Goal: Task Accomplishment & Management: Complete application form

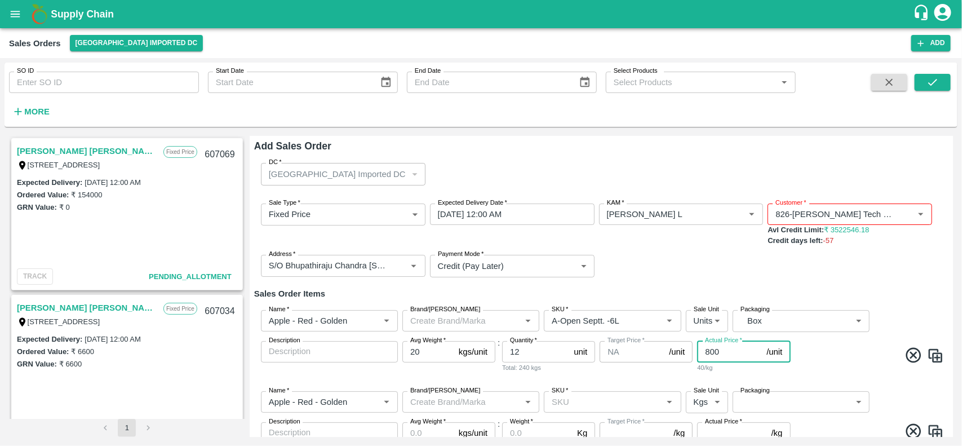
scroll to position [114, 0]
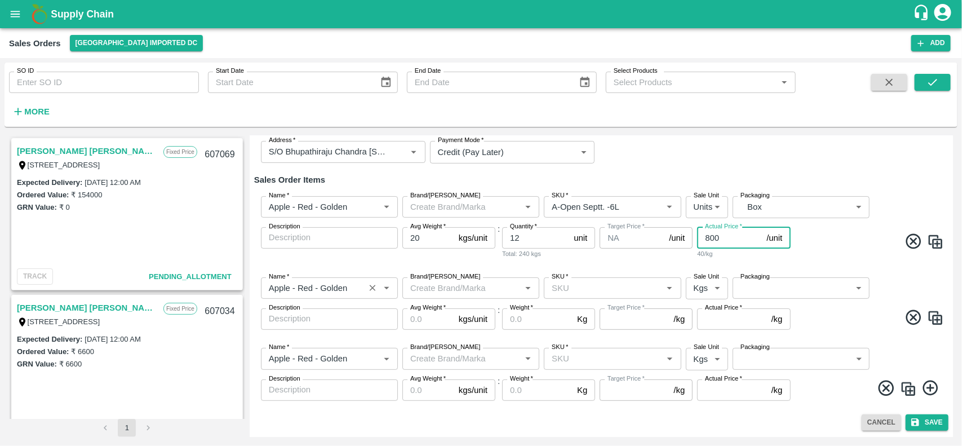
click at [298, 282] on input "Name   *" at bounding box center [312, 288] width 97 height 15
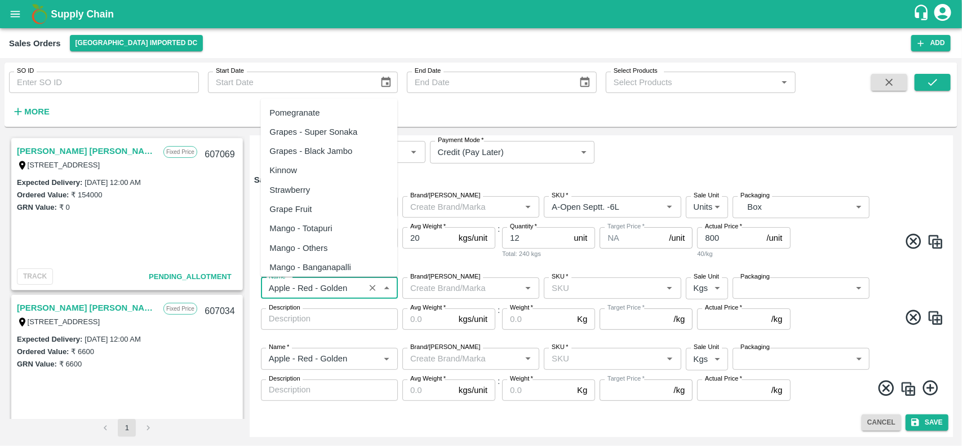
click at [298, 282] on input "Name   *" at bounding box center [312, 288] width 97 height 15
paste input "Apple - Royal - Selected"
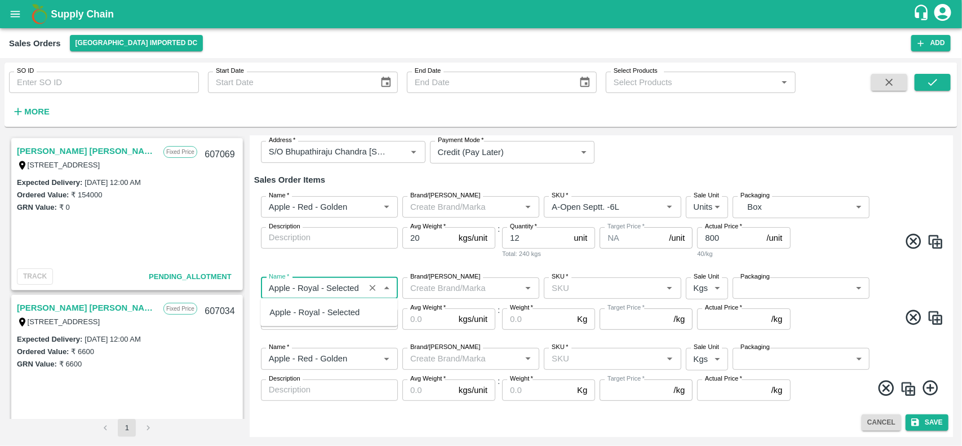
scroll to position [0, 0]
click at [300, 318] on div "Apple - Royal - Selected" at bounding box center [315, 312] width 90 height 12
type input "Apple - Royal - Selected"
click at [882, 387] on icon at bounding box center [886, 388] width 19 height 19
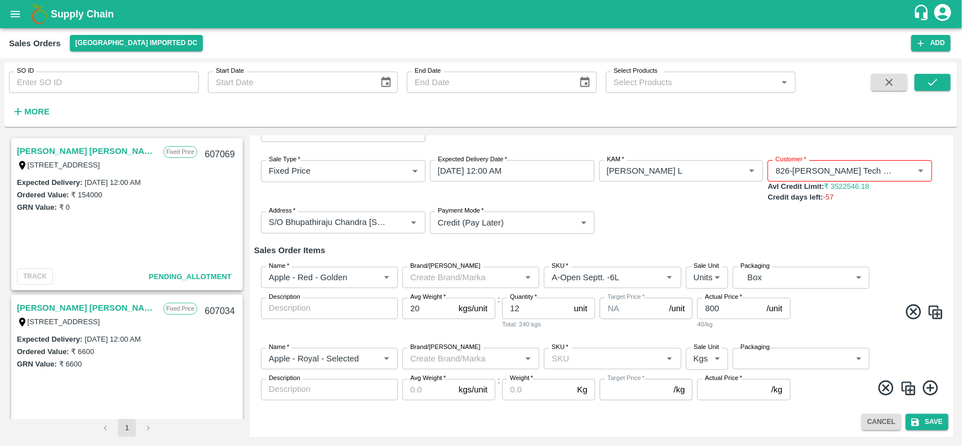
scroll to position [43, 0]
click at [909, 384] on img at bounding box center [908, 389] width 17 height 17
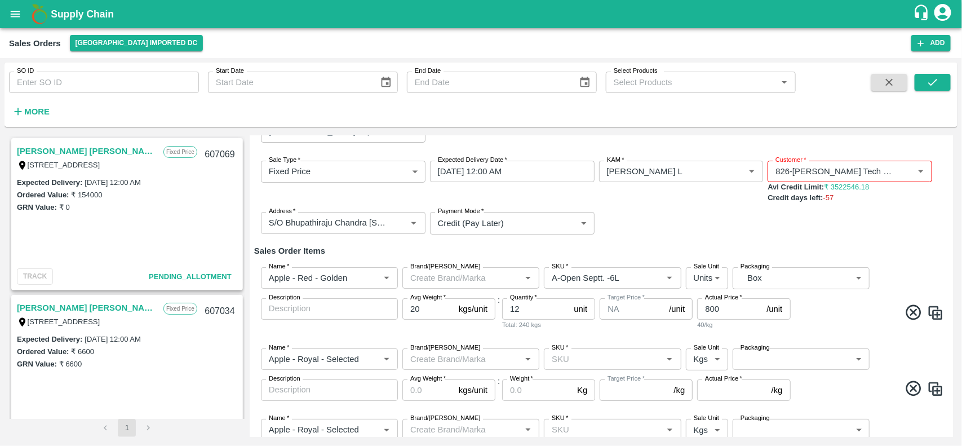
scroll to position [114, 0]
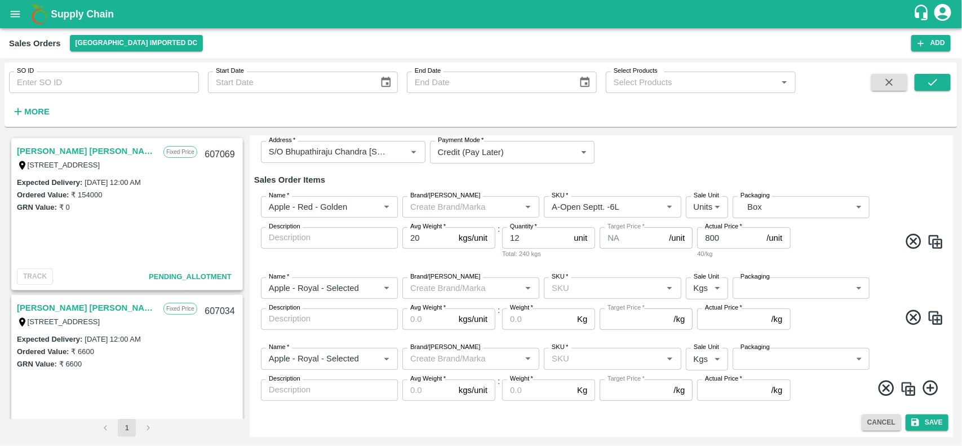
click at [905, 385] on img at bounding box center [908, 389] width 17 height 17
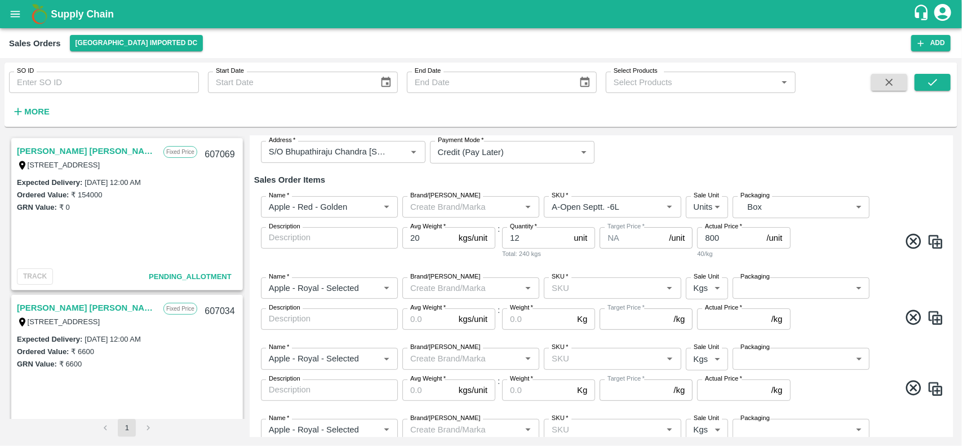
scroll to position [184, 0]
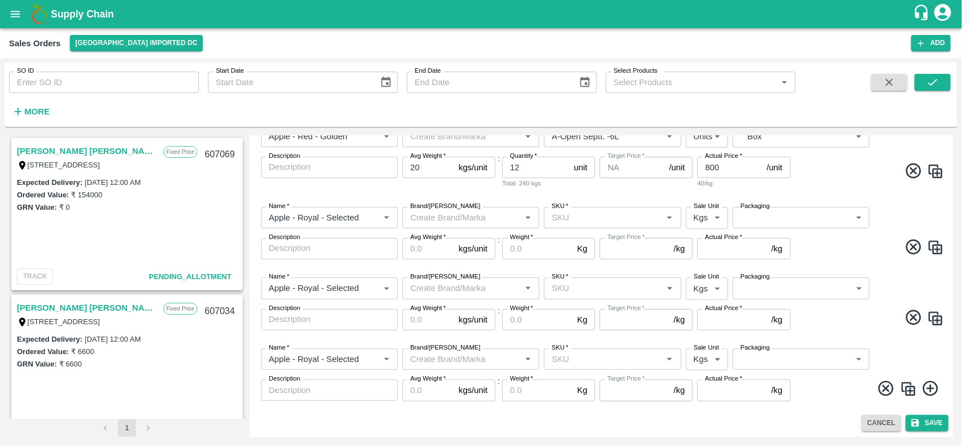
click at [905, 385] on img at bounding box center [908, 389] width 17 height 17
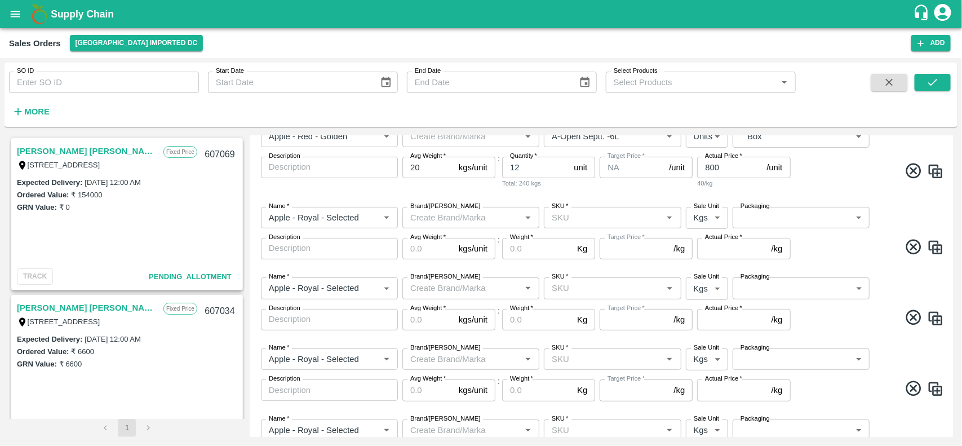
scroll to position [255, 0]
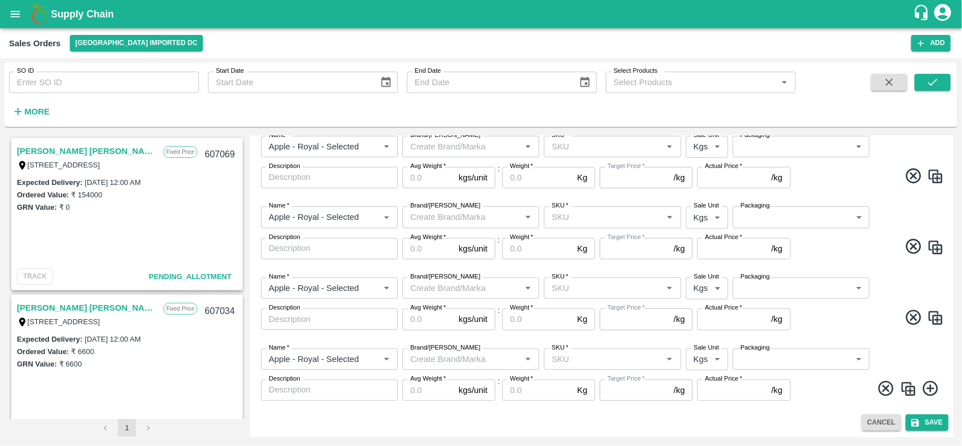
click at [905, 385] on img at bounding box center [908, 389] width 17 height 17
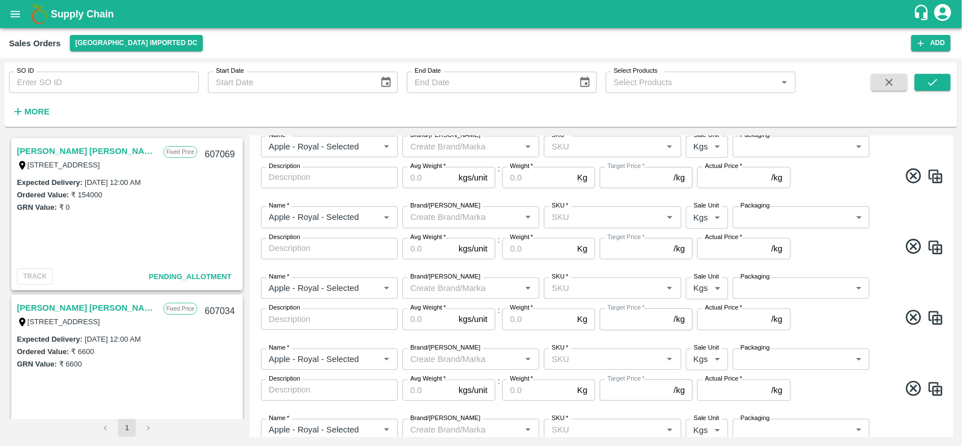
scroll to position [326, 0]
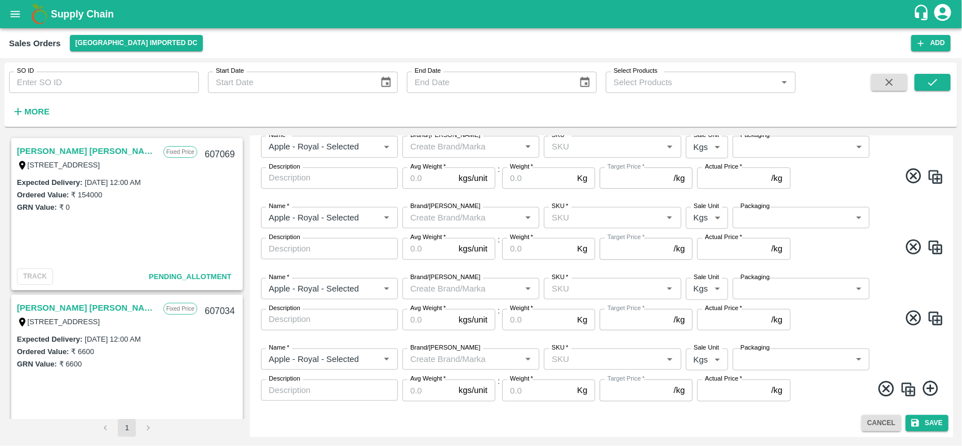
click at [905, 385] on img at bounding box center [908, 389] width 17 height 17
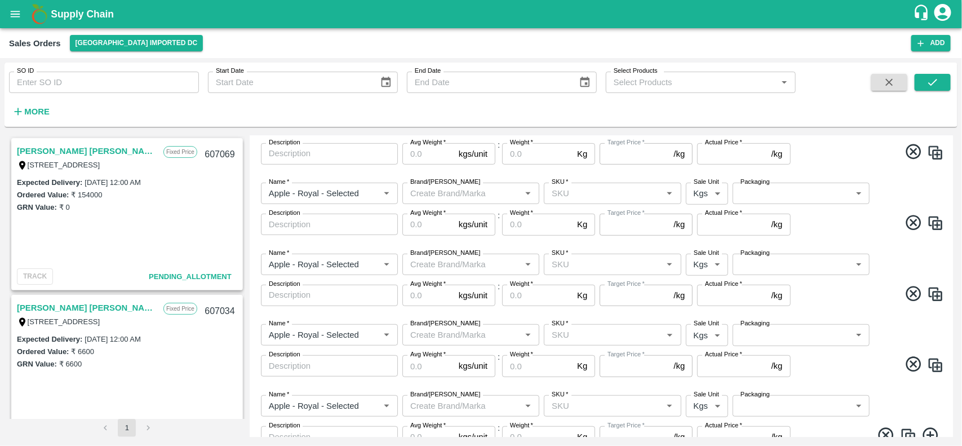
scroll to position [397, 0]
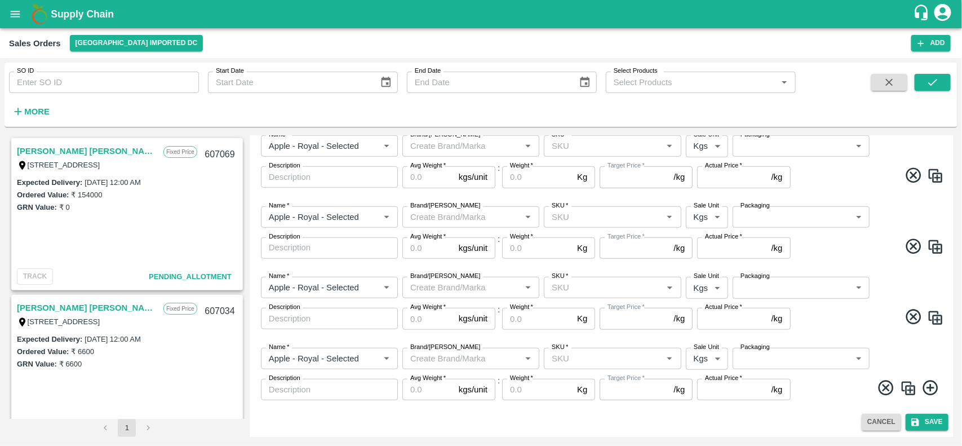
click at [906, 390] on img at bounding box center [908, 388] width 17 height 17
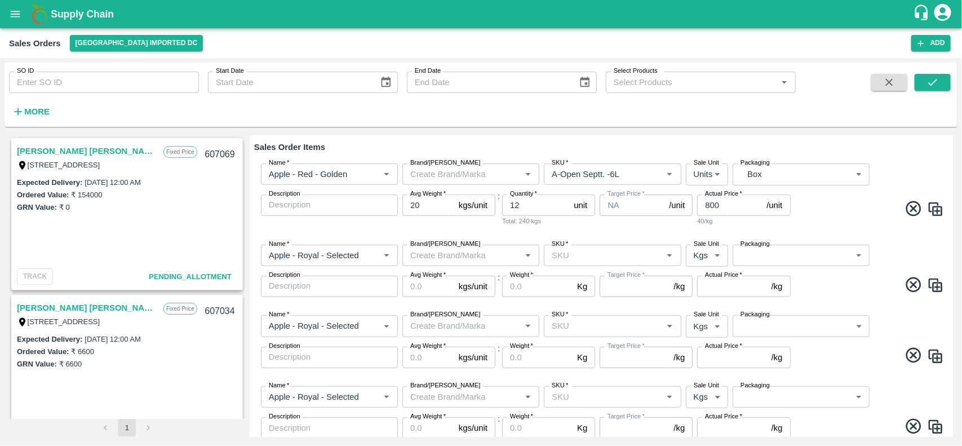
scroll to position [145, 0]
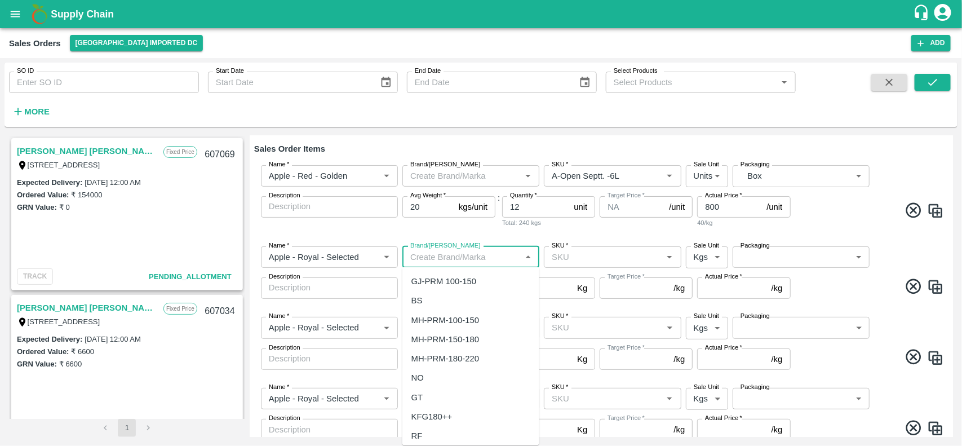
click at [430, 258] on input "Brand/Marka" at bounding box center [462, 257] width 112 height 15
click at [582, 260] on input "SKU   *" at bounding box center [603, 257] width 112 height 15
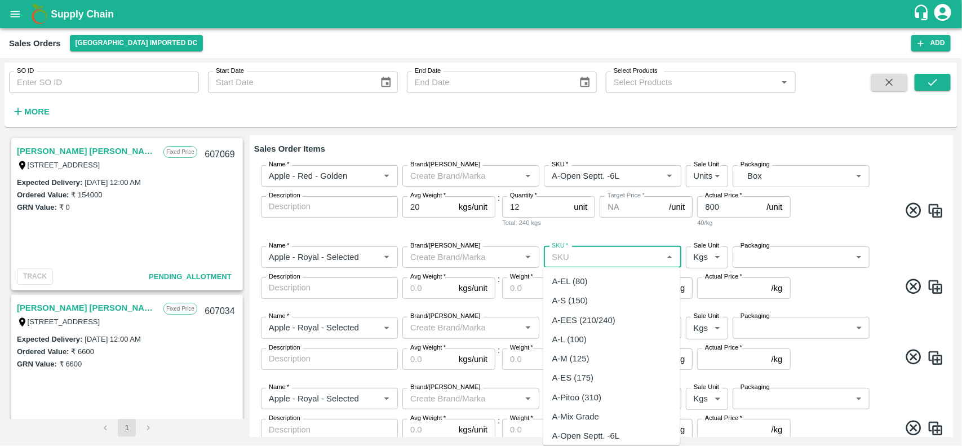
paste input "A-S (150)"
type input "A-S (150)"
click at [570, 277] on div "A-S (150)" at bounding box center [570, 281] width 36 height 12
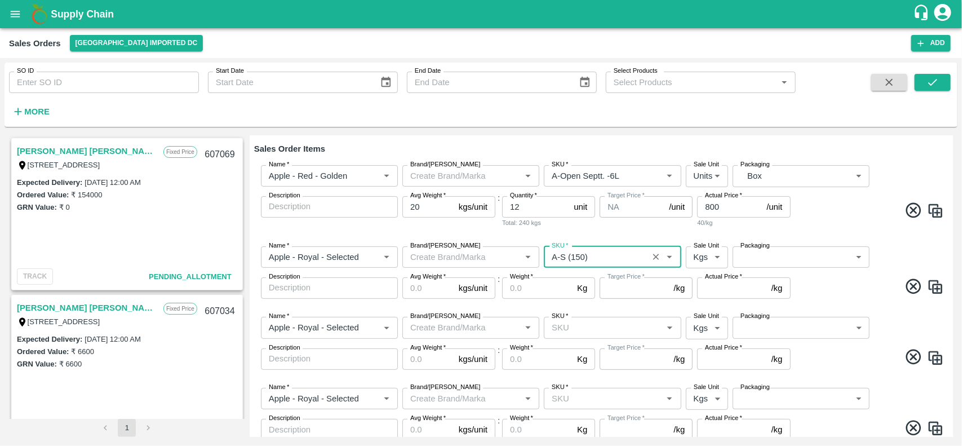
type input "NA"
type input "A-S (150)"
click at [559, 324] on input "SKU   *" at bounding box center [603, 327] width 112 height 15
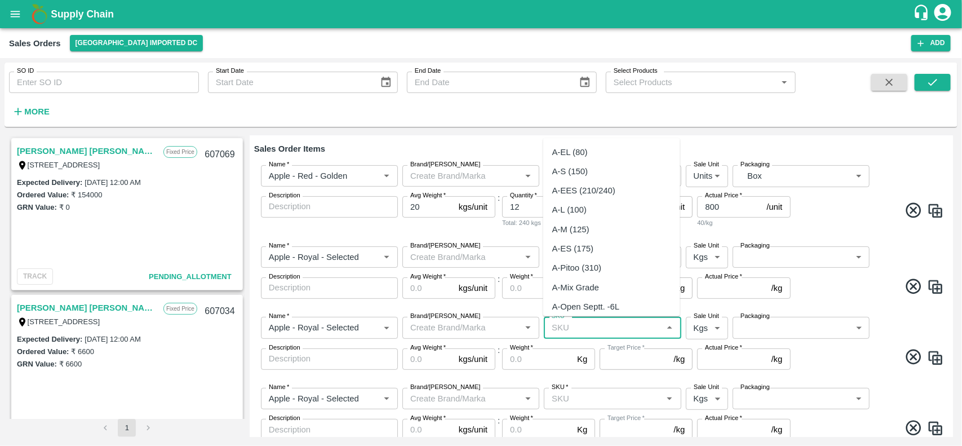
paste input "A-EES (210/240"
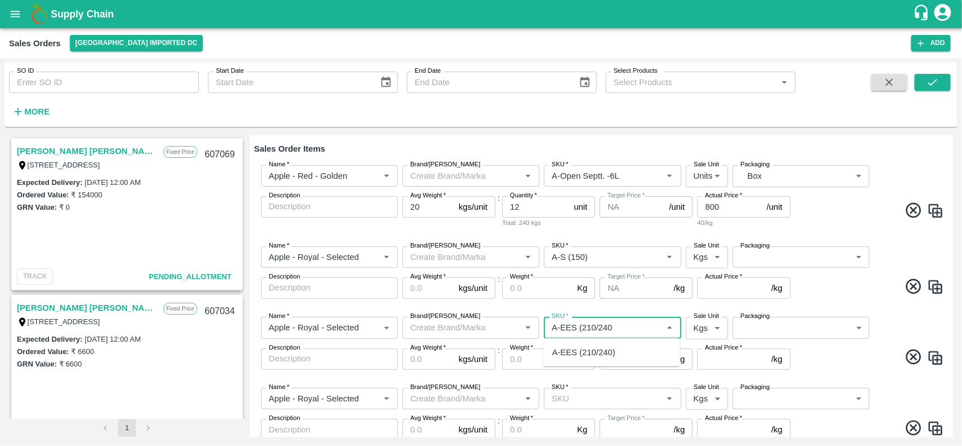
click at [565, 347] on div "A-EES (210/240)" at bounding box center [583, 352] width 63 height 12
type input "A-EES (210/240)"
type input "NA"
type input "A-EES (210/240)"
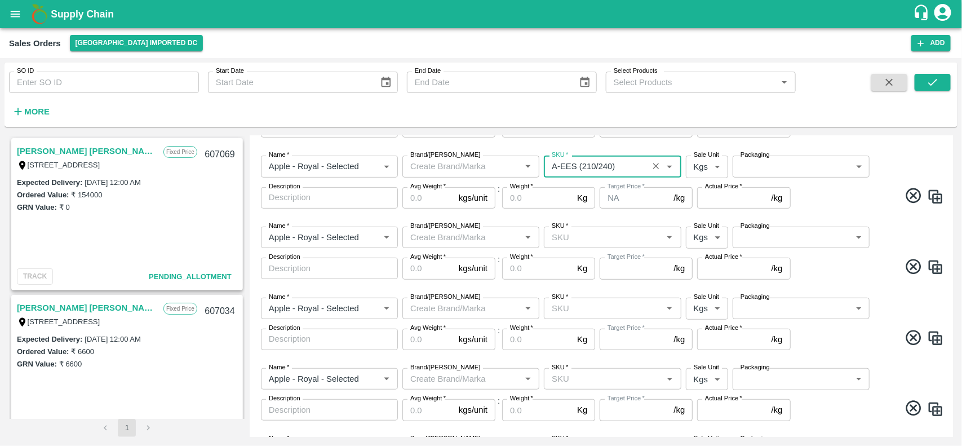
scroll to position [307, 0]
click at [579, 241] on input "SKU   *" at bounding box center [603, 236] width 112 height 15
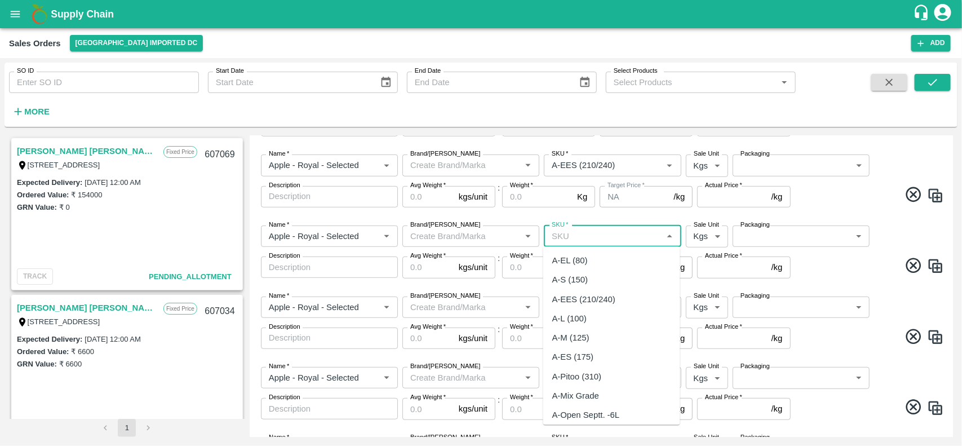
paste input "A-L (100"
click at [572, 257] on div "A-L (100)" at bounding box center [569, 261] width 34 height 12
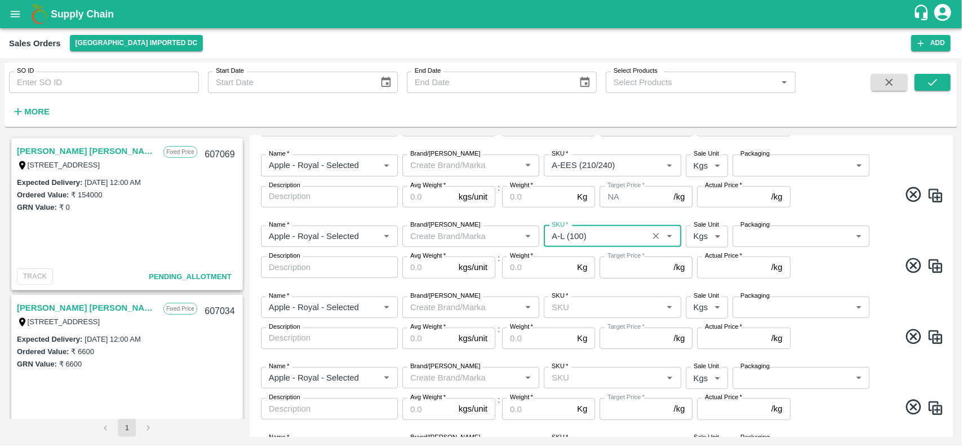
type input "A-L (100)"
type input "NA"
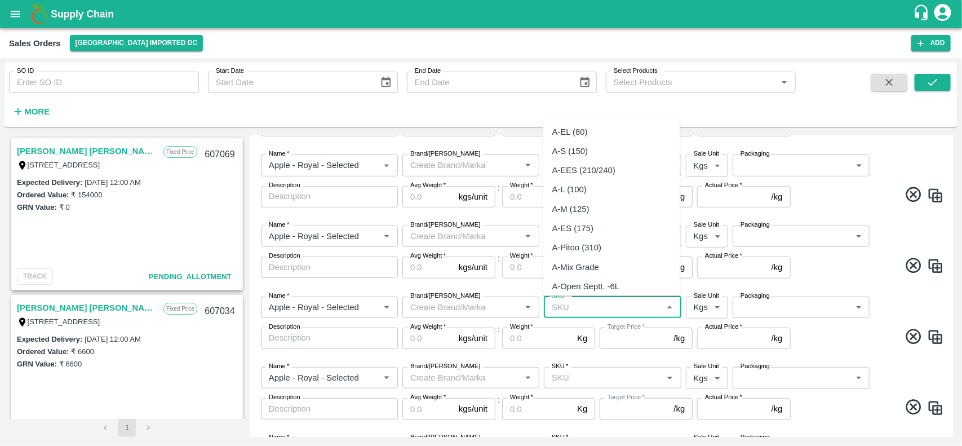
click at [554, 308] on input "SKU   *" at bounding box center [603, 307] width 112 height 15
paste input "A-M (125)"
type input "A-M (125)"
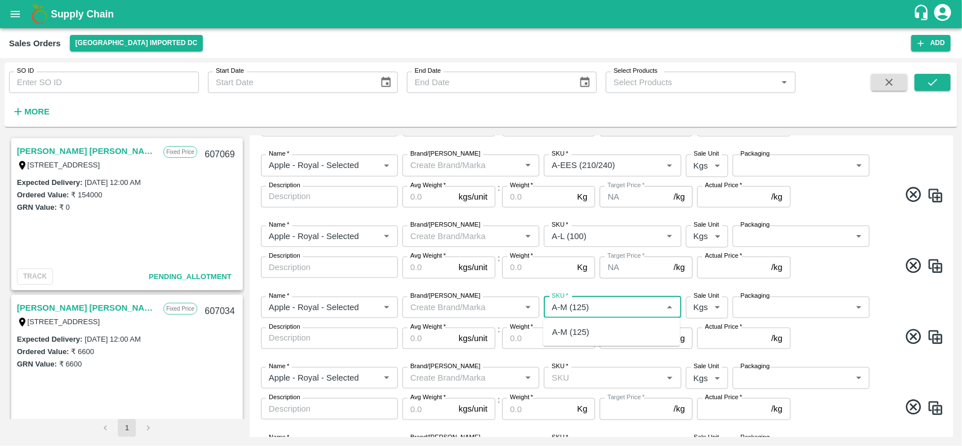
click at [572, 337] on div "A-M (125)" at bounding box center [570, 332] width 37 height 12
type input "NA"
type input "A-M (125)"
click at [585, 376] on input "SKU   *" at bounding box center [603, 377] width 112 height 15
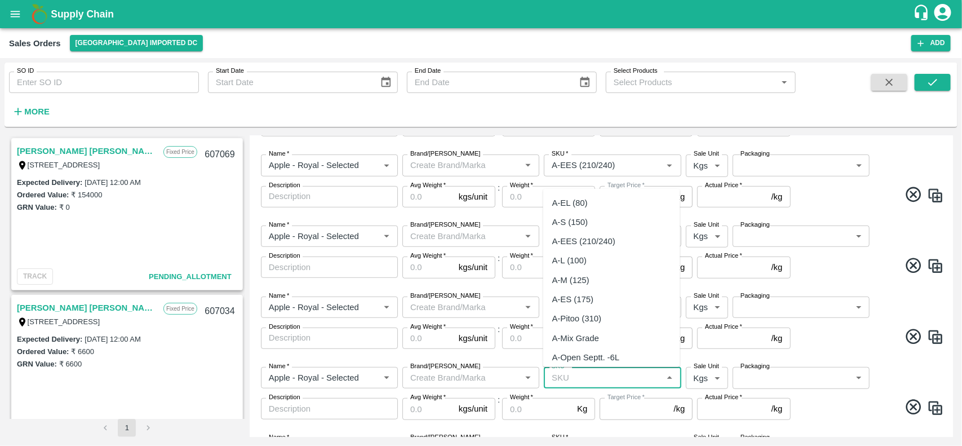
paste input "A-ES (175"
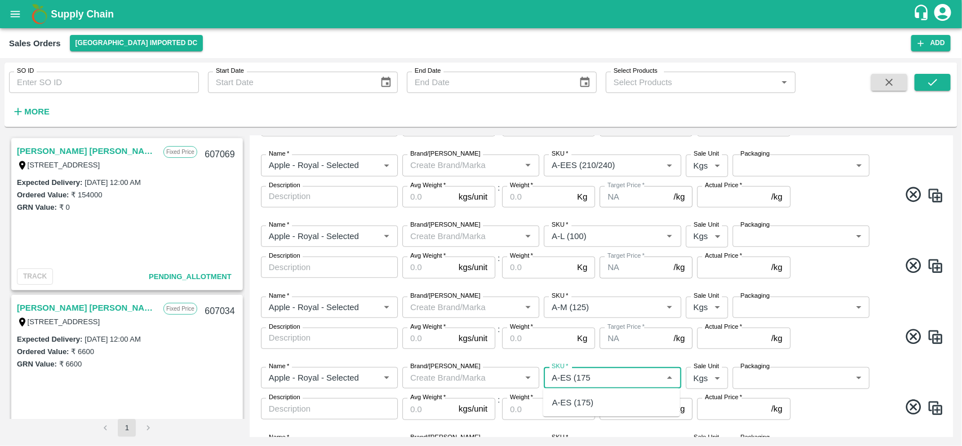
click at [582, 402] on div "A-ES (175)" at bounding box center [572, 402] width 41 height 12
type input "A-ES (175)"
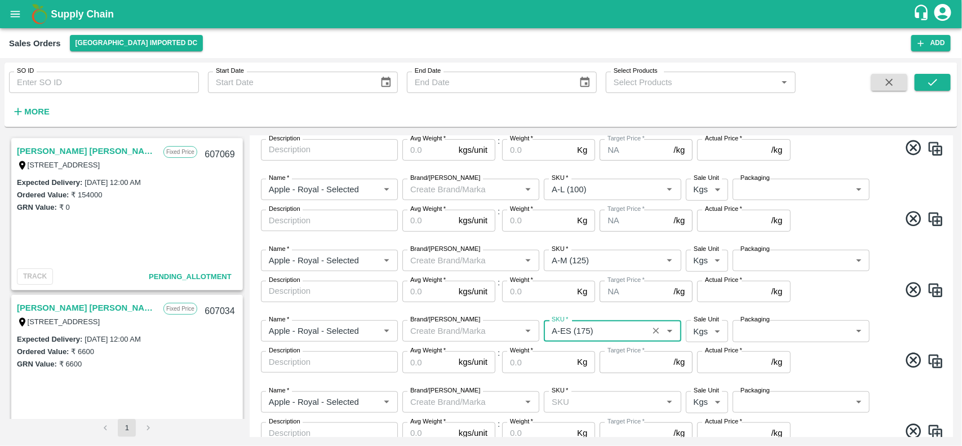
type input "NA"
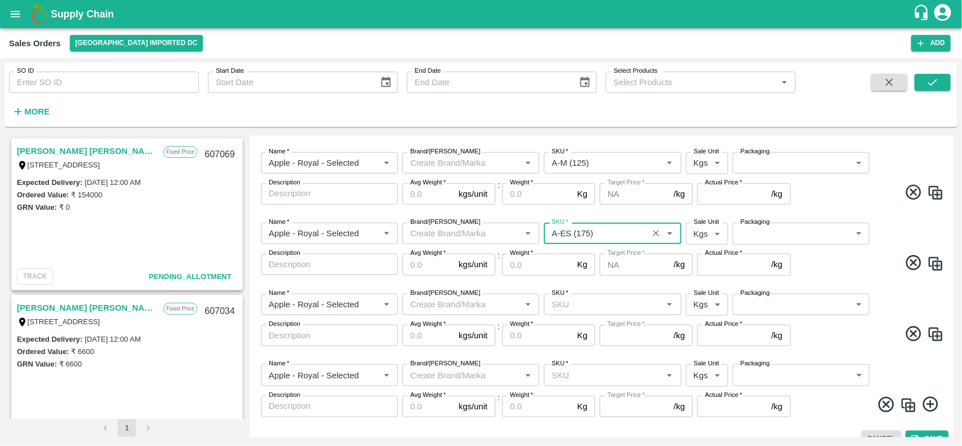
type input "A-ES (175)"
click at [565, 302] on input "SKU   *" at bounding box center [603, 304] width 112 height 15
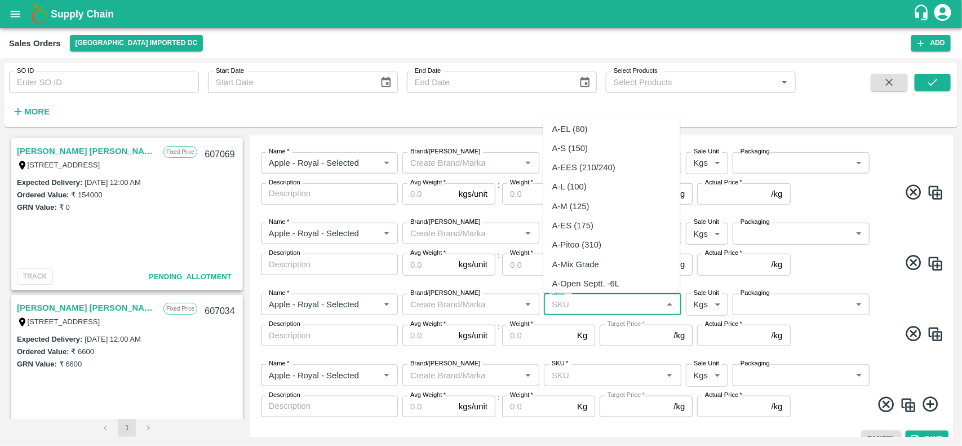
paste input "A-Pitoo (310"
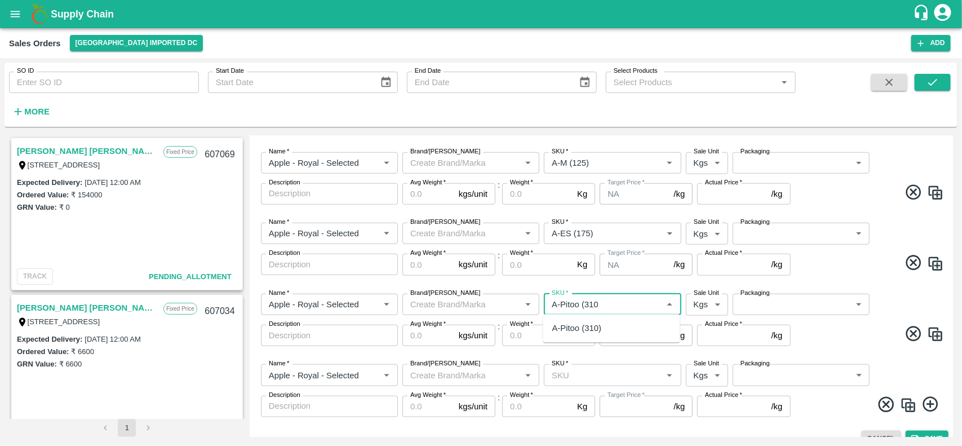
click at [579, 331] on div "A-Pitoo (310)" at bounding box center [576, 328] width 49 height 12
type input "A-Pitoo (310)"
type input "NA"
type input "A-Pitoo (310)"
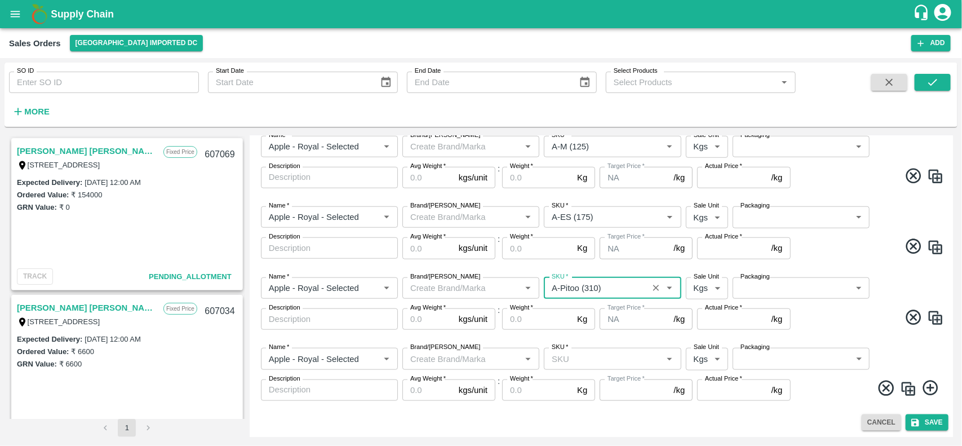
click at [565, 359] on input "SKU   *" at bounding box center [603, 358] width 112 height 15
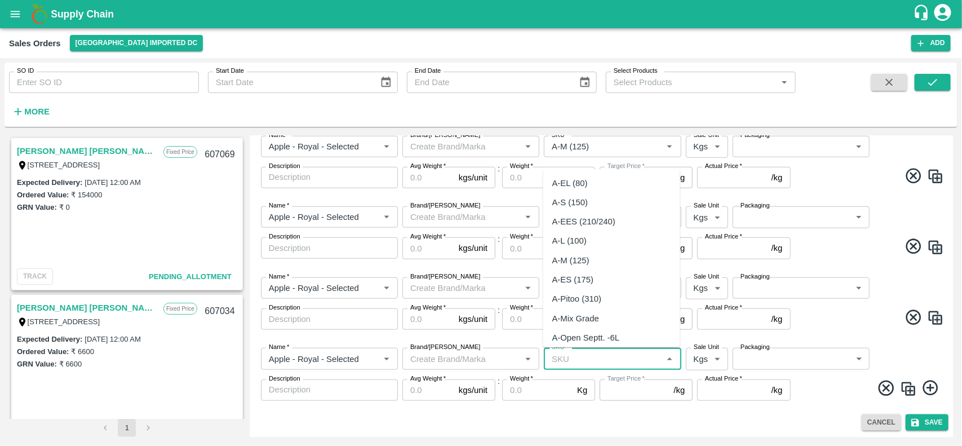
paste input "A-Open Septt. -6L"
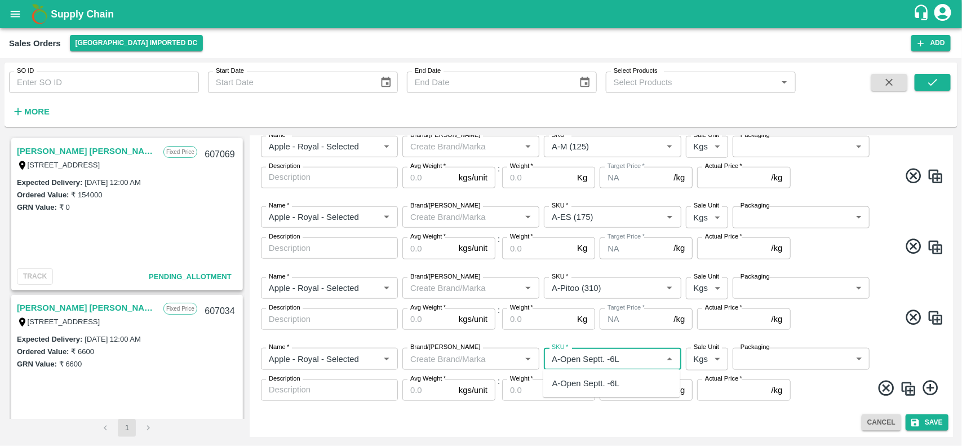
click at [576, 378] on div "A-Open Septt. -6L" at bounding box center [586, 383] width 68 height 12
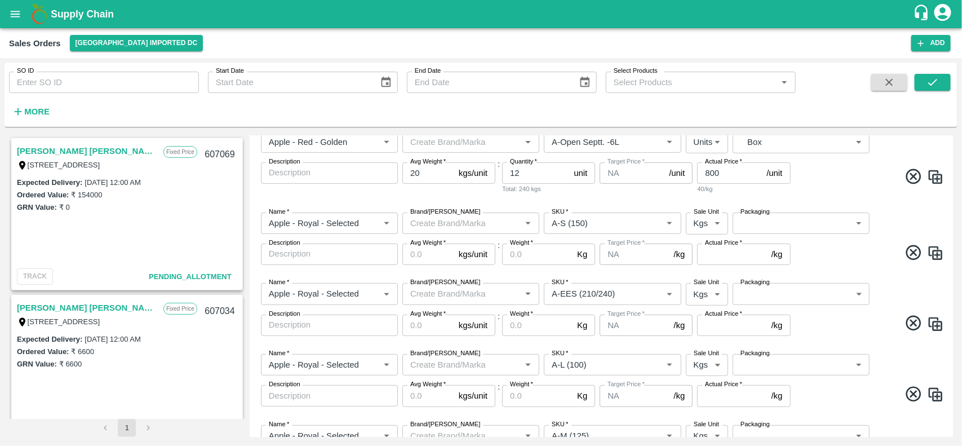
scroll to position [179, 0]
type input "A-Open Septt. -6L"
click at [708, 223] on body "Supply Chain Sales Orders Mumbai Imported DC Add SO ID SO ID Start Date Start D…" at bounding box center [481, 223] width 962 height 446
click at [710, 271] on p "Units" at bounding box center [702, 266] width 19 height 12
type input "2"
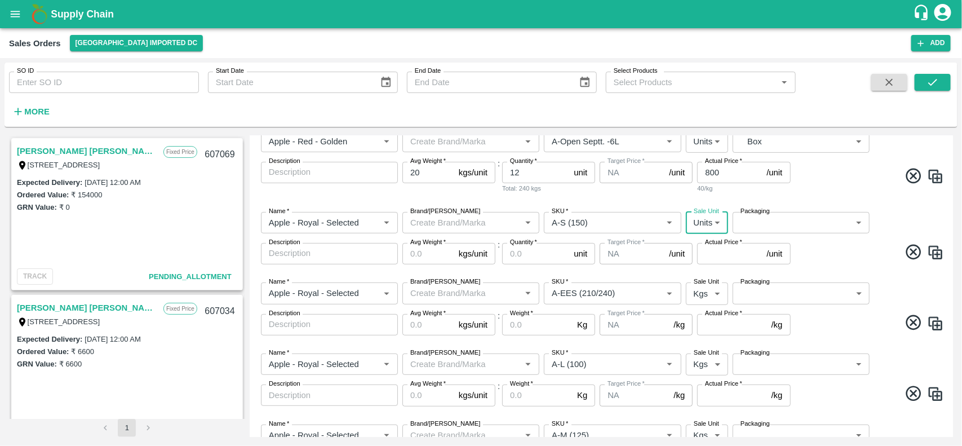
click at [710, 291] on body "Supply Chain Sales Orders Mumbai Imported DC Add SO ID SO ID Start Date Start D…" at bounding box center [481, 223] width 962 height 446
type input "NA"
click at [710, 336] on p "Units" at bounding box center [702, 337] width 19 height 12
type input "2"
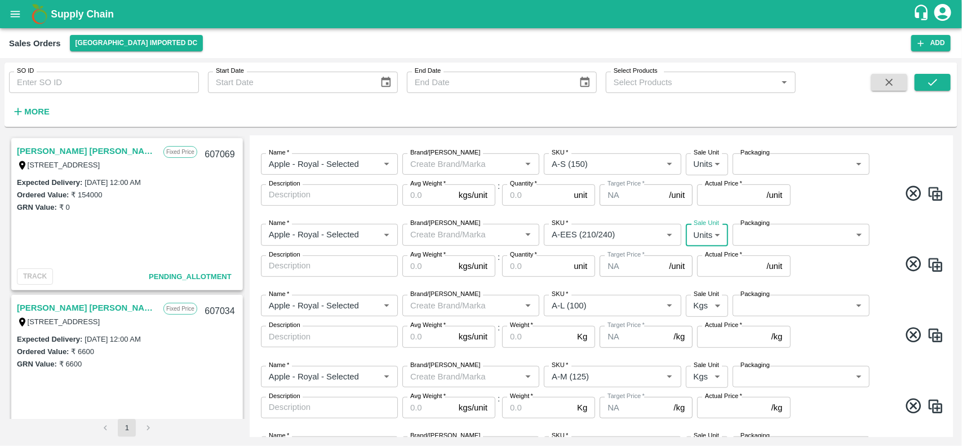
scroll to position [238, 0]
click at [704, 302] on body "Supply Chain Sales Orders Mumbai Imported DC Add SO ID SO ID Start Date Start D…" at bounding box center [481, 223] width 962 height 446
click at [702, 344] on p "Units" at bounding box center [702, 349] width 19 height 12
type input "2"
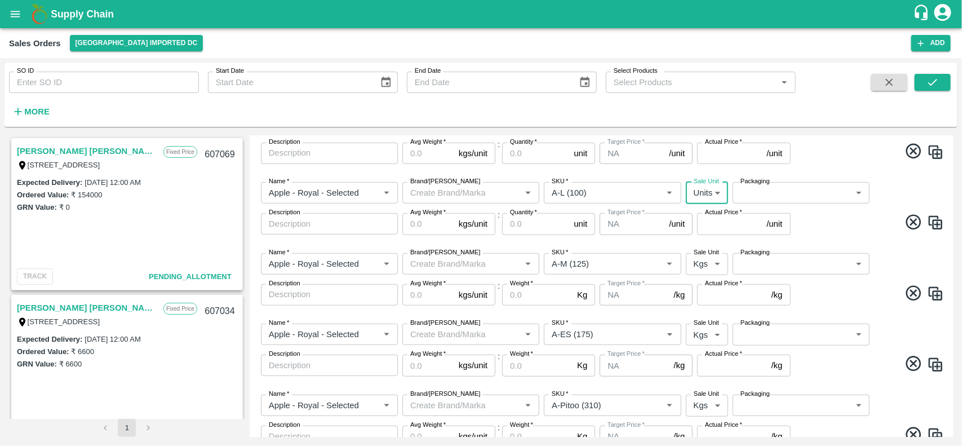
scroll to position [361, 0]
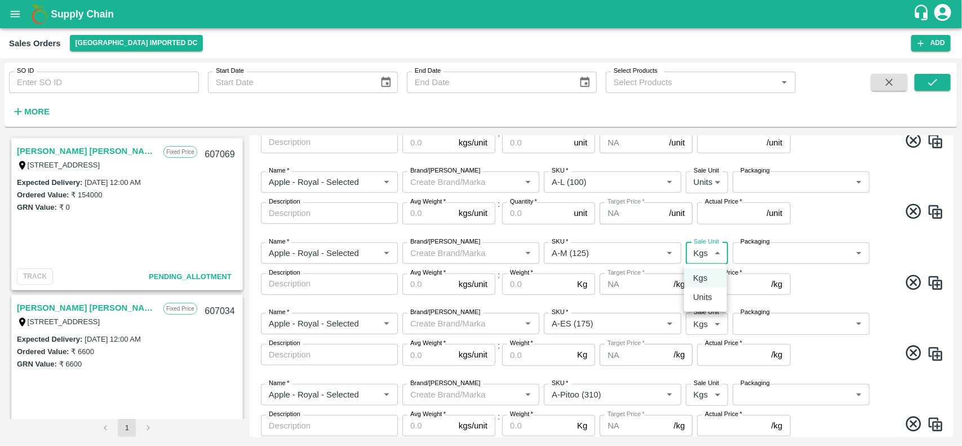
click at [702, 257] on body "Supply Chain Sales Orders Mumbai Imported DC Add SO ID SO ID Start Date Start D…" at bounding box center [481, 223] width 962 height 446
click at [702, 303] on p "Units" at bounding box center [702, 297] width 19 height 12
type input "2"
click at [702, 325] on body "Supply Chain Sales Orders Mumbai Imported DC Add SO ID SO ID Start Date Start D…" at bounding box center [481, 223] width 962 height 446
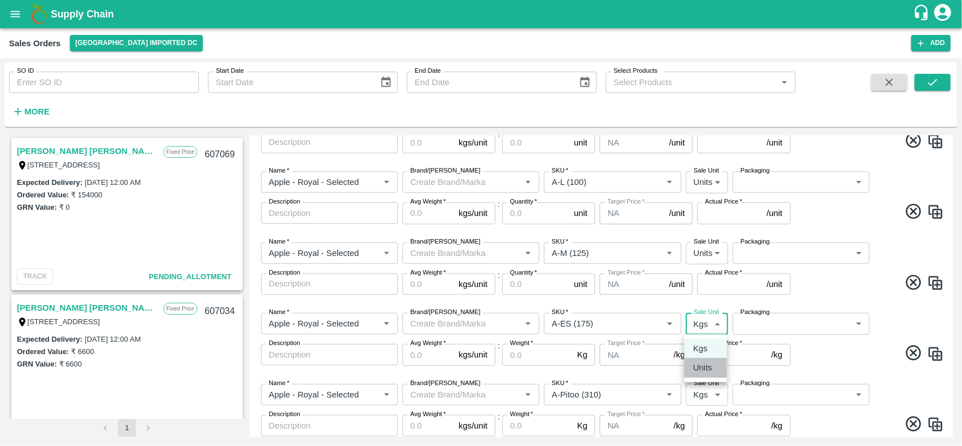
click at [705, 362] on p "Units" at bounding box center [702, 367] width 19 height 12
type input "2"
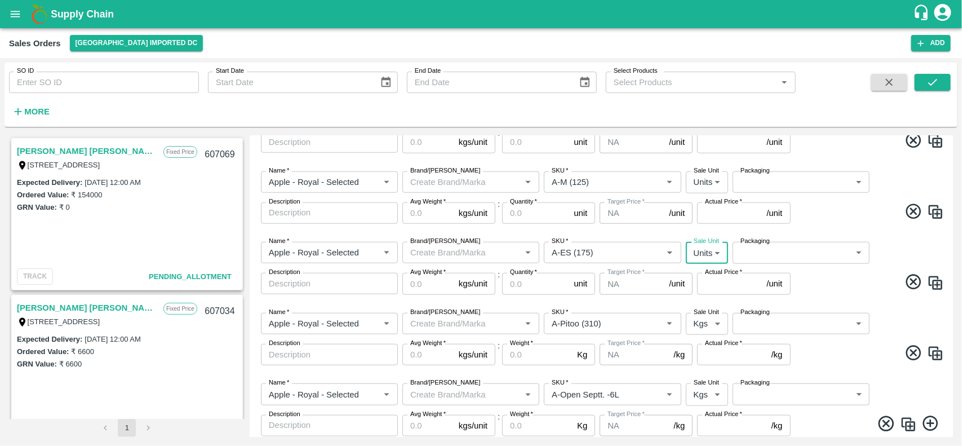
scroll to position [468, 0]
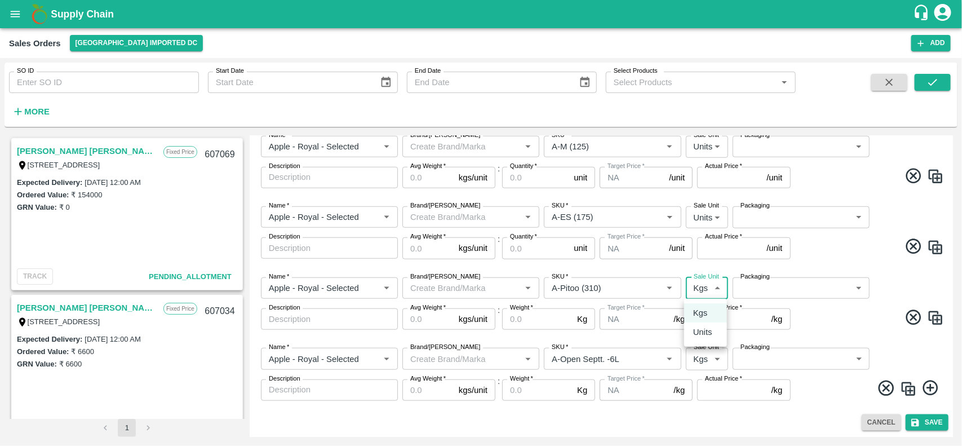
click at [704, 293] on body "Supply Chain Sales Orders Mumbai Imported DC Add SO ID SO ID Start Date Start D…" at bounding box center [481, 223] width 962 height 446
click at [696, 328] on p "Units" at bounding box center [702, 332] width 19 height 12
type input "2"
click at [706, 362] on body "Supply Chain Sales Orders Mumbai Imported DC Add SO ID SO ID Start Date Start D…" at bounding box center [481, 223] width 962 height 446
click at [703, 399] on p "Units" at bounding box center [702, 403] width 19 height 12
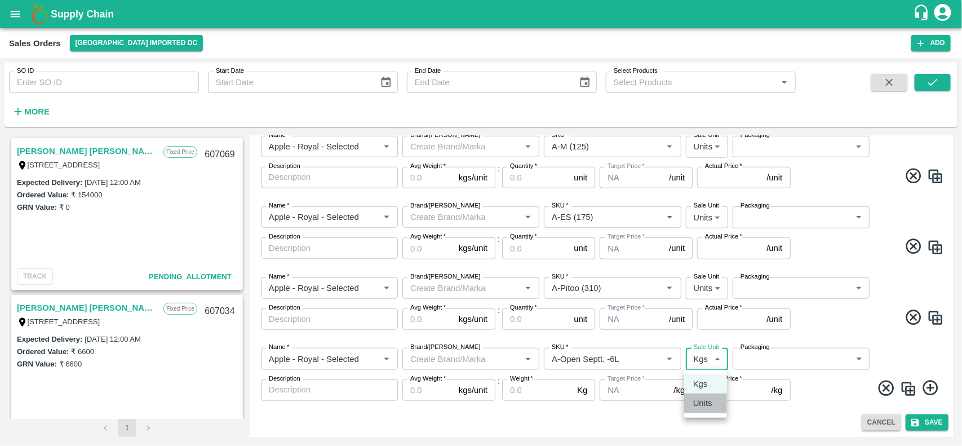
type input "2"
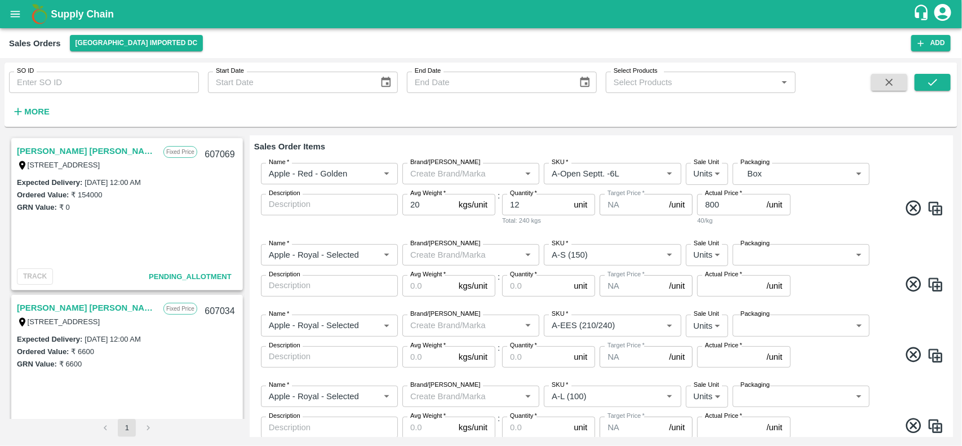
scroll to position [99, 0]
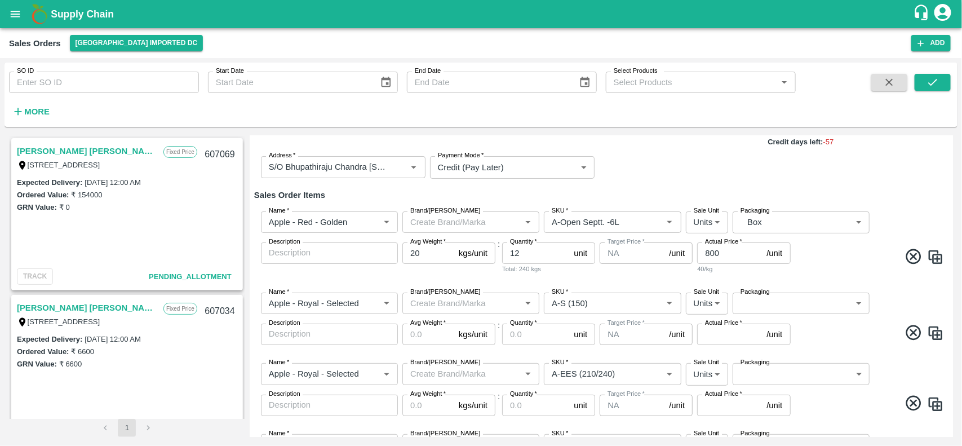
click at [782, 303] on body "Supply Chain Sales Orders Mumbai Imported DC Add SO ID SO ID Start Date Start D…" at bounding box center [481, 223] width 962 height 446
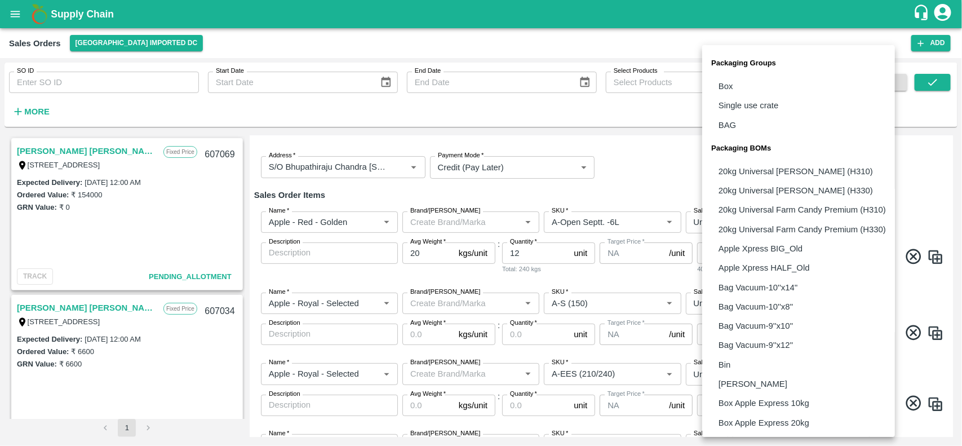
click at [647, 190] on div at bounding box center [481, 223] width 962 height 446
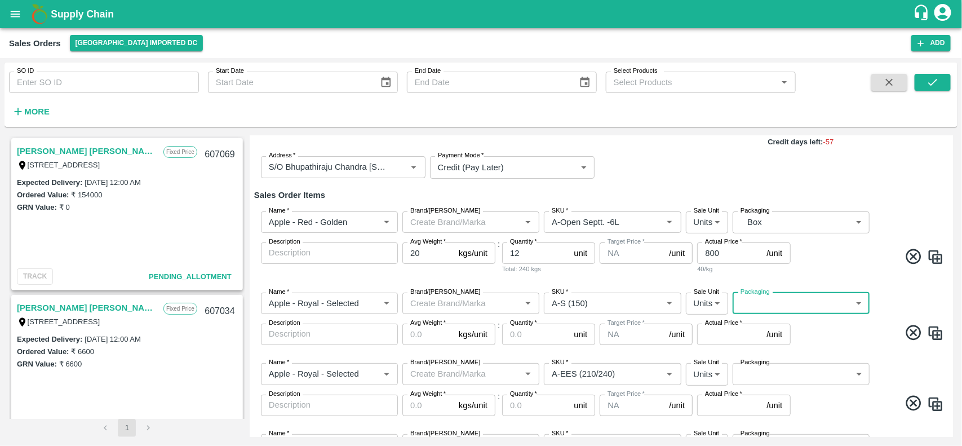
click at [768, 223] on body "Supply Chain Sales Orders Mumbai Imported DC Add SO ID SO ID Start Date Start D…" at bounding box center [481, 223] width 962 height 446
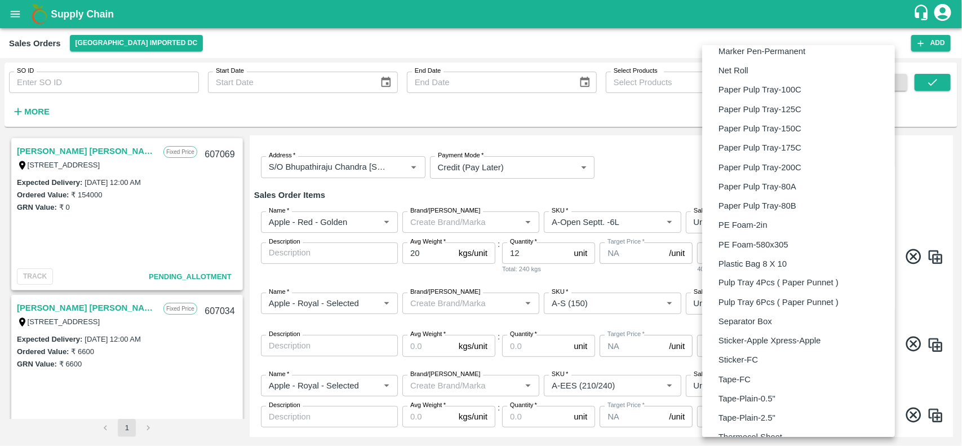
scroll to position [792, 0]
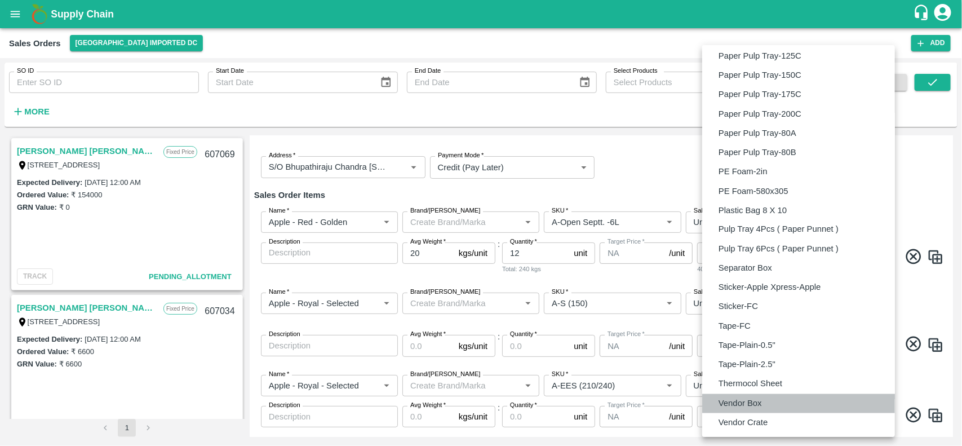
click at [738, 404] on p "Vendor Box" at bounding box center [740, 403] width 43 height 12
type input "BOM/276"
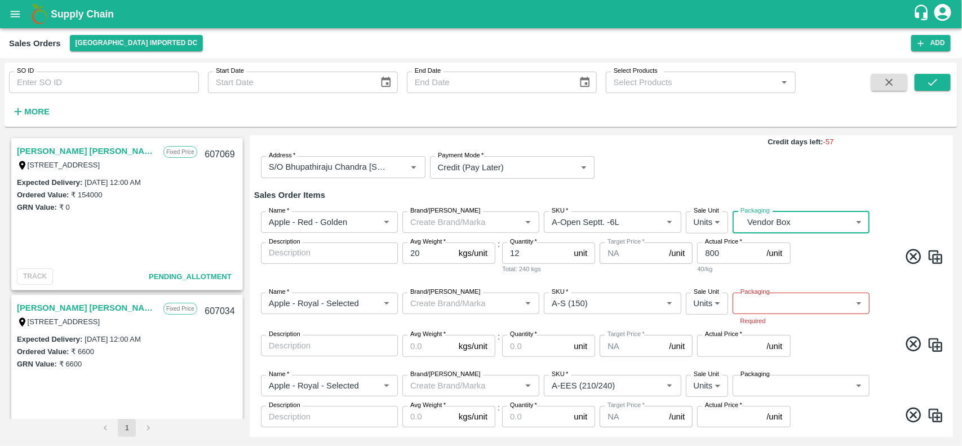
click at [784, 303] on body "Supply Chain Sales Orders Mumbai Imported DC Add SO ID SO ID Start Date Start D…" at bounding box center [481, 223] width 962 height 446
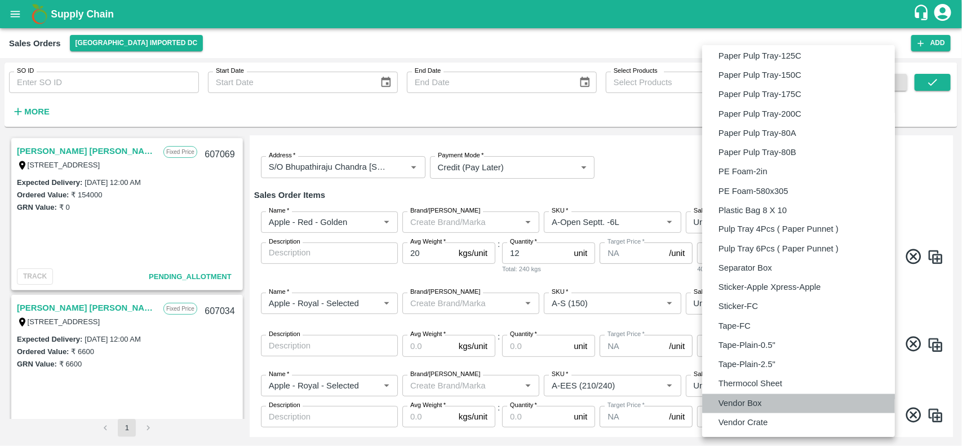
click at [735, 395] on li "Vendor Box" at bounding box center [798, 403] width 193 height 19
type input "BOM/276"
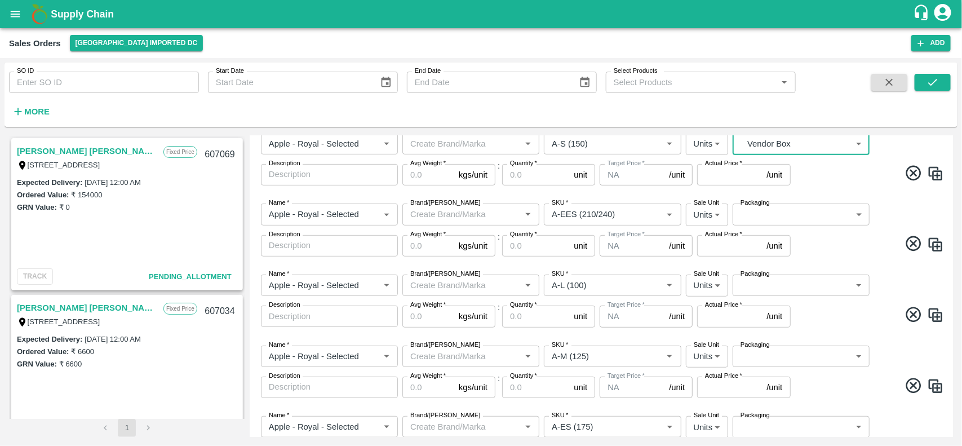
scroll to position [259, 0]
click at [756, 216] on body "Supply Chain Sales Orders Mumbai Imported DC Add SO ID SO ID Start Date Start D…" at bounding box center [481, 223] width 962 height 446
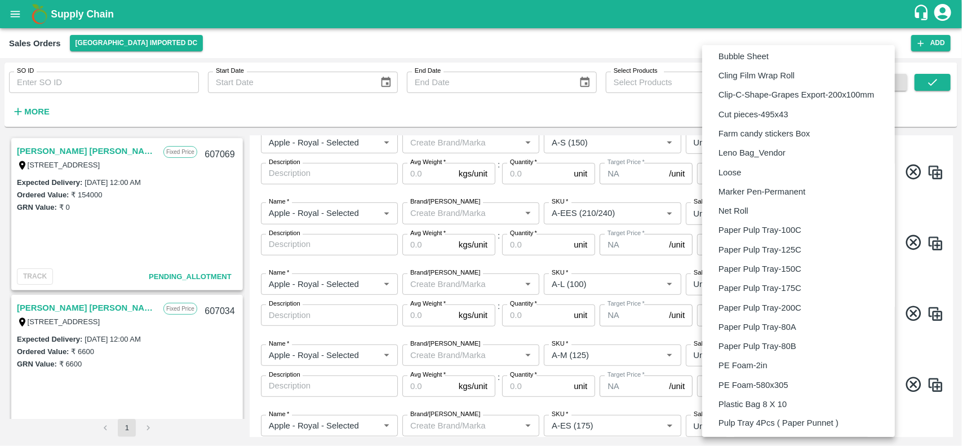
scroll to position [792, 0]
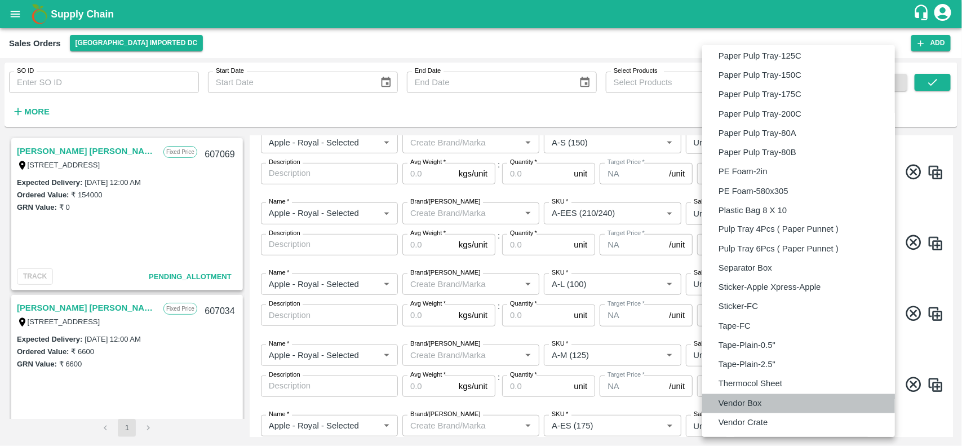
click at [745, 401] on p "Vendor Box" at bounding box center [740, 403] width 43 height 12
type input "BOM/276"
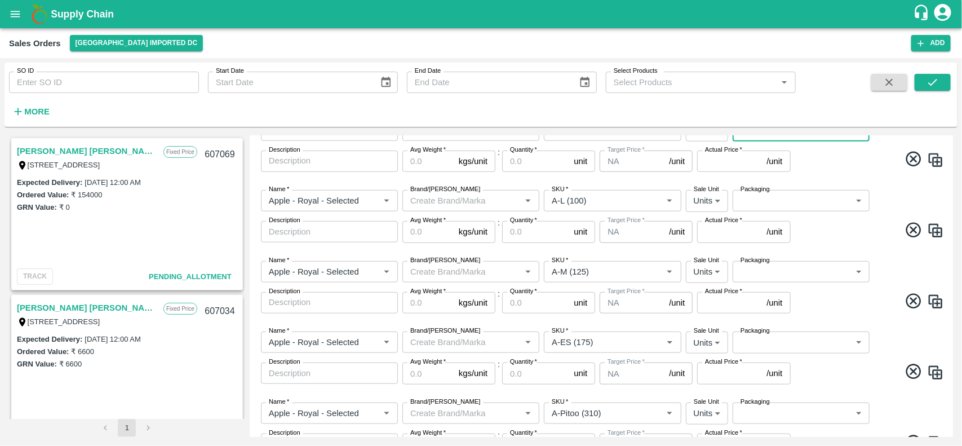
scroll to position [344, 0]
click at [774, 196] on body "Supply Chain Sales Orders Mumbai Imported DC Add SO ID SO ID Start Date Start D…" at bounding box center [481, 223] width 962 height 446
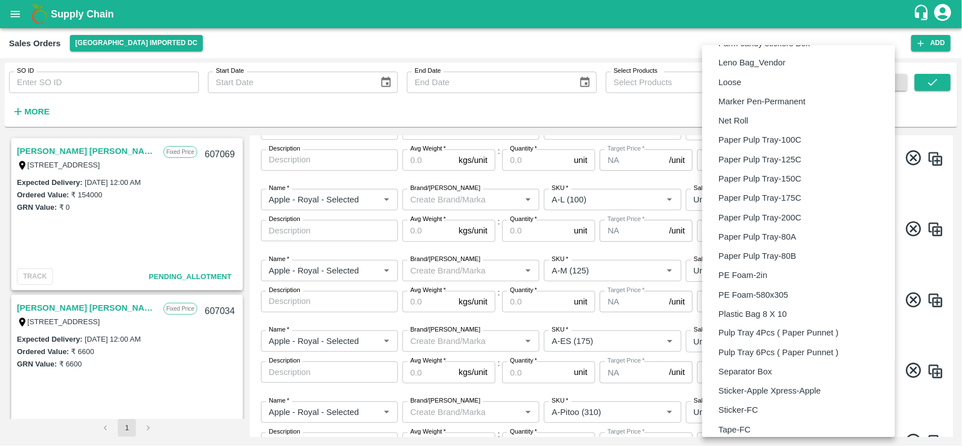
scroll to position [792, 0]
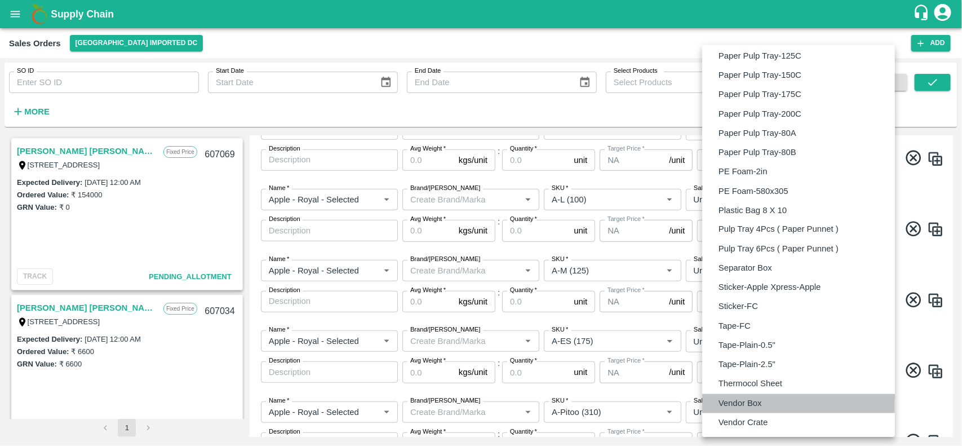
click at [749, 394] on li "Vendor Box" at bounding box center [798, 403] width 193 height 19
type input "BOM/276"
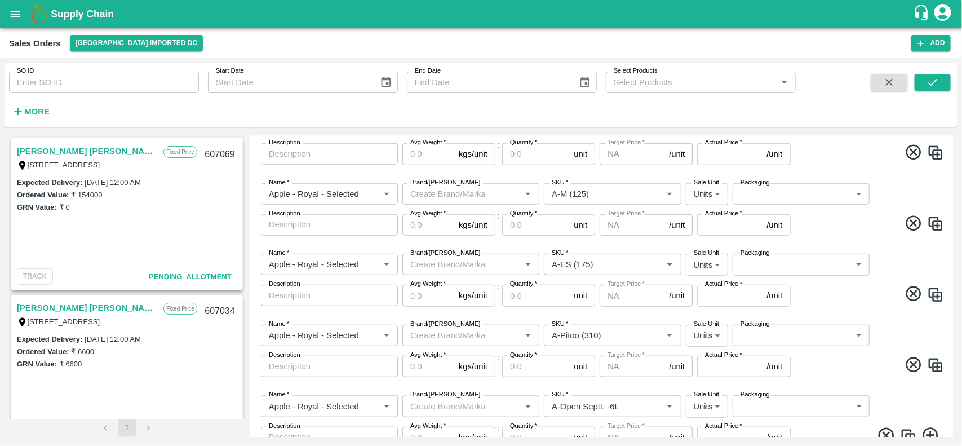
scroll to position [421, 0]
click at [770, 194] on body "Supply Chain Sales Orders Mumbai Imported DC Add SO ID SO ID Start Date Start D…" at bounding box center [481, 223] width 962 height 446
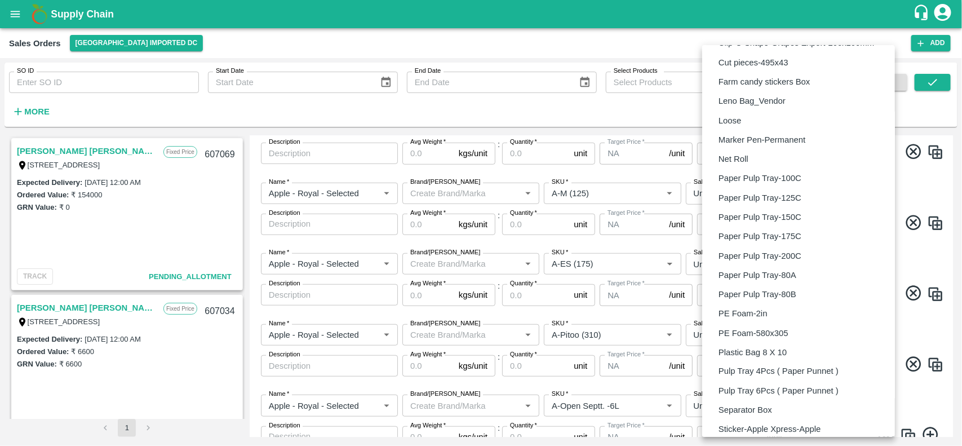
scroll to position [792, 0]
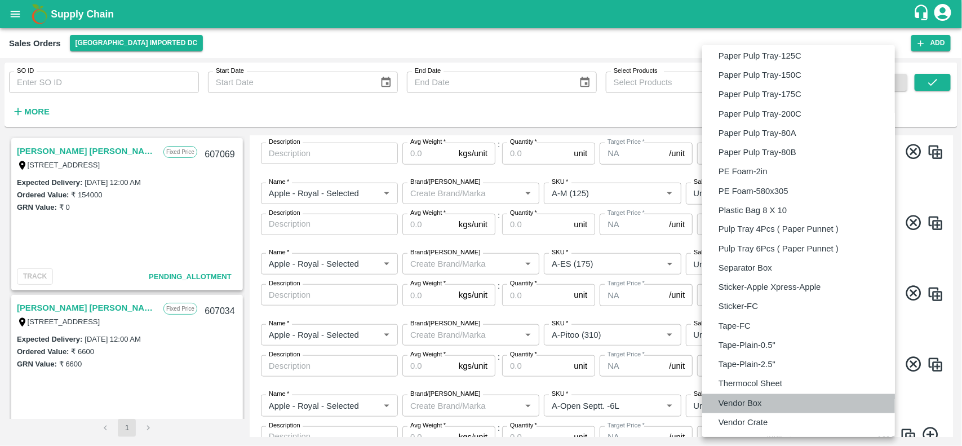
click at [756, 399] on p "Vendor Box" at bounding box center [740, 403] width 43 height 12
type input "BOM/276"
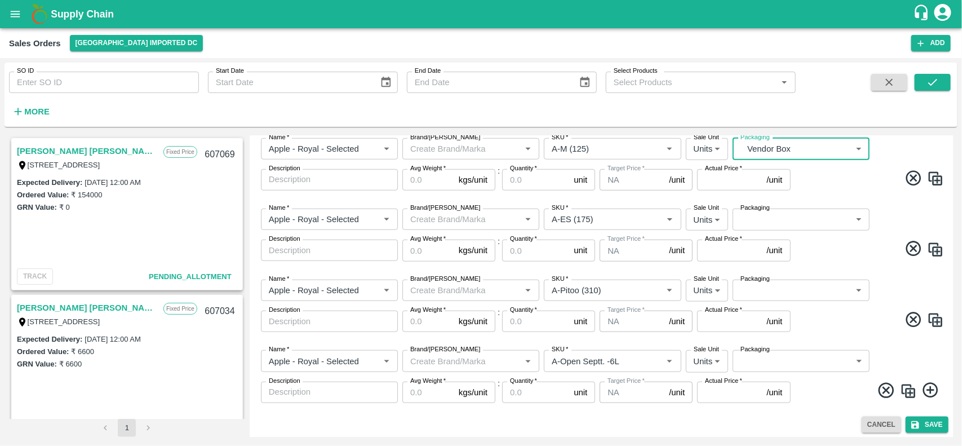
scroll to position [467, 0]
click at [760, 225] on body "Supply Chain Sales Orders Mumbai Imported DC Add SO ID SO ID Start Date Start D…" at bounding box center [481, 223] width 962 height 446
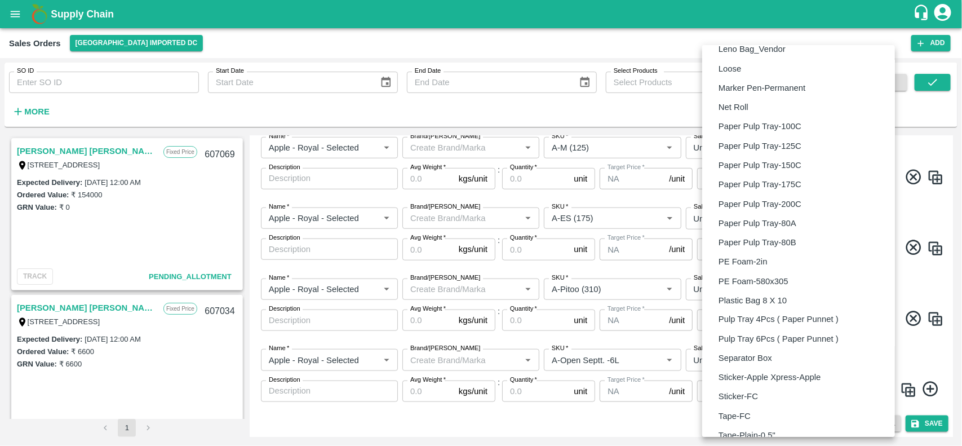
scroll to position [792, 0]
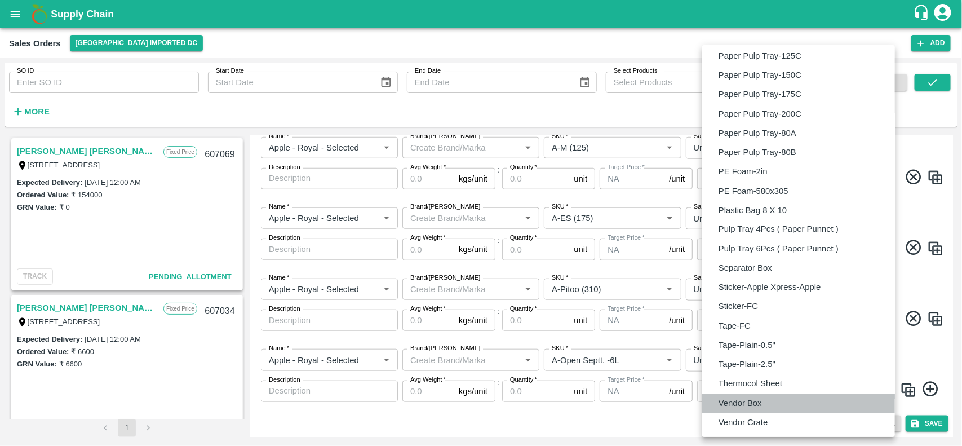
click at [740, 402] on p "Vendor Box" at bounding box center [740, 403] width 43 height 12
type input "BOM/276"
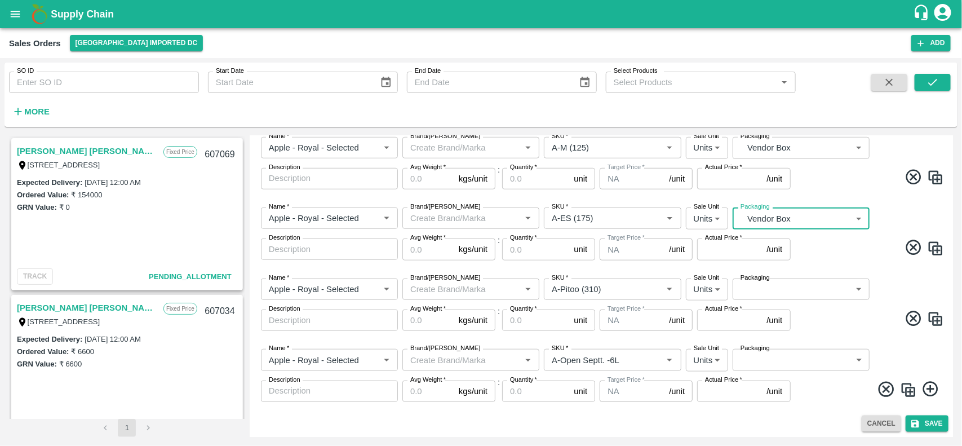
click at [767, 287] on body "Supply Chain Sales Orders Mumbai Imported DC Add SO ID SO ID Start Date Start D…" at bounding box center [481, 223] width 962 height 446
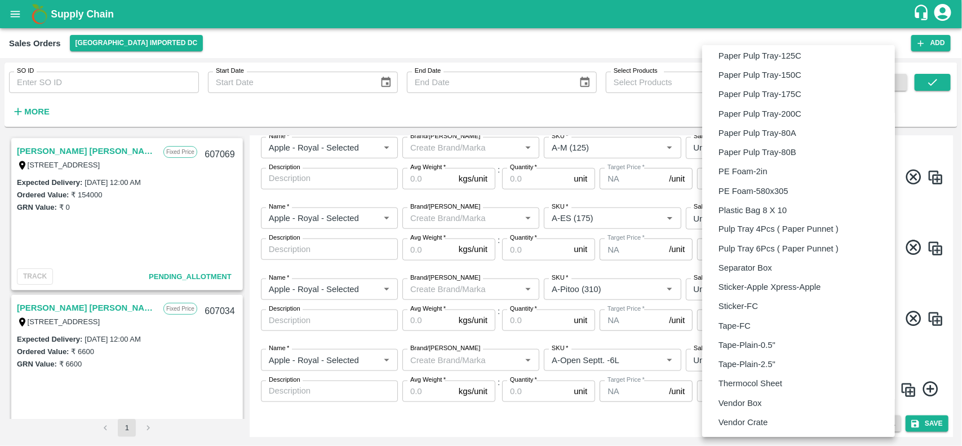
click at [746, 399] on p "Vendor Box" at bounding box center [740, 403] width 43 height 12
type input "BOM/276"
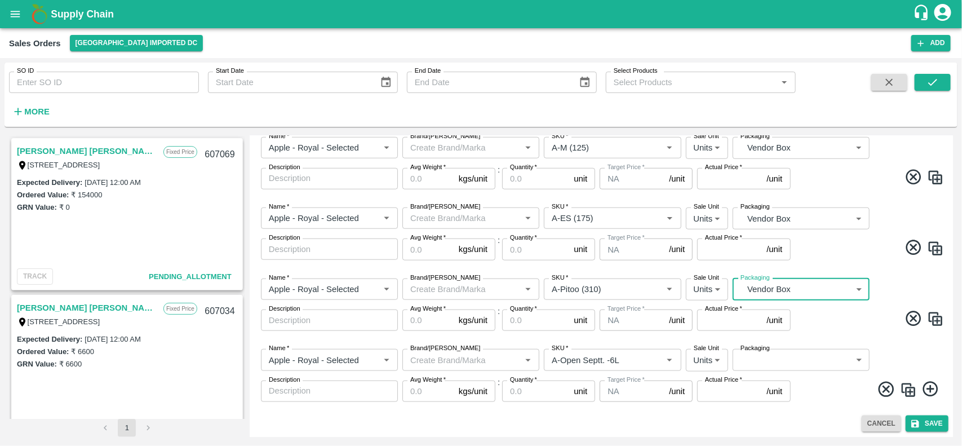
click at [774, 359] on body "Supply Chain Sales Orders Mumbai Imported DC Add SO ID SO ID Start Date Start D…" at bounding box center [481, 223] width 962 height 446
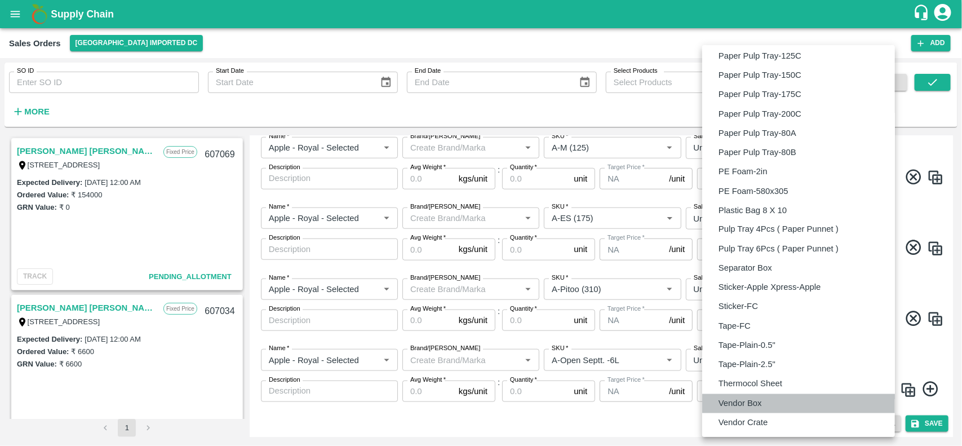
click at [745, 404] on p "Vendor Box" at bounding box center [740, 403] width 43 height 12
type input "BOM/276"
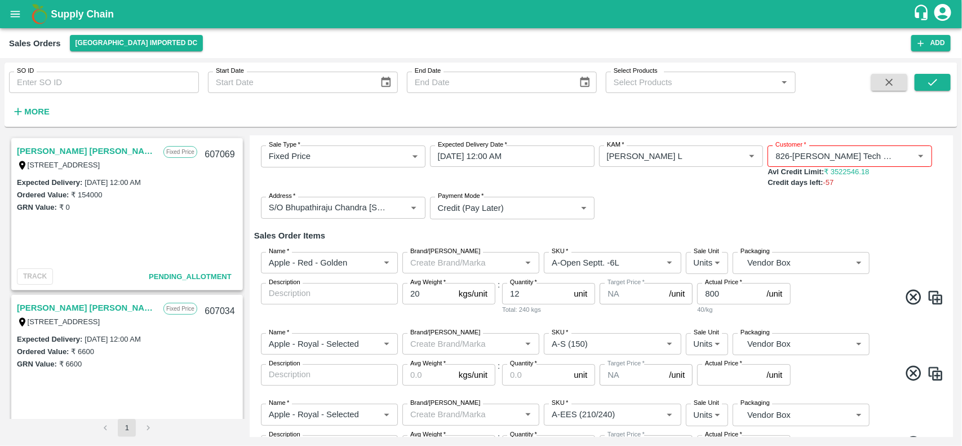
scroll to position [61, 0]
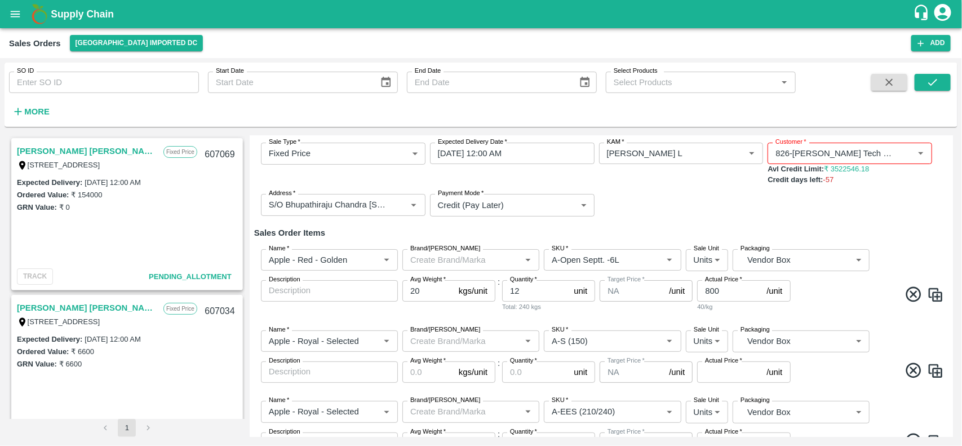
click at [414, 291] on input "20" at bounding box center [428, 290] width 52 height 21
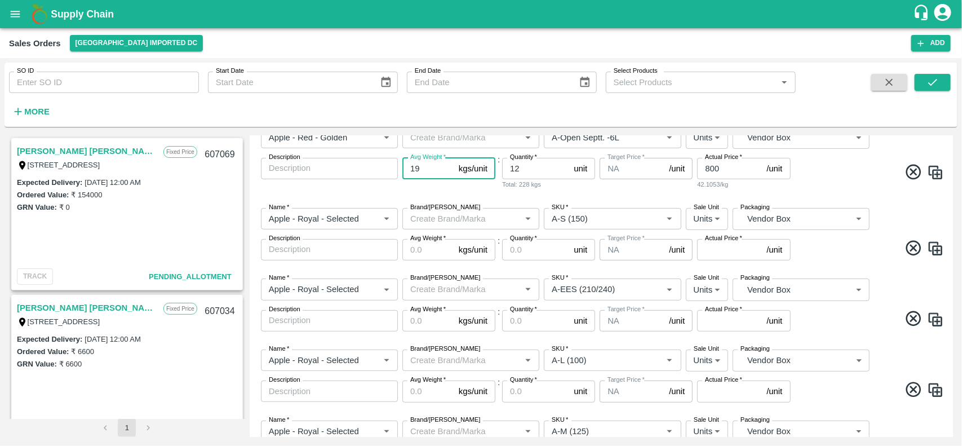
type input "19"
click at [418, 250] on input "Avg Weight   *" at bounding box center [428, 249] width 52 height 21
paste input "20"
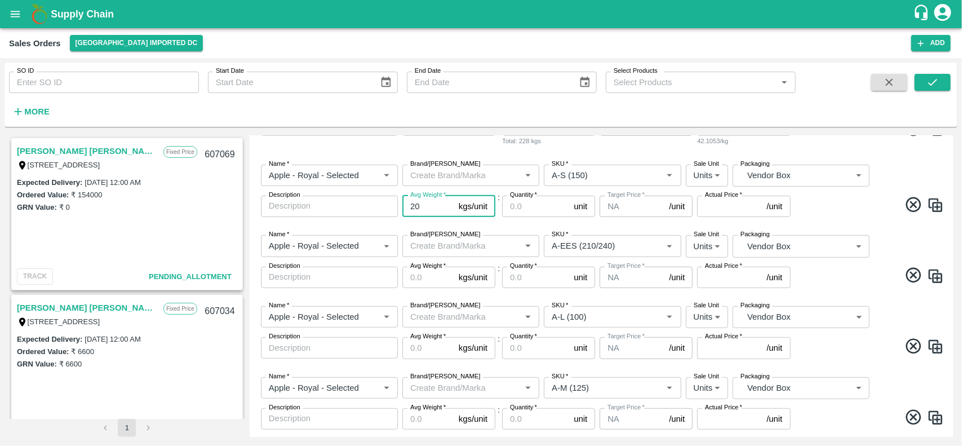
scroll to position [229, 0]
type input "20"
click at [417, 271] on input "Avg Weight   *" at bounding box center [428, 274] width 52 height 21
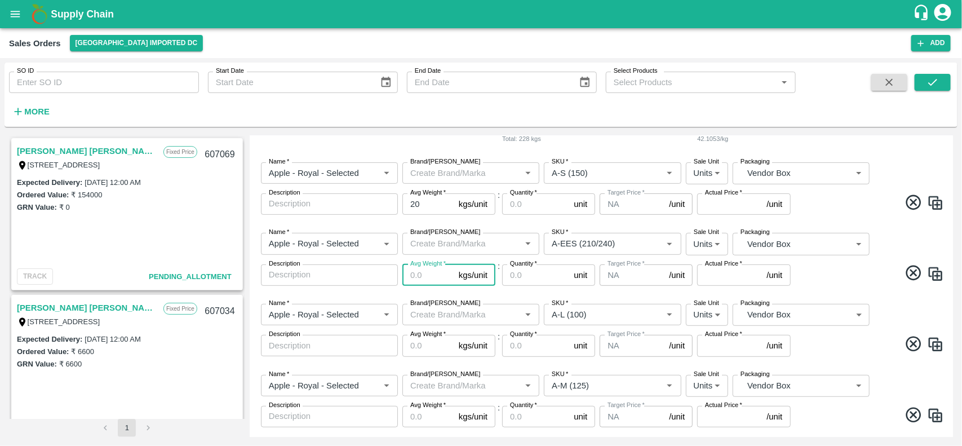
paste input "20"
type input "20"
click at [440, 337] on label "Avg Weight   *" at bounding box center [428, 334] width 36 height 9
click at [440, 337] on input "Avg Weight   *" at bounding box center [428, 345] width 52 height 21
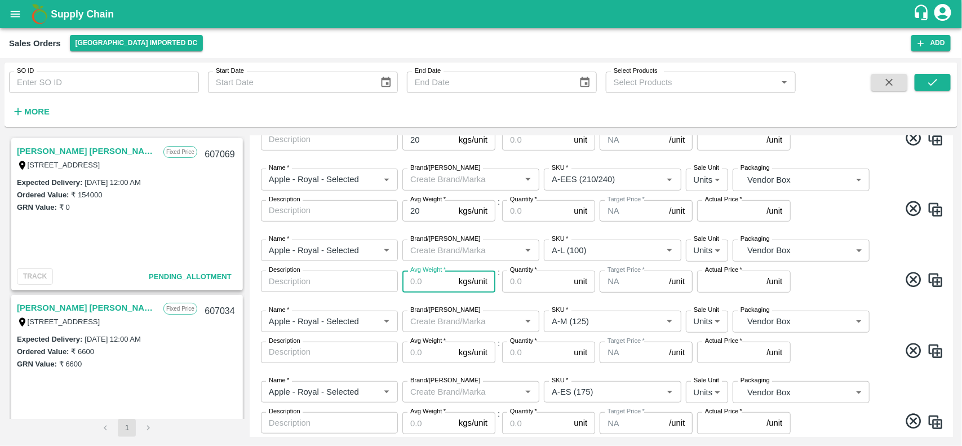
scroll to position [294, 0]
paste input "20"
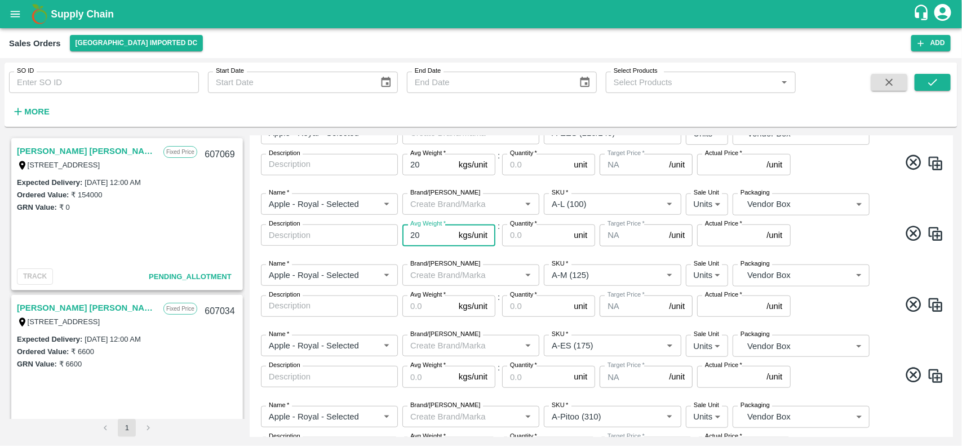
type input "20"
click at [420, 300] on input "Avg Weight   *" at bounding box center [428, 305] width 52 height 21
paste input "20"
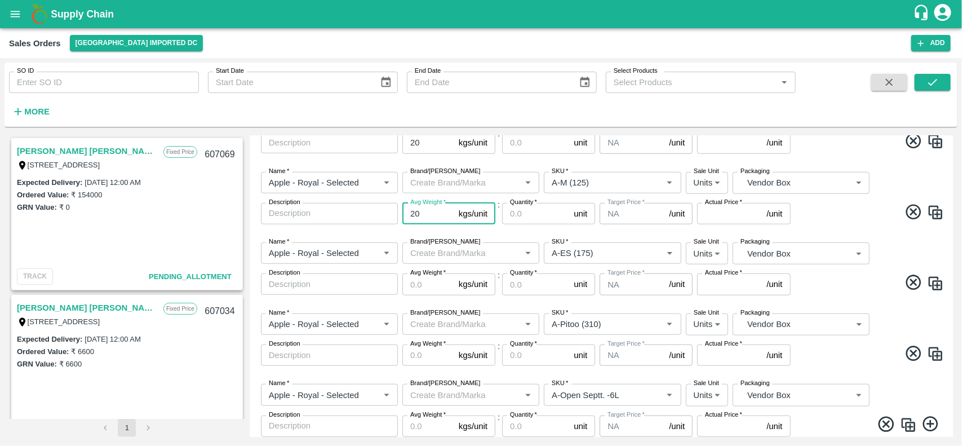
scroll to position [437, 0]
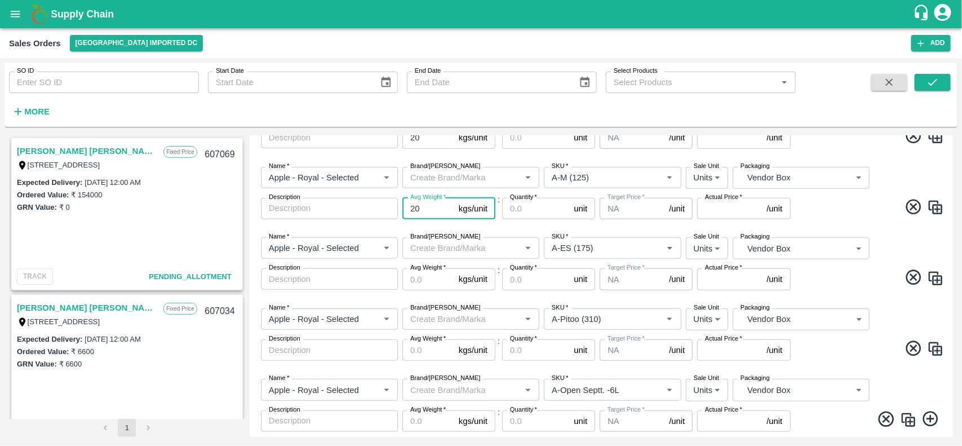
type input "20"
click at [419, 280] on input "Avg Weight   *" at bounding box center [428, 278] width 52 height 21
paste input "20"
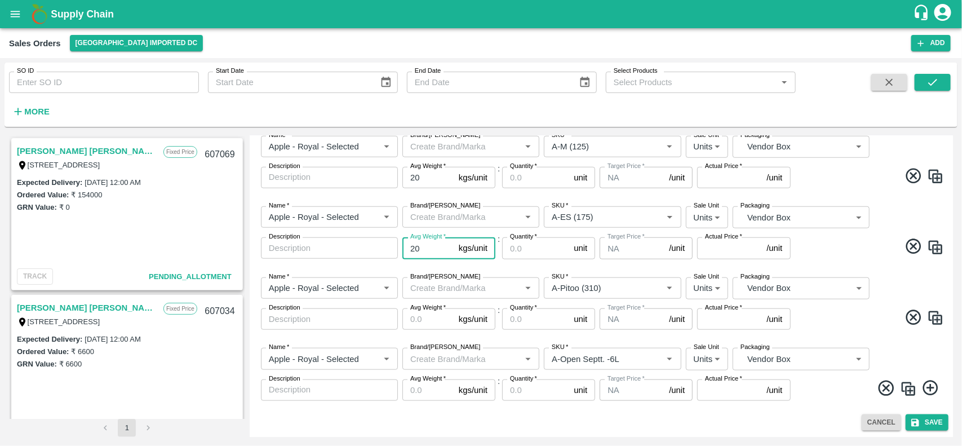
type input "20"
click at [421, 321] on input "Avg Weight   *" at bounding box center [428, 318] width 52 height 21
paste input "20"
type input "20"
click at [421, 398] on input "Avg Weight   *" at bounding box center [428, 389] width 52 height 21
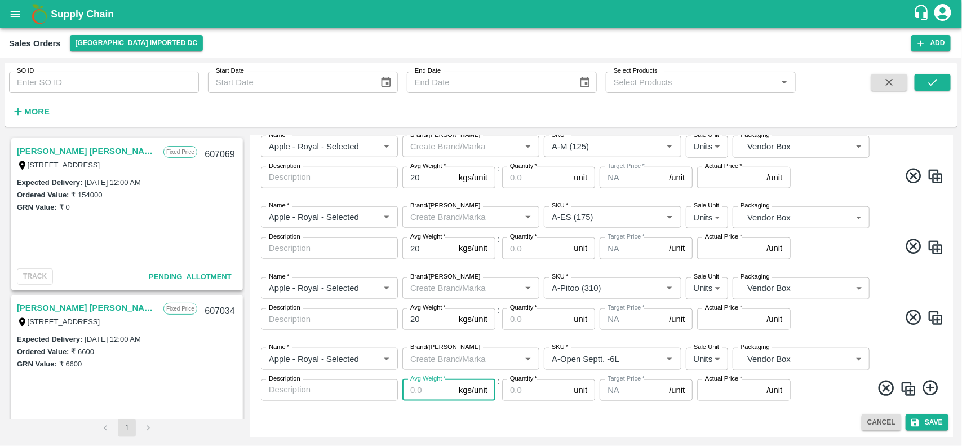
click at [421, 398] on input "Avg Weight   *" at bounding box center [428, 389] width 52 height 21
paste input "20"
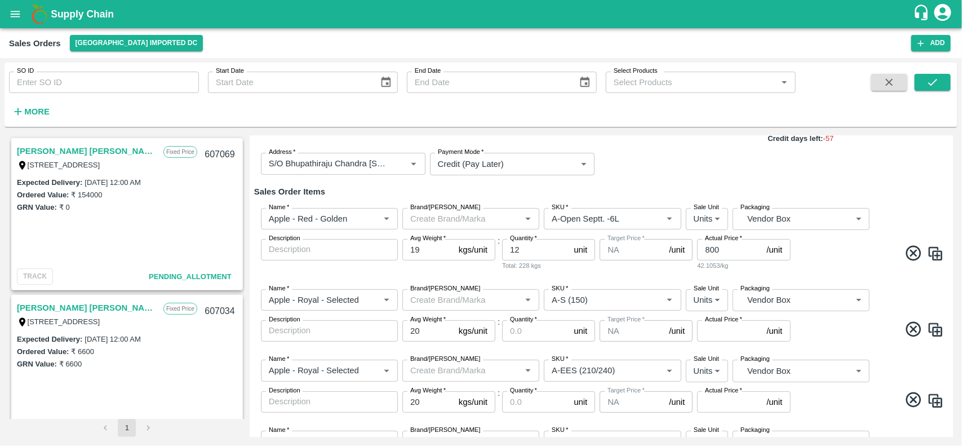
scroll to position [103, 0]
type input "20"
click at [543, 333] on input "Quantity   *" at bounding box center [535, 330] width 67 height 21
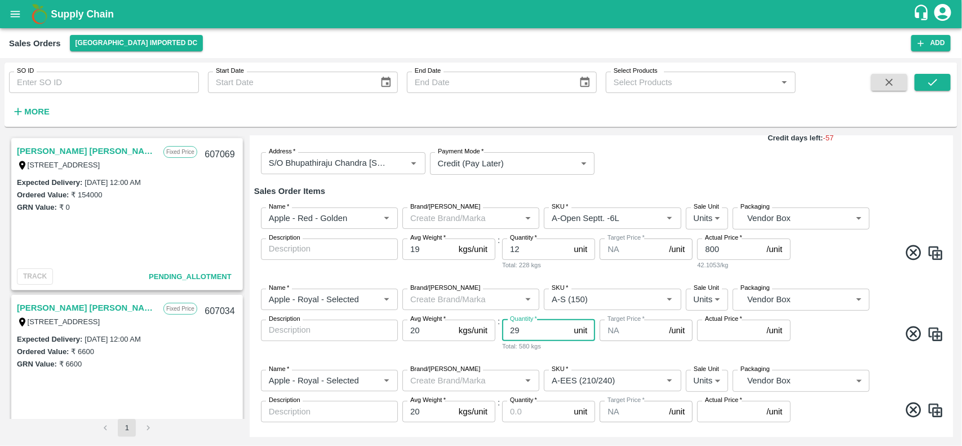
type input "29"
click at [604, 342] on div "Target Price   * NA /unit Target Price" at bounding box center [646, 336] width 93 height 32
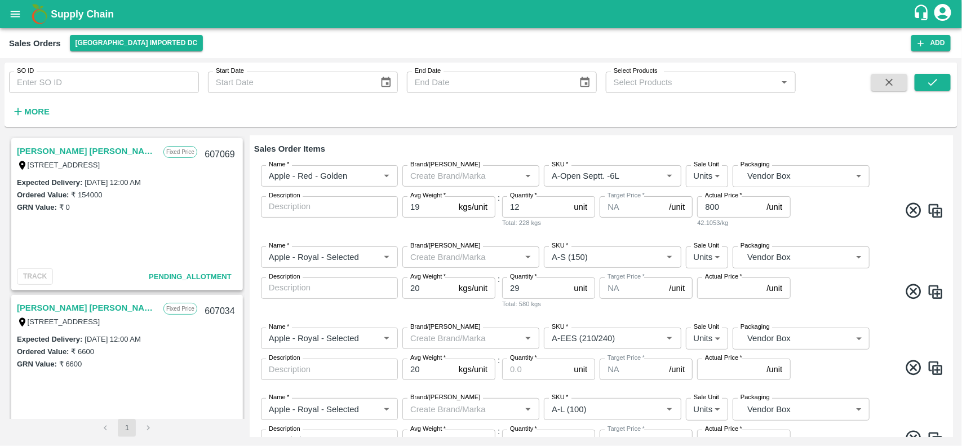
scroll to position [157, 0]
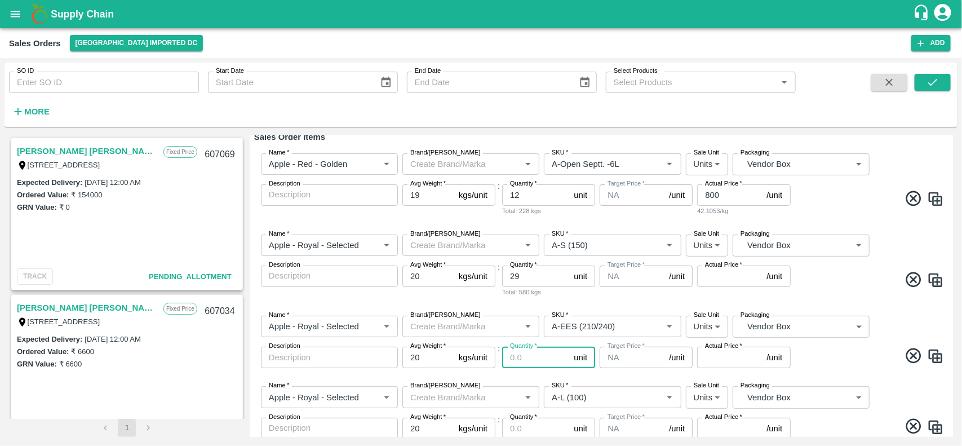
click at [519, 361] on input "Quantity   *" at bounding box center [535, 357] width 67 height 21
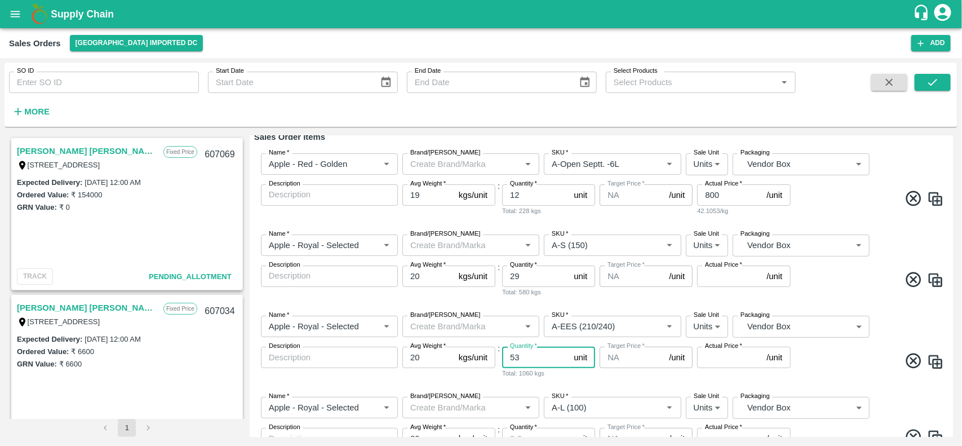
scroll to position [249, 0]
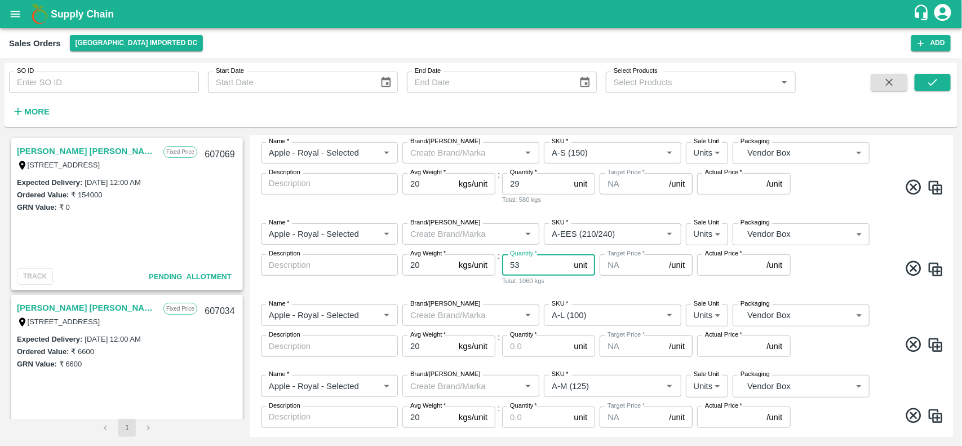
type input "53"
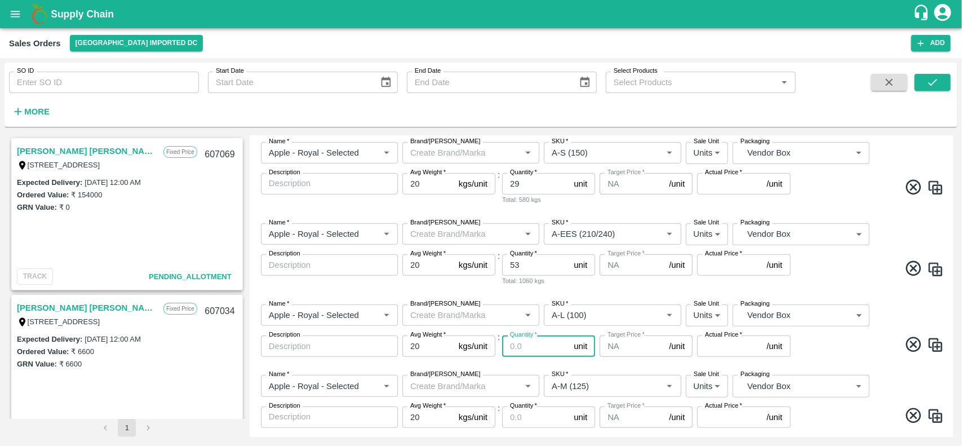
click at [528, 346] on input "Quantity   *" at bounding box center [535, 345] width 67 height 21
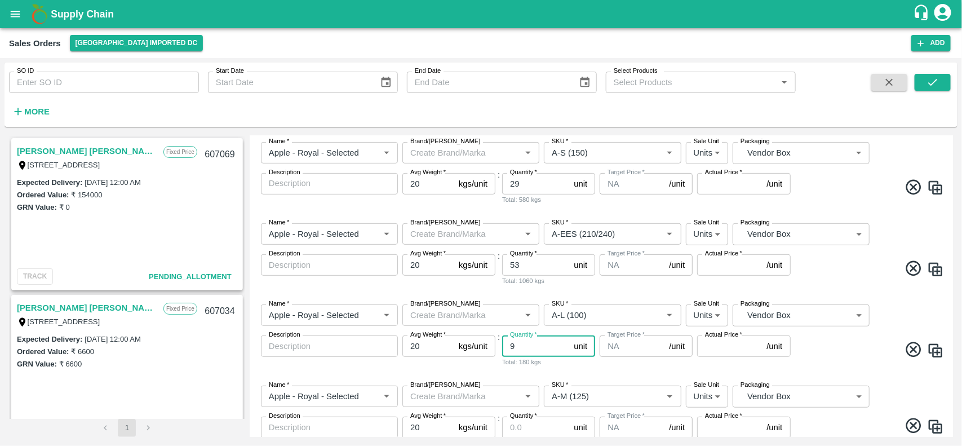
scroll to position [320, 0]
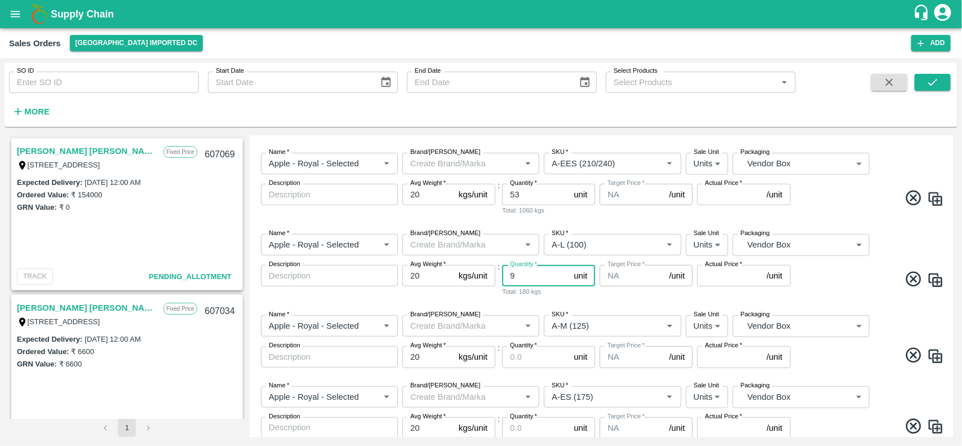
type input "10"
click at [567, 269] on input "10" at bounding box center [535, 275] width 67 height 21
click at [630, 293] on div "Target Price   * NA /unit Target Price" at bounding box center [646, 281] width 93 height 32
click at [530, 356] on input "Quantity   *" at bounding box center [535, 356] width 67 height 21
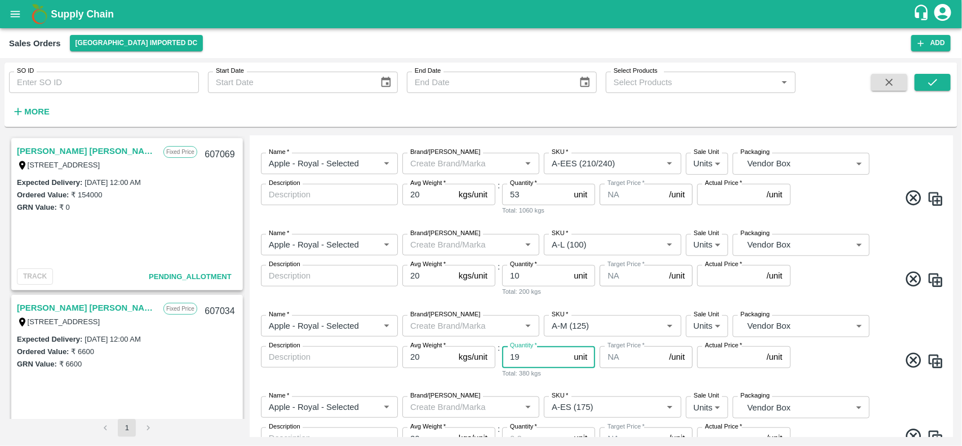
type input "19"
click at [582, 384] on div "Name   * Name   * Brand/Marka Brand/Marka SKU   * SKU   * Sale Unit Units 2 Sal…" at bounding box center [601, 346] width 694 height 81
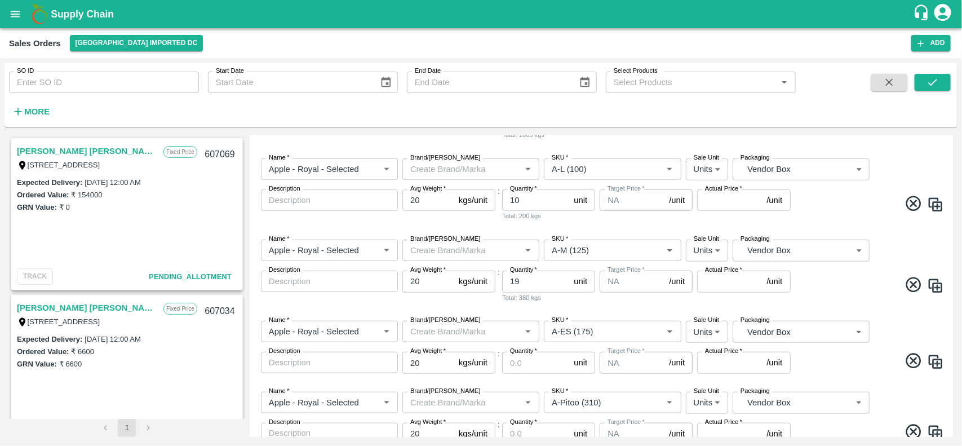
scroll to position [397, 0]
click at [524, 364] on input "Quantity   *" at bounding box center [535, 359] width 67 height 21
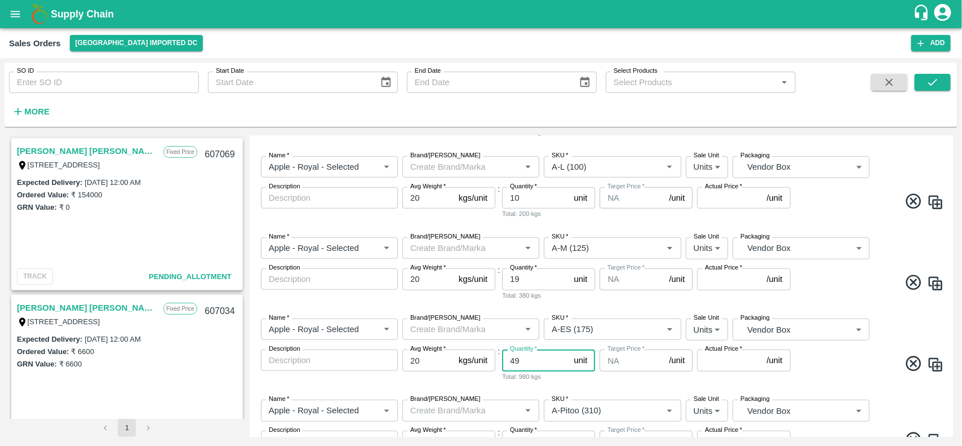
type input "49"
click at [588, 391] on div "Name   * Name   * Brand/Marka Brand/Marka SKU   * SKU   * Sale Unit Units 2 Sal…" at bounding box center [601, 426] width 694 height 71
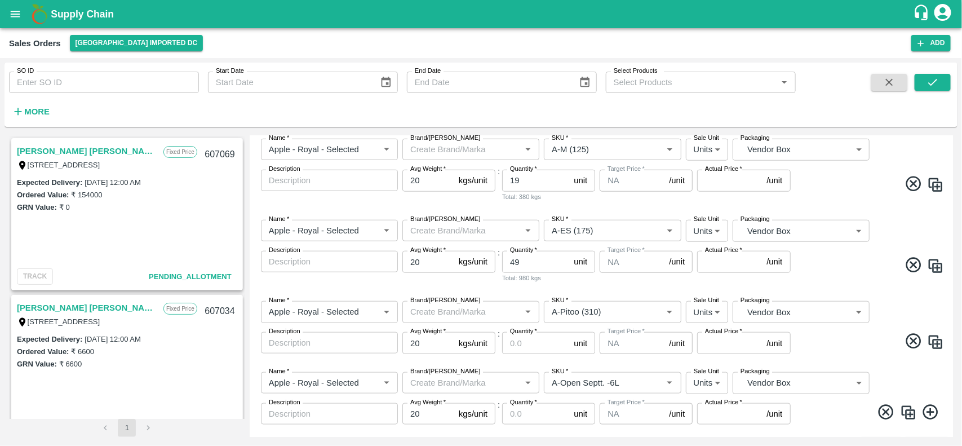
scroll to position [497, 0]
click at [561, 337] on input "1" at bounding box center [535, 341] width 67 height 21
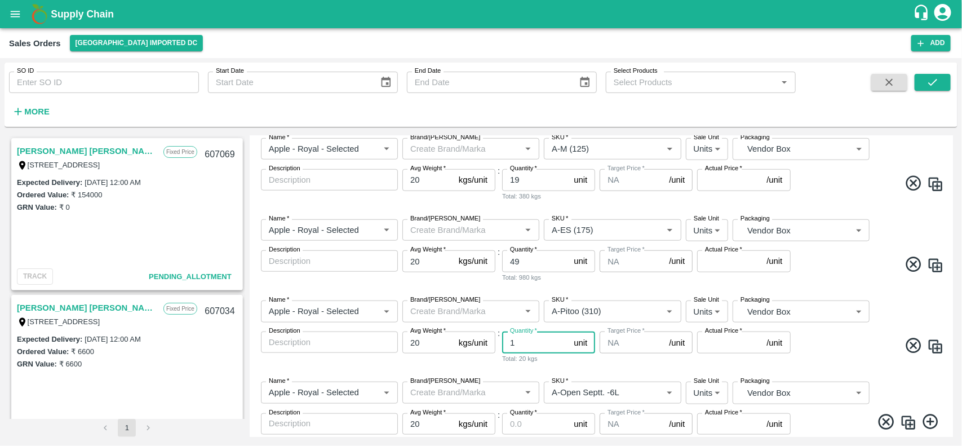
click at [507, 348] on input "1" at bounding box center [535, 341] width 67 height 21
type input "51"
click at [564, 356] on div "Total: 1020 kgs" at bounding box center [548, 358] width 93 height 10
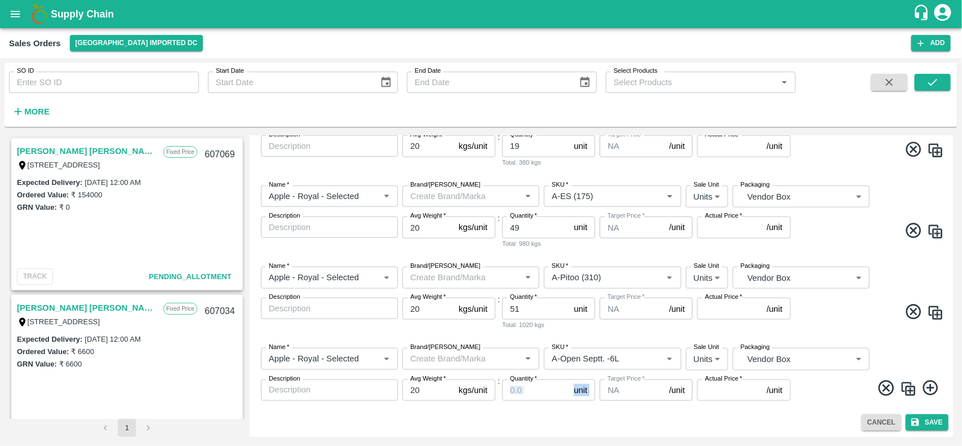
click at [519, 398] on div "Name   * Name   * Brand/Marka Brand/Marka SKU   * SKU   * Sale Unit Units 2 Sal…" at bounding box center [601, 374] width 694 height 71
click at [519, 398] on input "Quantity   *" at bounding box center [535, 389] width 67 height 21
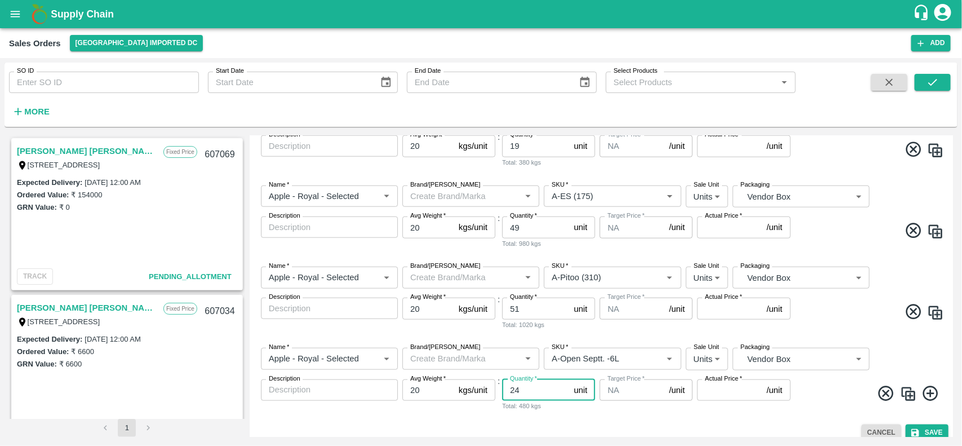
type input "24"
click at [835, 316] on span at bounding box center [869, 314] width 152 height 22
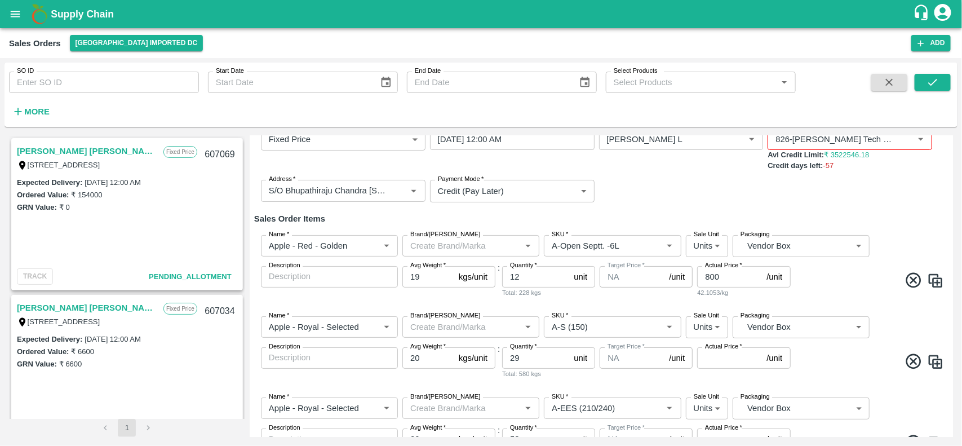
scroll to position [74, 0]
click at [711, 280] on input "800" at bounding box center [729, 277] width 65 height 21
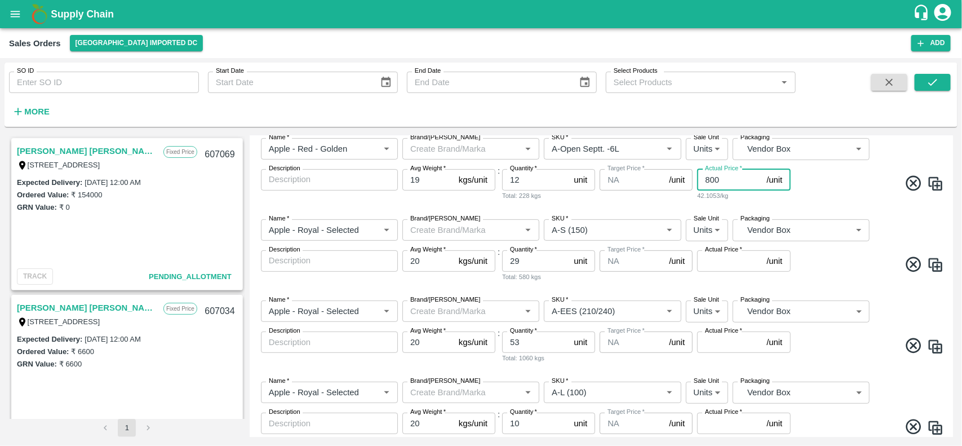
scroll to position [172, 0]
click at [718, 263] on input "Actual Price   *" at bounding box center [729, 260] width 65 height 21
paste input "800"
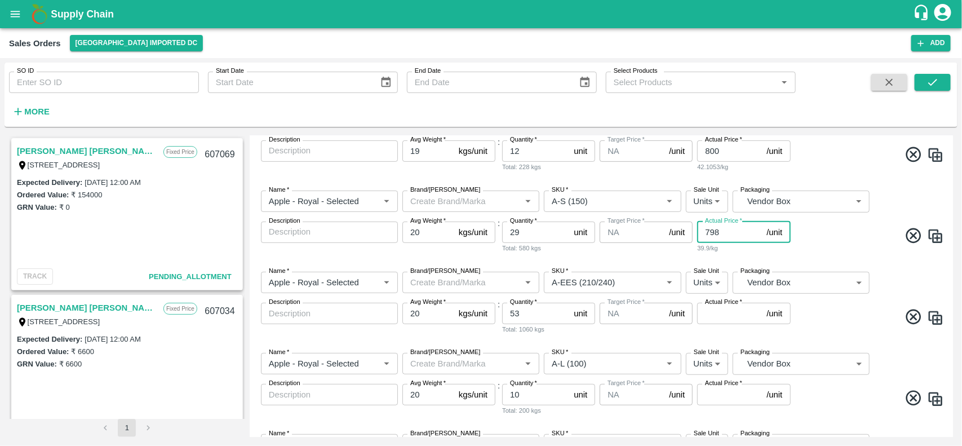
type input "798"
click at [714, 311] on input "Actual Price   *" at bounding box center [729, 313] width 65 height 21
paste input "800"
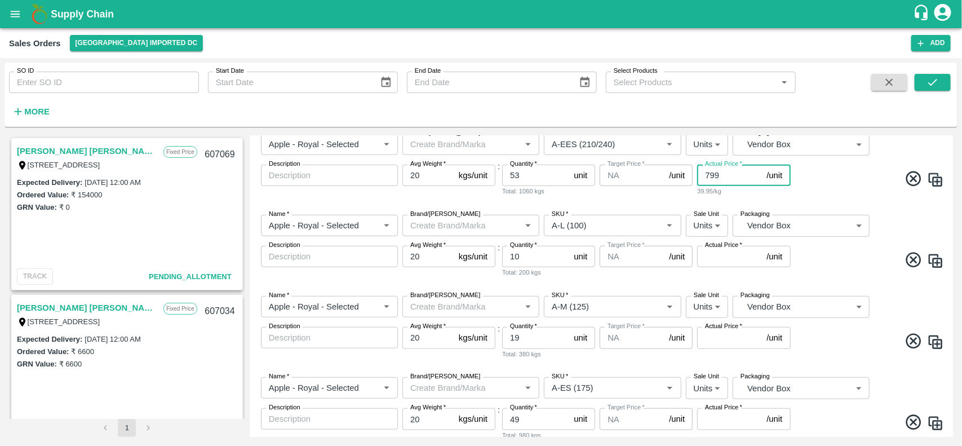
type input "800"
click at [759, 171] on input "800" at bounding box center [729, 175] width 65 height 21
click at [711, 254] on input "Actual Price   *" at bounding box center [729, 256] width 65 height 21
paste input "800"
type input "800"
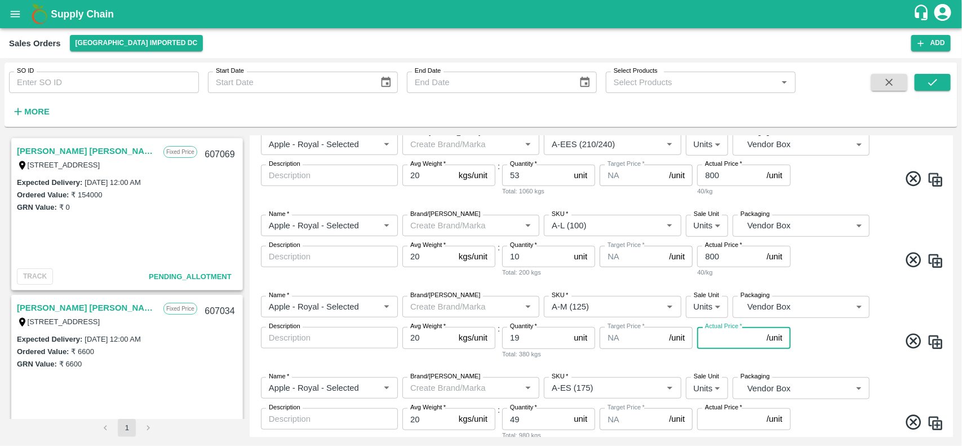
click at [712, 342] on input "Actual Price   *" at bounding box center [729, 337] width 65 height 21
paste input "800"
type input "800"
click at [787, 360] on div "Name   * Name   * Brand/Marka Brand/Marka SKU   * SKU   * Sale Unit Units 2 Sal…" at bounding box center [601, 327] width 694 height 81
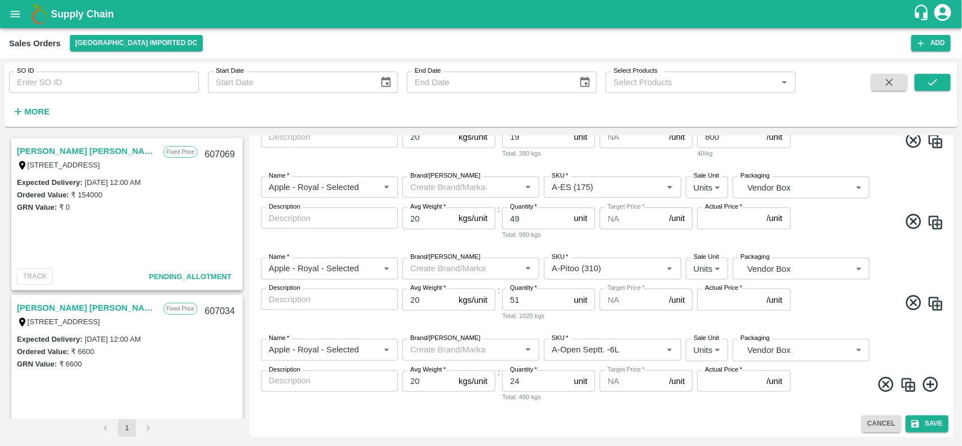
scroll to position [540, 0]
click at [731, 221] on input "Actual Price   *" at bounding box center [729, 217] width 65 height 21
paste input "800"
type input "800"
click at [720, 297] on input "Actual Price   *" at bounding box center [729, 298] width 65 height 21
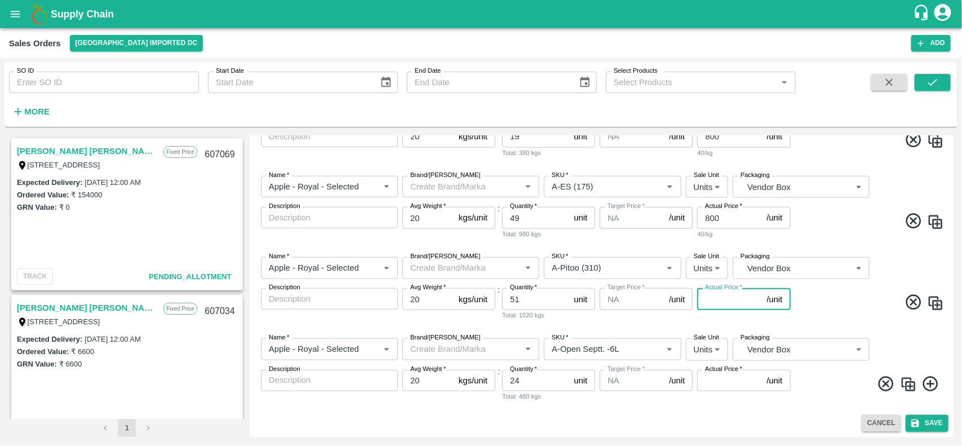
paste input "800"
type input "800"
click at [714, 375] on input "Actual Price   *" at bounding box center [729, 380] width 65 height 21
paste input "800"
type input "800"
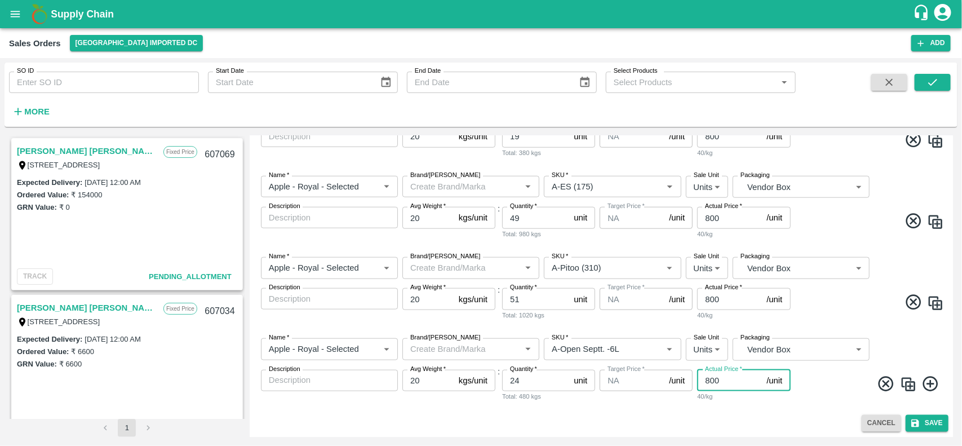
click at [772, 231] on div "40/kg" at bounding box center [743, 234] width 93 height 10
click at [932, 383] on icon at bounding box center [931, 383] width 19 height 19
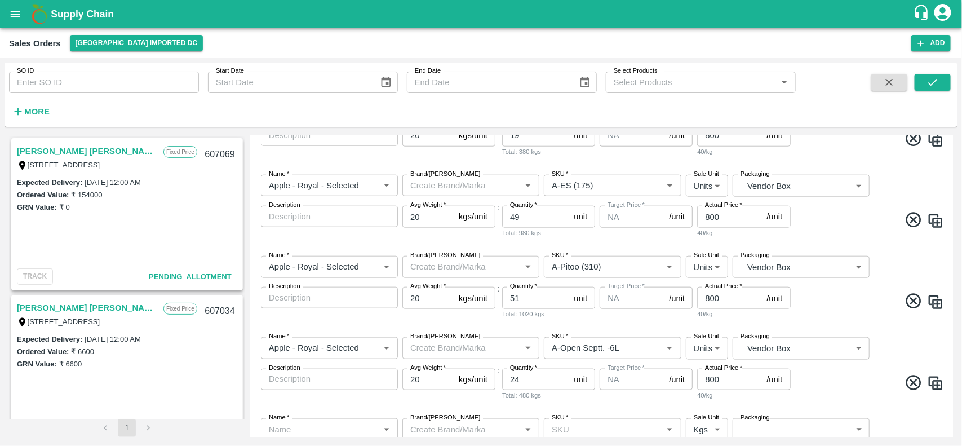
scroll to position [612, 0]
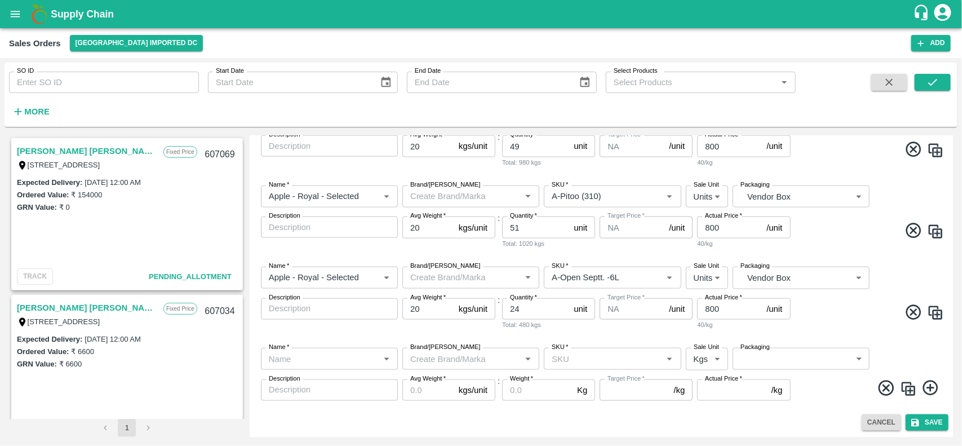
click at [289, 368] on div "Name   *" at bounding box center [329, 358] width 137 height 21
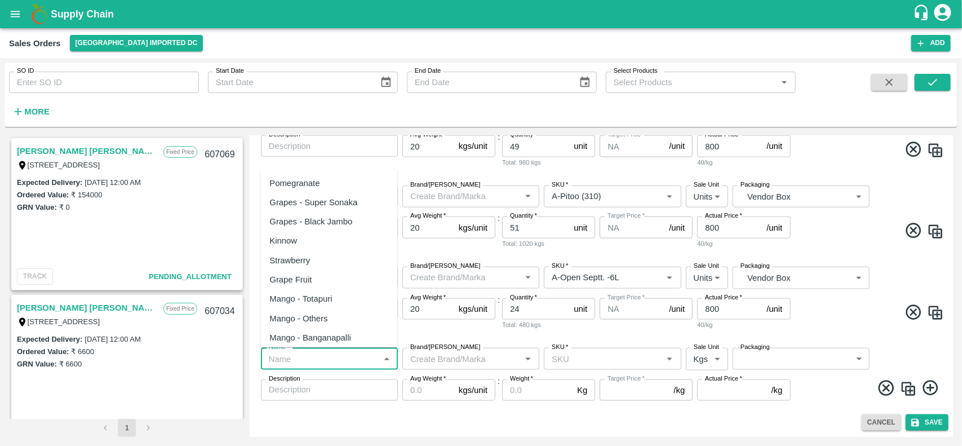
paste input "Apple - Royal"
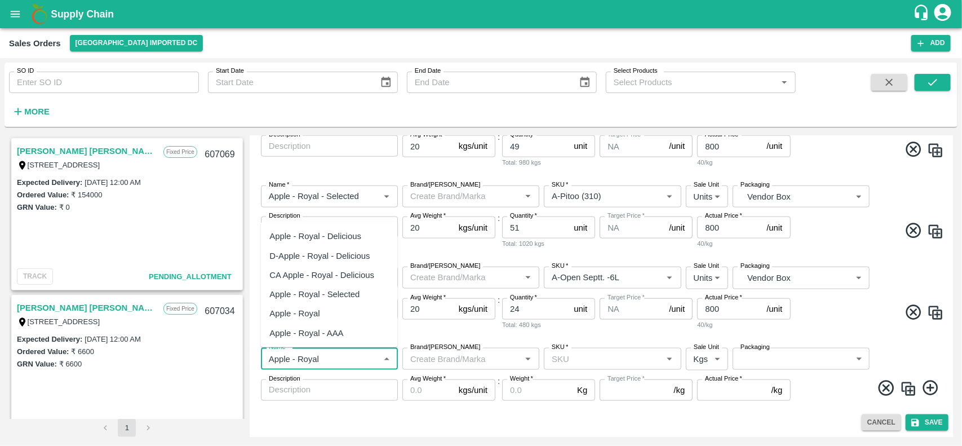
click at [310, 317] on div "Apple - Royal" at bounding box center [295, 313] width 50 height 12
type input "Apple - Royal"
click at [908, 390] on img at bounding box center [908, 389] width 17 height 17
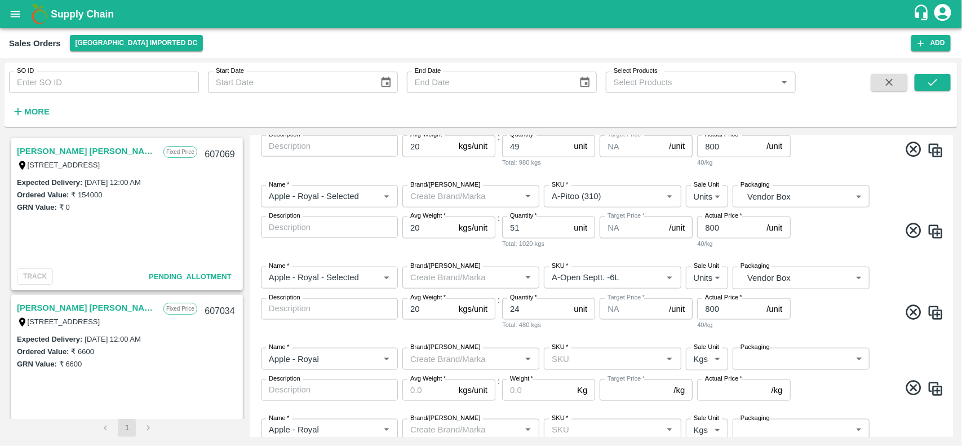
scroll to position [683, 0]
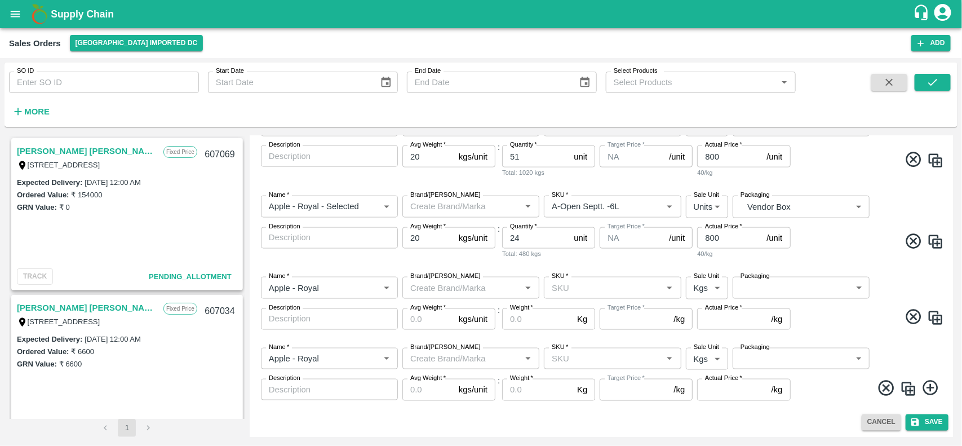
click at [906, 387] on img at bounding box center [908, 389] width 17 height 17
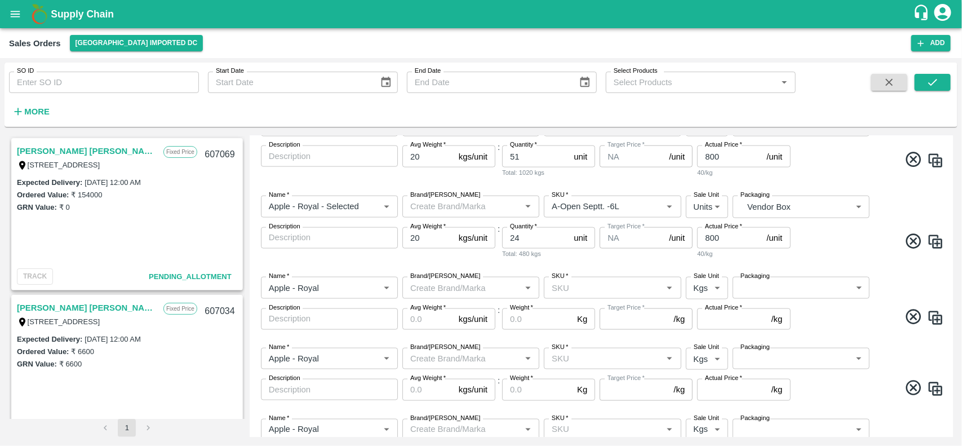
scroll to position [753, 0]
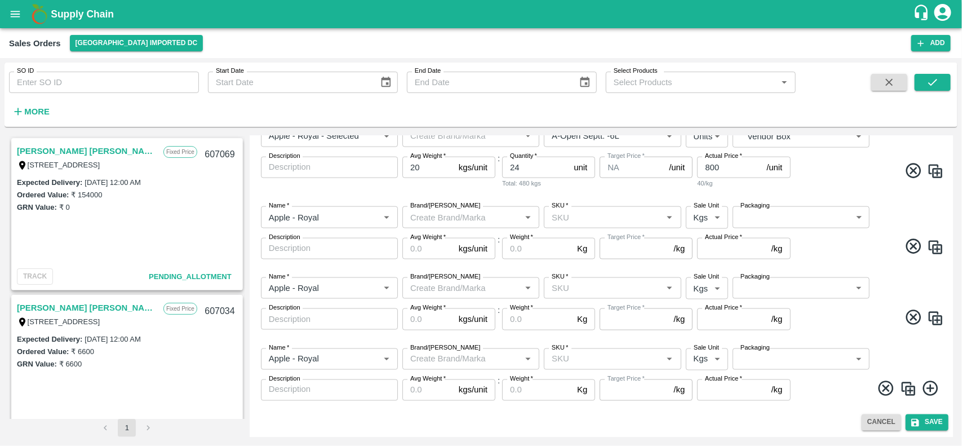
click at [906, 387] on img at bounding box center [908, 389] width 17 height 17
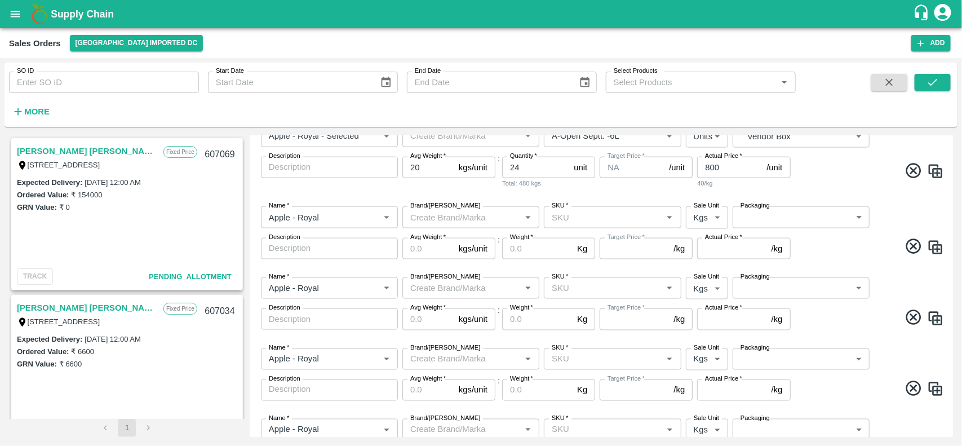
scroll to position [824, 0]
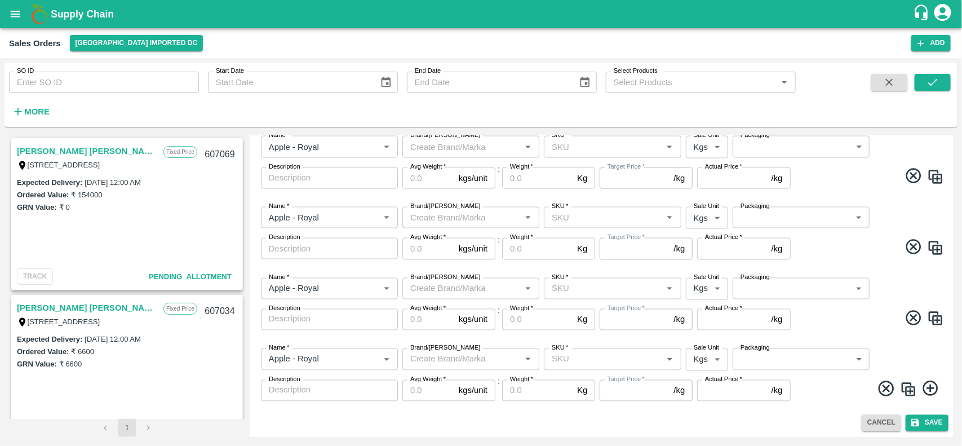
click at [906, 387] on img at bounding box center [908, 389] width 17 height 17
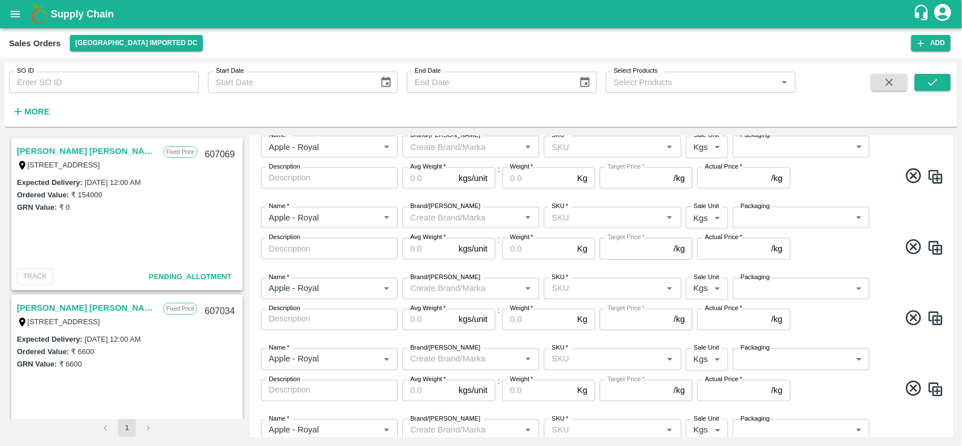
scroll to position [895, 0]
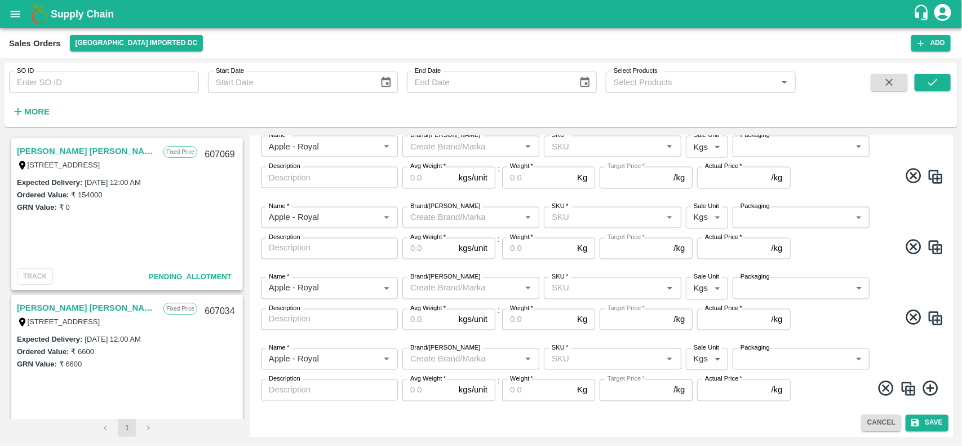
click at [906, 387] on img at bounding box center [908, 389] width 17 height 17
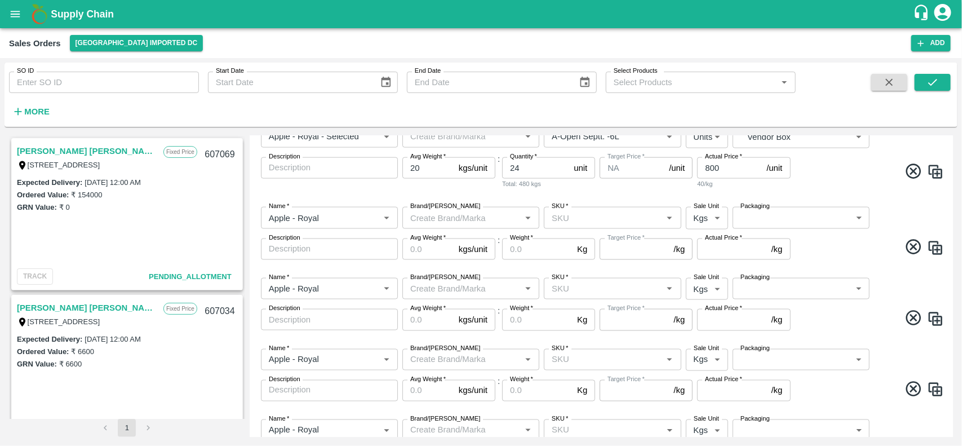
scroll to position [751, 0]
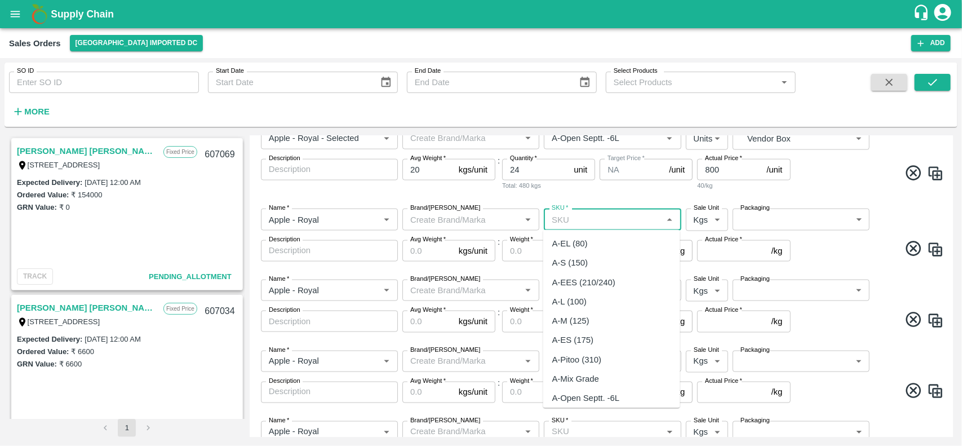
click at [563, 216] on input "SKU   *" at bounding box center [603, 219] width 112 height 15
paste input "A-S (150)"
type input "A-S (150)"
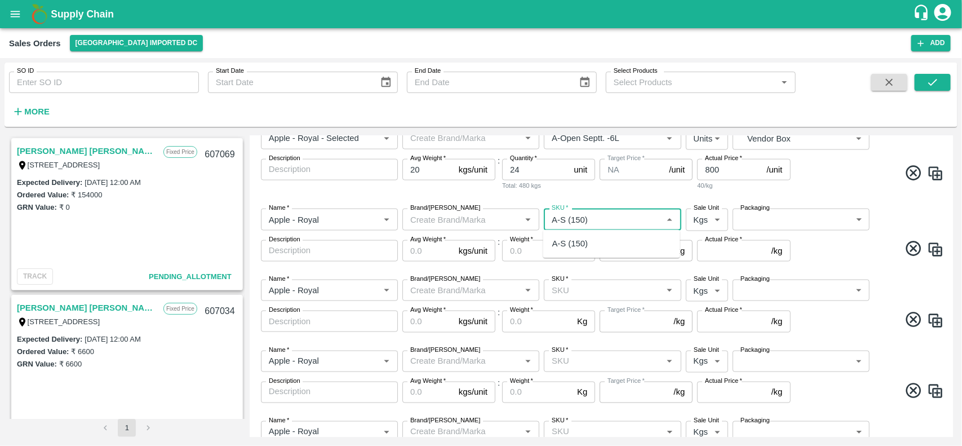
click at [567, 241] on div "A-S (150)" at bounding box center [570, 244] width 36 height 12
type input "NA"
type input "A-S (150)"
click at [564, 291] on input "SKU   *" at bounding box center [603, 290] width 112 height 15
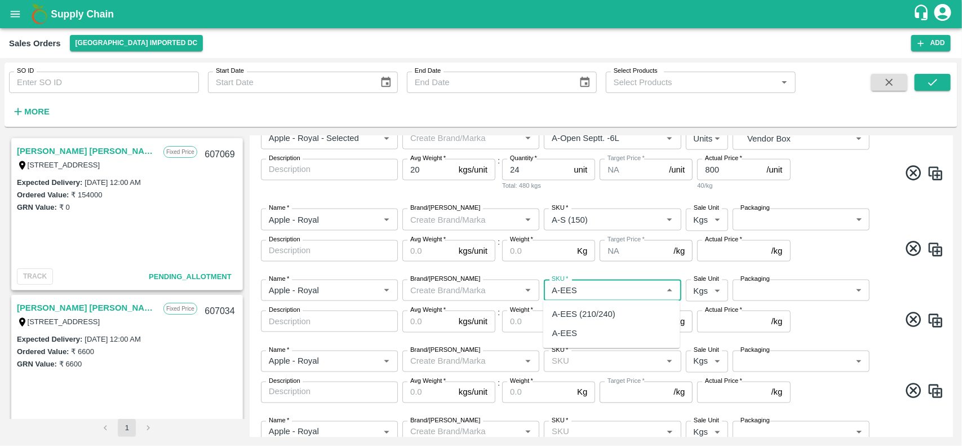
click at [571, 316] on div "A-EES (210/240)" at bounding box center [583, 314] width 63 height 12
type input "A-EES (210/240)"
type input "NA"
type input "A-EES (210/240)"
click at [556, 361] on input "SKU   *" at bounding box center [603, 361] width 112 height 15
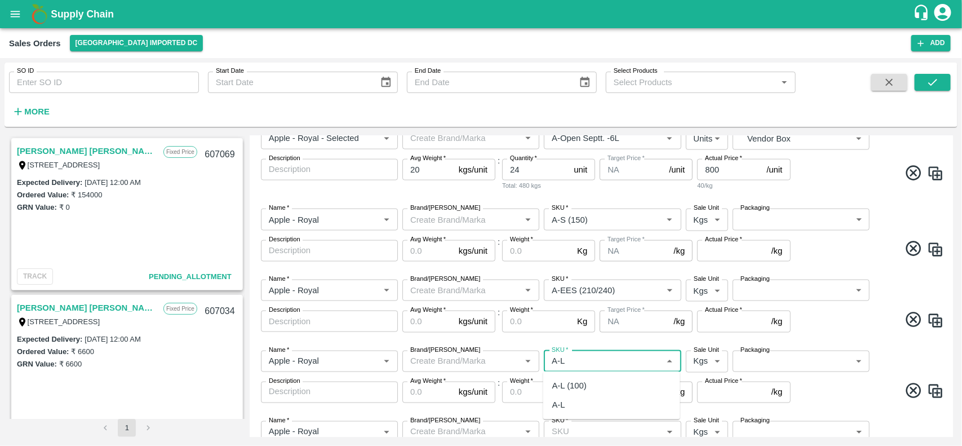
click at [563, 390] on div "A-L (100)" at bounding box center [569, 385] width 34 height 12
type input "A-L (100)"
type input "NA"
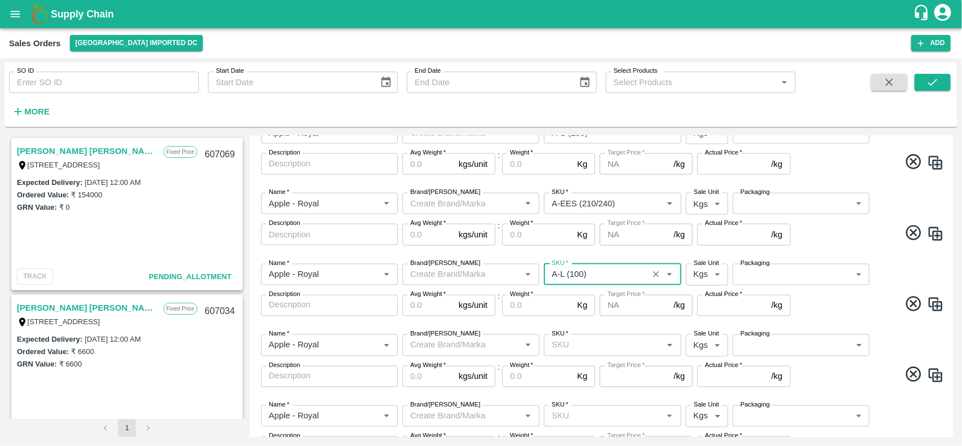
scroll to position [838, 0]
type input "A-L (100)"
click at [578, 351] on input "SKU   *" at bounding box center [603, 344] width 112 height 15
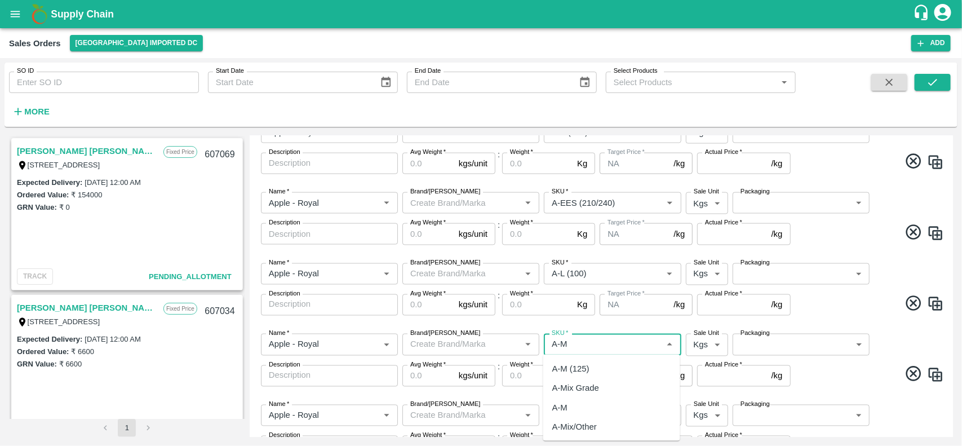
click at [574, 368] on div "A-M (125)" at bounding box center [570, 368] width 37 height 12
type input "A-M (125)"
type input "NA"
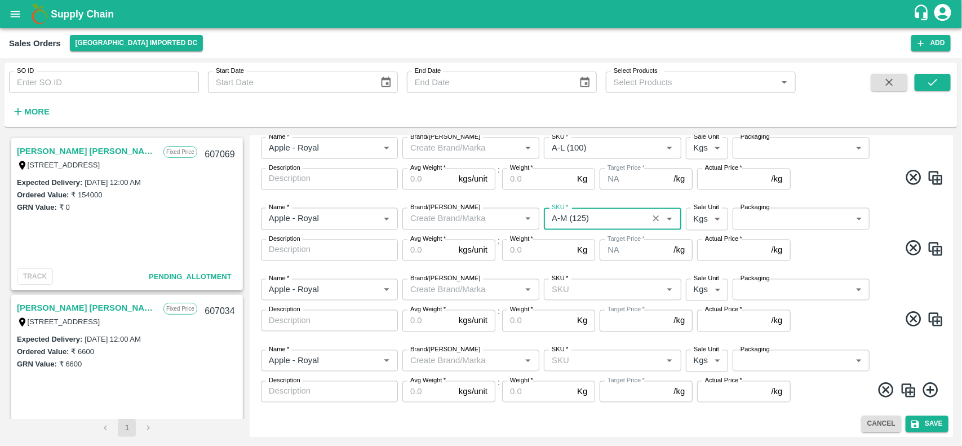
scroll to position [965, 0]
type input "A-M (125)"
click at [574, 287] on input "SKU   *" at bounding box center [603, 288] width 112 height 15
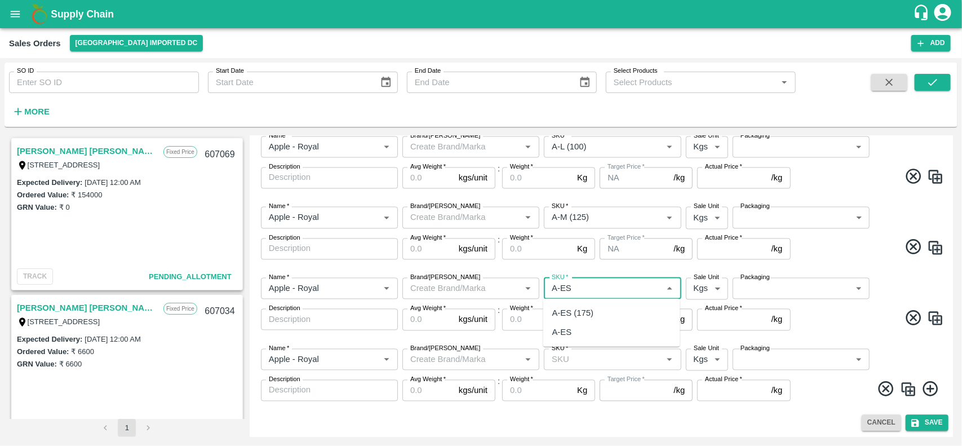
click at [587, 315] on div "A-ES (175)" at bounding box center [572, 313] width 41 height 12
type input "A-ES (175)"
type input "NA"
click at [567, 351] on label "SKU   *" at bounding box center [560, 348] width 16 height 9
type input "A-ES (175)"
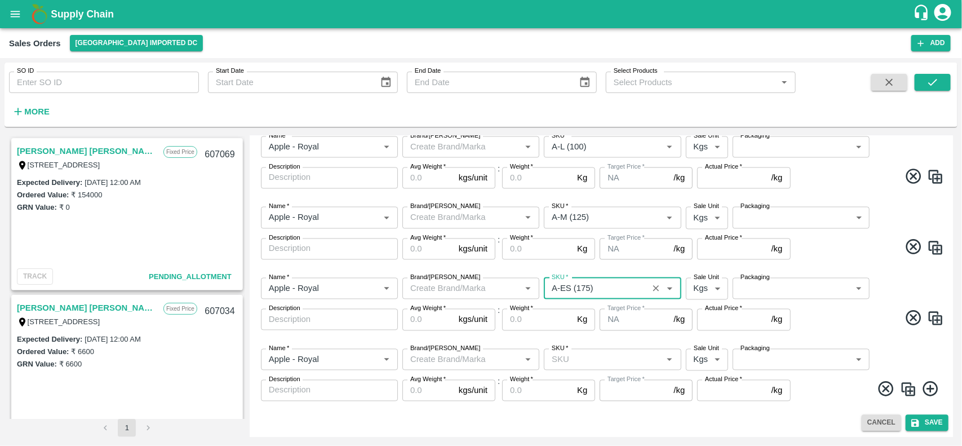
click at [567, 352] on input "SKU   *" at bounding box center [603, 359] width 112 height 15
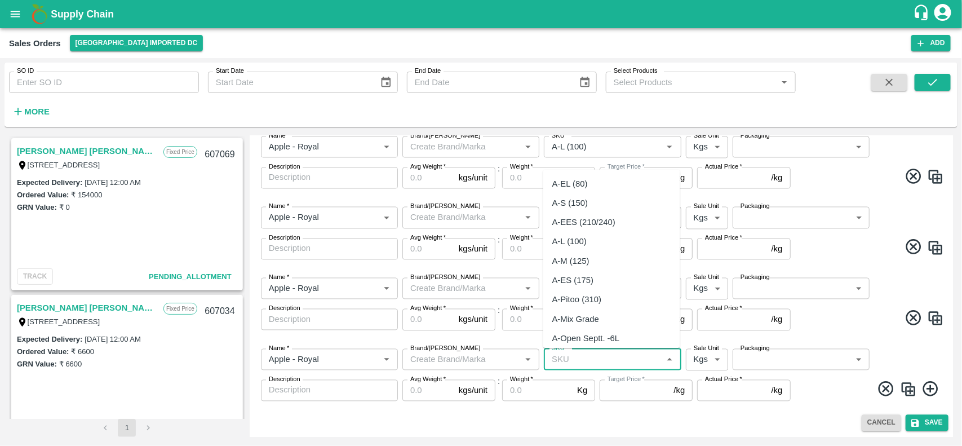
click at [565, 354] on input "SKU   *" at bounding box center [603, 359] width 112 height 15
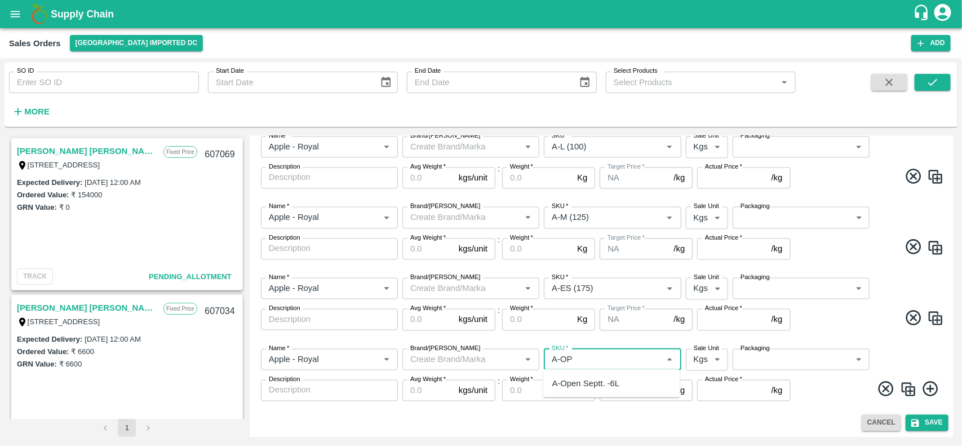
click at [578, 384] on div "A-Open Septt. -6L" at bounding box center [586, 383] width 68 height 12
type input "A-Open Septt. -6L"
type input "NA"
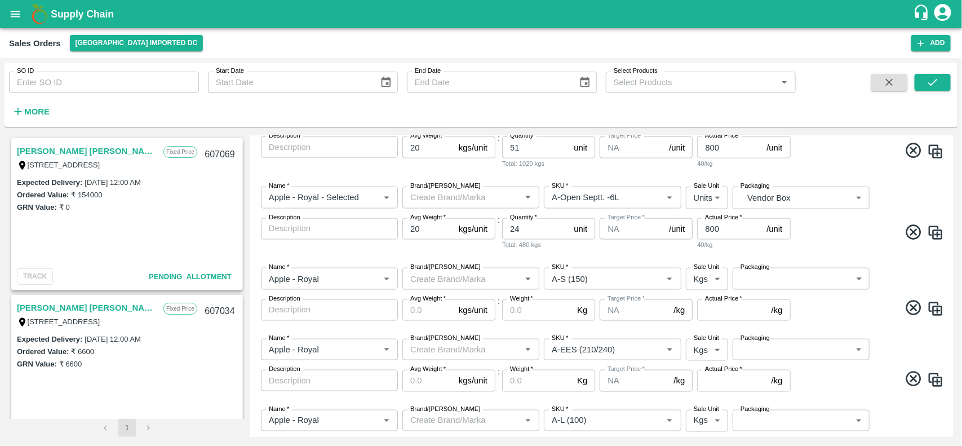
scroll to position [691, 0]
type input "A-Open Septt. -6L"
click at [705, 280] on body "Supply Chain Sales Orders Mumbai Imported DC Add SO ID SO ID Start Date Start D…" at bounding box center [481, 223] width 962 height 446
click at [700, 322] on p "Units" at bounding box center [702, 323] width 19 height 12
type input "2"
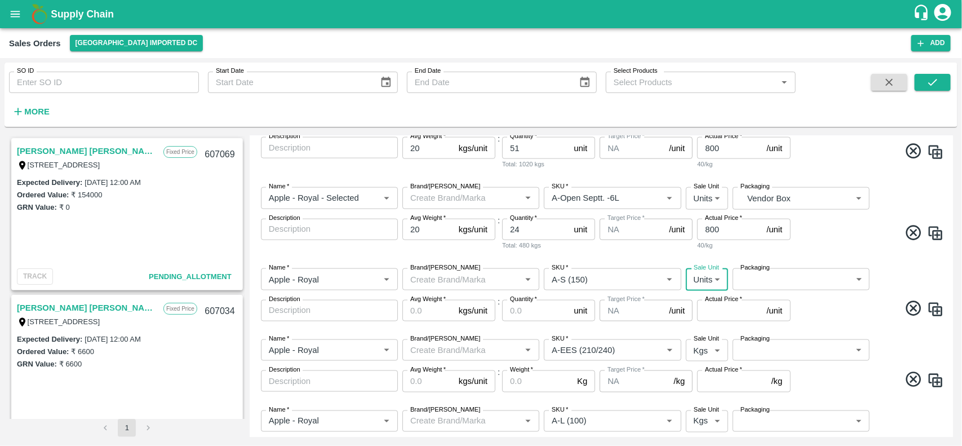
scroll to position [751, 0]
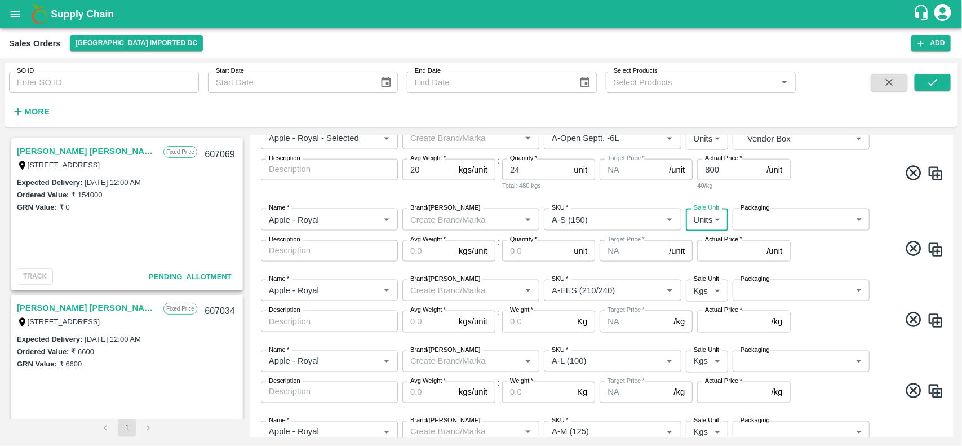
click at [700, 292] on body "Supply Chain Sales Orders Mumbai Imported DC Add SO ID SO ID Start Date Start D…" at bounding box center [481, 223] width 962 height 446
click at [691, 341] on li "Units" at bounding box center [705, 334] width 43 height 19
type input "2"
click at [698, 356] on body "Supply Chain Sales Orders Mumbai Imported DC Add SO ID SO ID Start Date Start D…" at bounding box center [481, 223] width 962 height 446
click at [703, 403] on p "Units" at bounding box center [702, 405] width 19 height 12
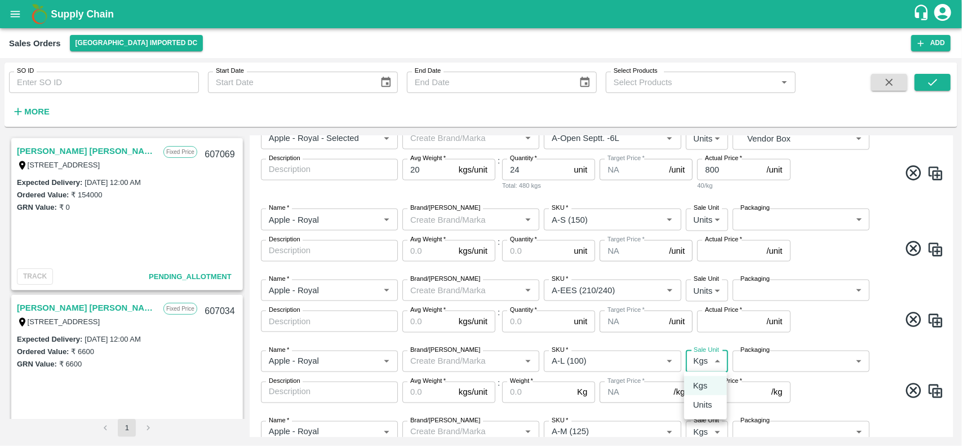
type input "2"
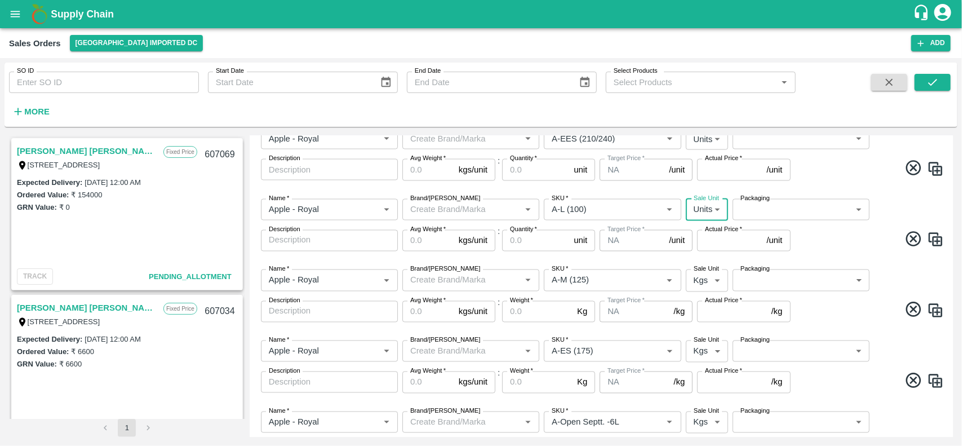
scroll to position [905, 0]
click at [702, 286] on body "Supply Chain Sales Orders Mumbai Imported DC Add SO ID SO ID Start Date Start D…" at bounding box center [481, 223] width 962 height 446
click at [701, 313] on li "Units" at bounding box center [705, 321] width 43 height 19
type input "2"
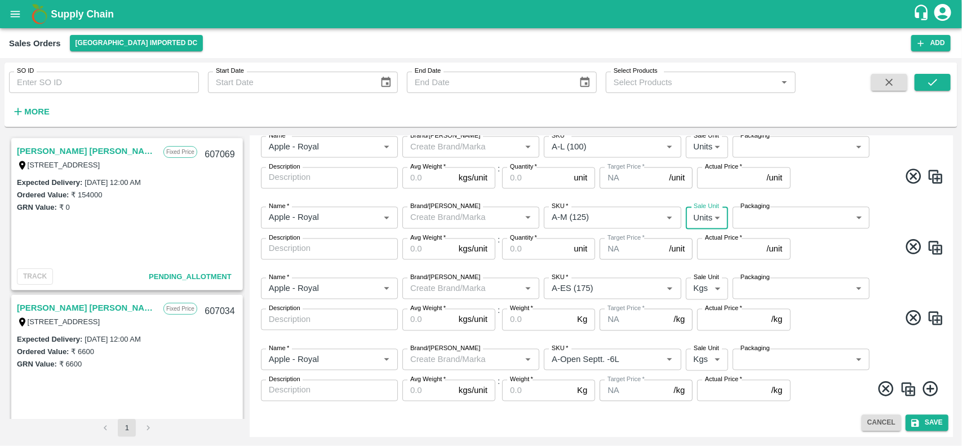
click at [696, 283] on body "Supply Chain Sales Orders Mumbai Imported DC Add SO ID SO ID Start Date Start D…" at bounding box center [481, 223] width 962 height 446
click at [693, 331] on p "Units" at bounding box center [702, 332] width 19 height 12
type input "2"
click at [700, 359] on body "Supply Chain Sales Orders Mumbai Imported DC Add SO ID SO ID Start Date Start D…" at bounding box center [481, 223] width 962 height 446
click at [688, 395] on li "Units" at bounding box center [705, 402] width 43 height 19
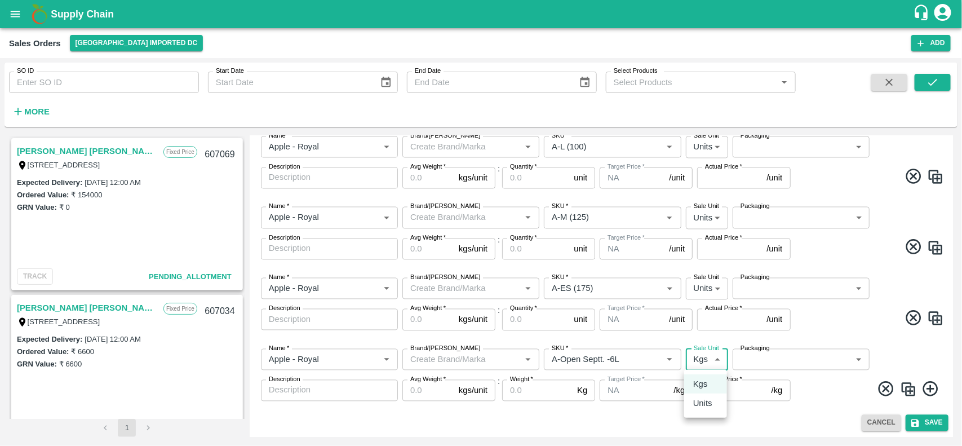
type input "2"
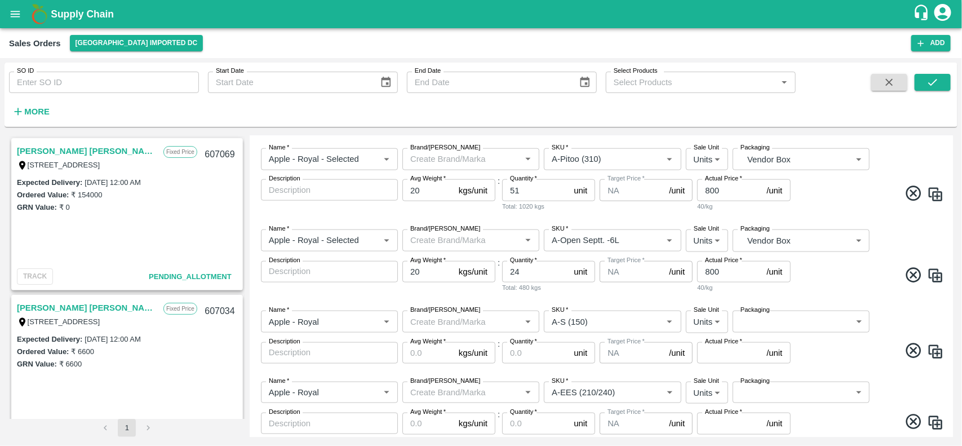
scroll to position [648, 0]
click at [768, 315] on body "Supply Chain Sales Orders Mumbai Imported DC Add SO ID SO ID Start Date Start D…" at bounding box center [481, 223] width 962 height 446
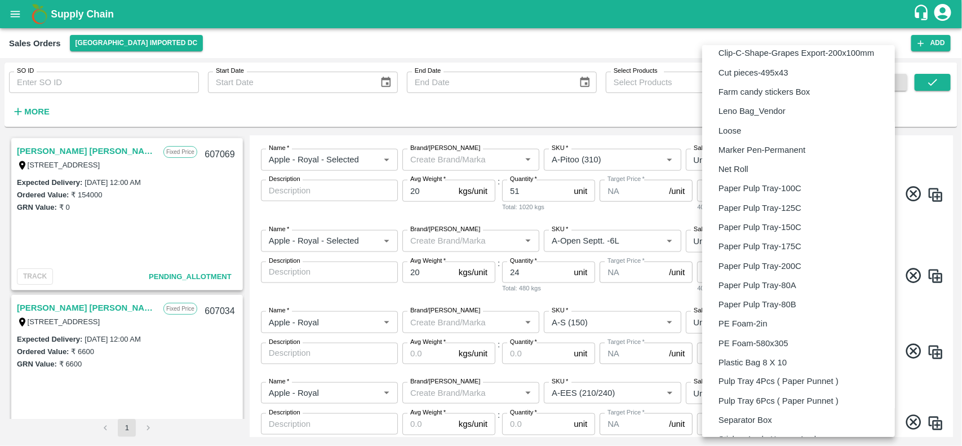
scroll to position [792, 0]
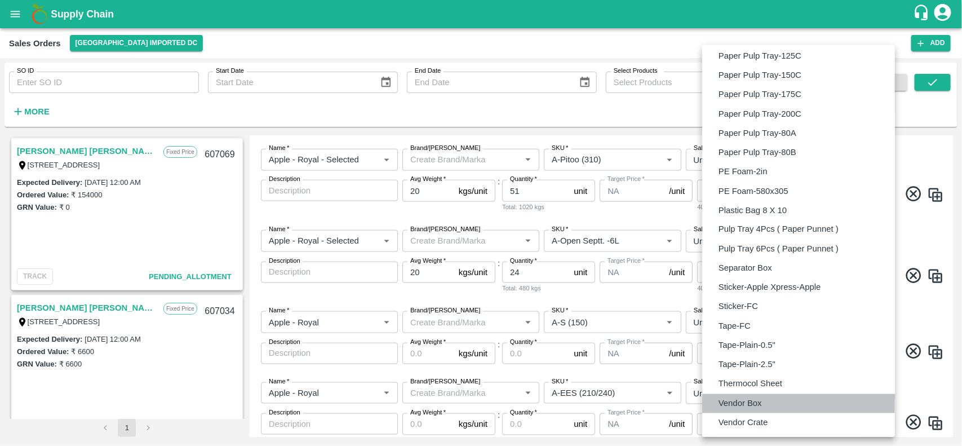
click at [758, 400] on p "Vendor Box" at bounding box center [740, 403] width 43 height 12
type input "BOM/276"
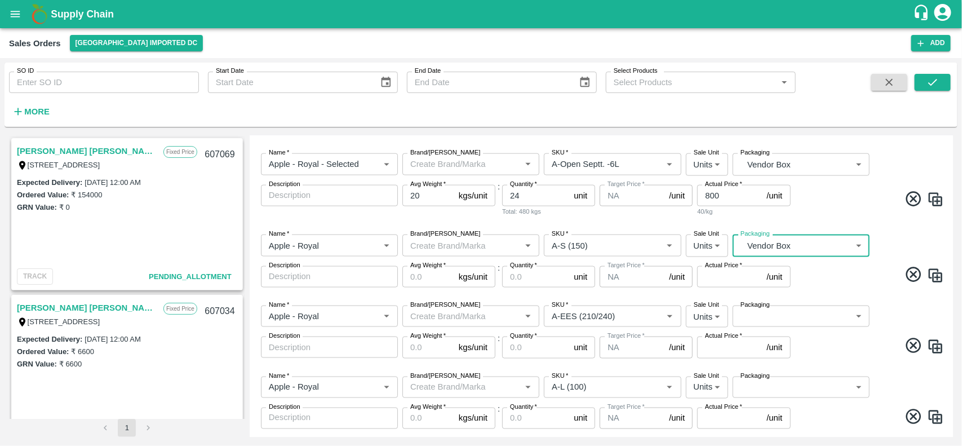
scroll to position [725, 0]
click at [778, 319] on body "Supply Chain Sales Orders Mumbai Imported DC Add SO ID SO ID Start Date Start D…" at bounding box center [481, 223] width 962 height 446
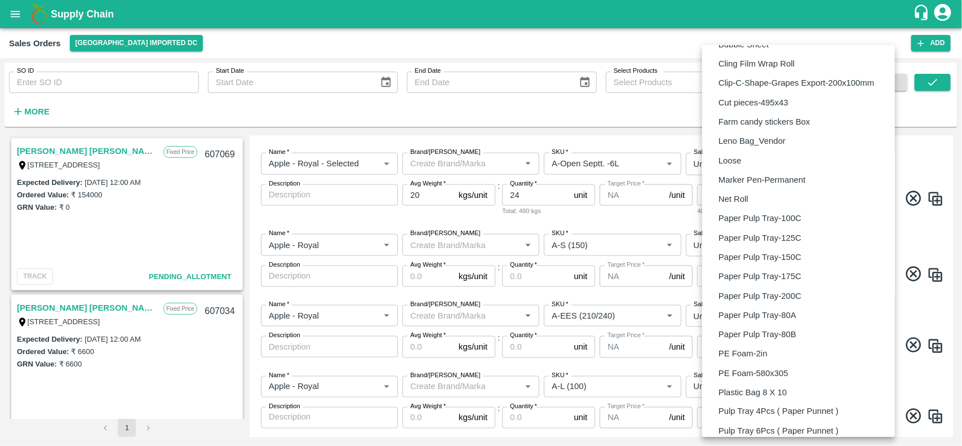
scroll to position [792, 0]
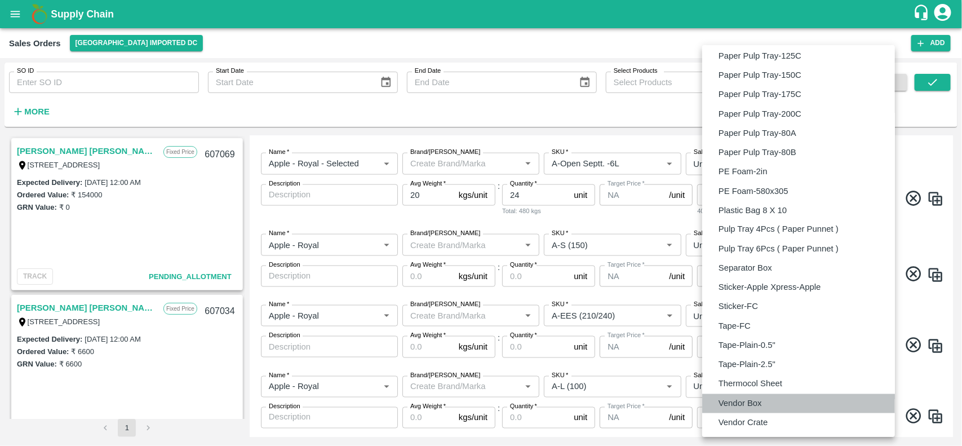
click at [753, 406] on p "Vendor Box" at bounding box center [740, 403] width 43 height 12
type input "BOM/276"
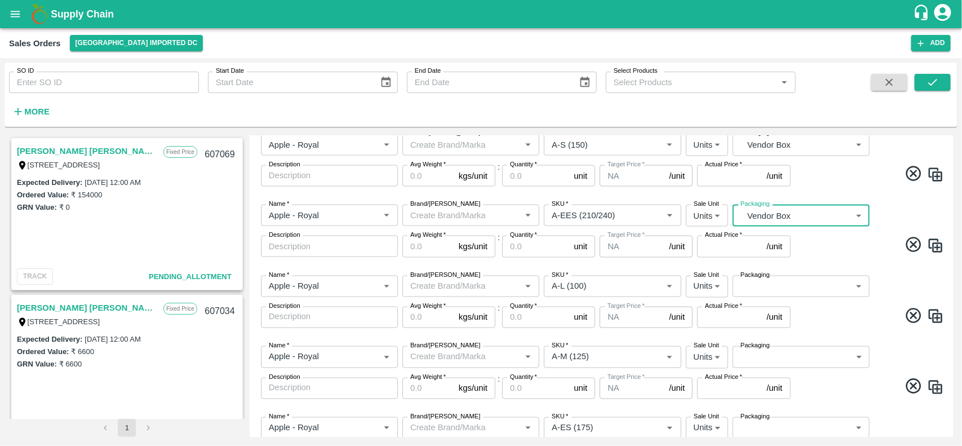
scroll to position [827, 0]
click at [773, 286] on body "Supply Chain Sales Orders Mumbai Imported DC Add SO ID SO ID Start Date Start D…" at bounding box center [481, 223] width 962 height 446
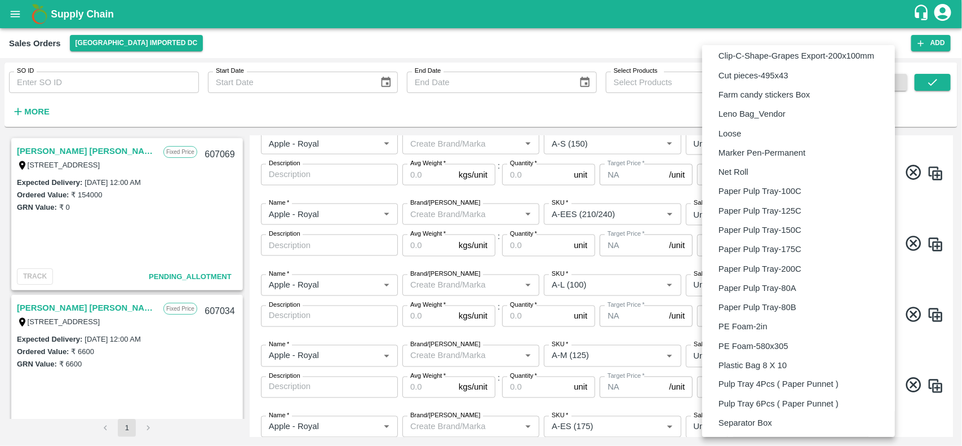
scroll to position [792, 0]
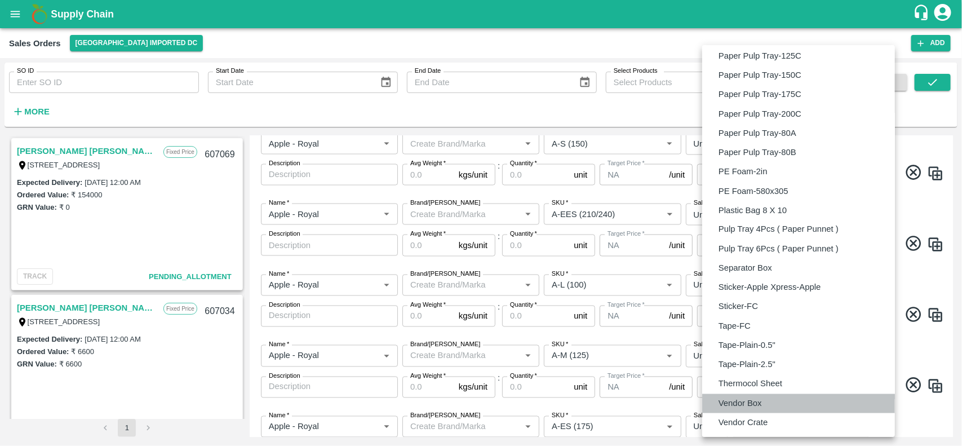
click at [763, 409] on li "Vendor Box" at bounding box center [798, 403] width 193 height 19
type input "BOM/276"
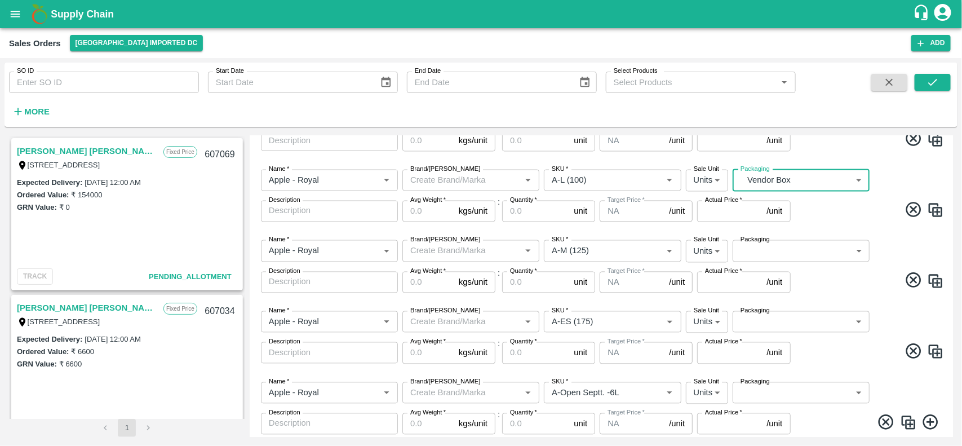
scroll to position [936, 0]
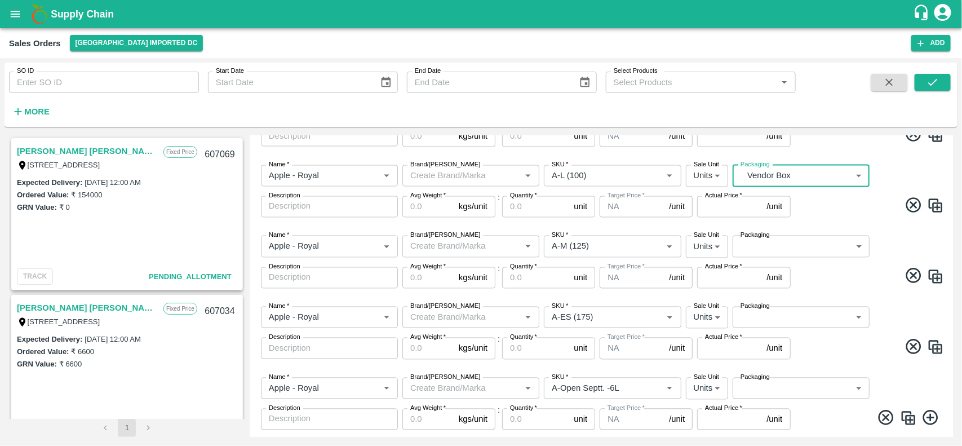
click at [780, 253] on body "Supply Chain Sales Orders Mumbai Imported DC Add SO ID SO ID Start Date Start D…" at bounding box center [481, 223] width 962 height 446
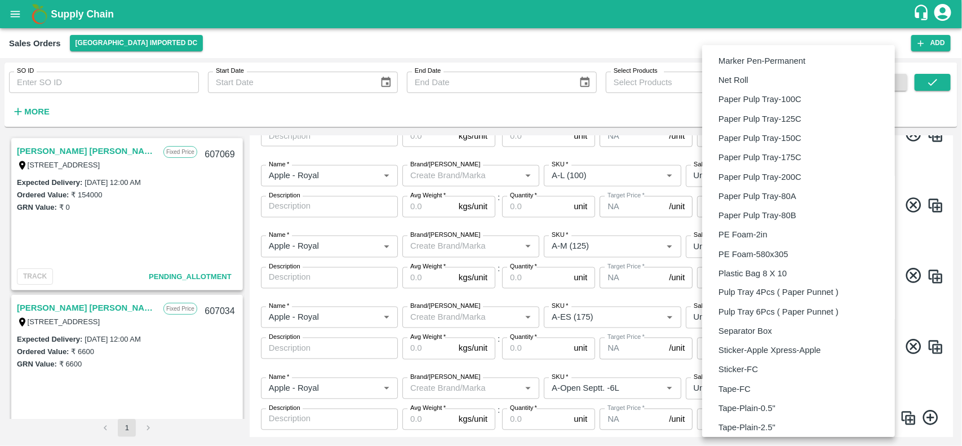
scroll to position [792, 0]
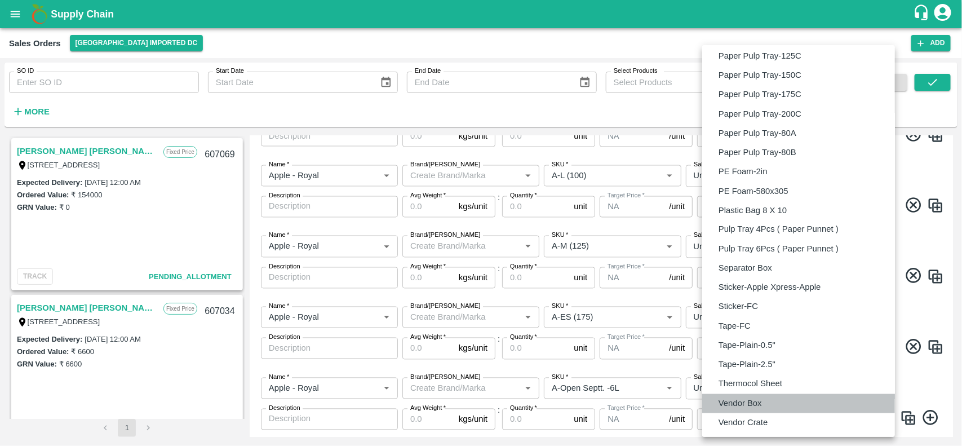
click at [750, 404] on p "Vendor Box" at bounding box center [740, 403] width 43 height 12
type input "BOM/276"
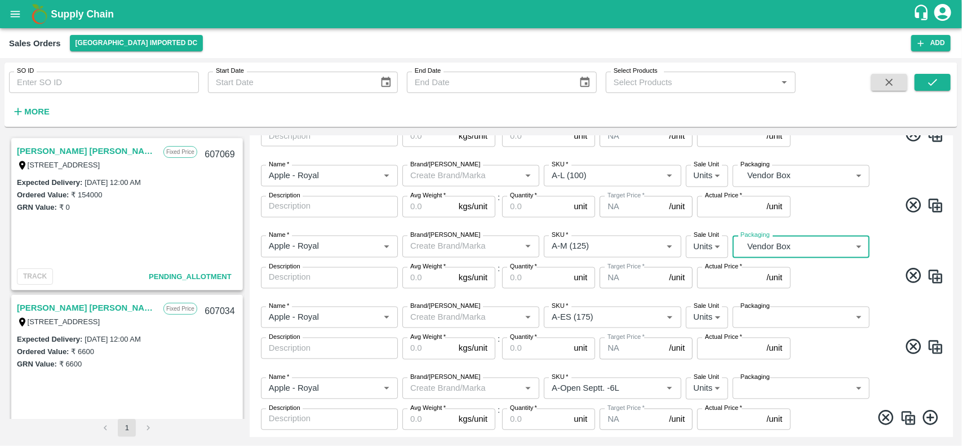
scroll to position [965, 0]
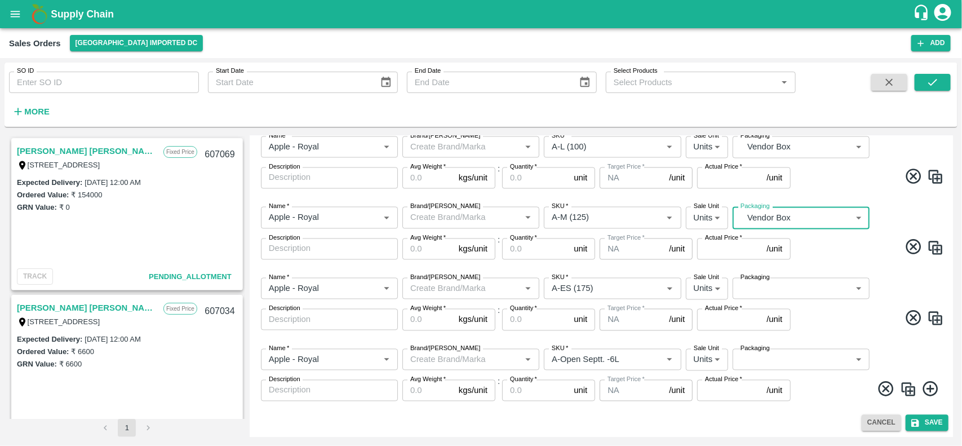
click at [759, 285] on body "Supply Chain Sales Orders Mumbai Imported DC Add SO ID SO ID Start Date Start D…" at bounding box center [481, 223] width 962 height 446
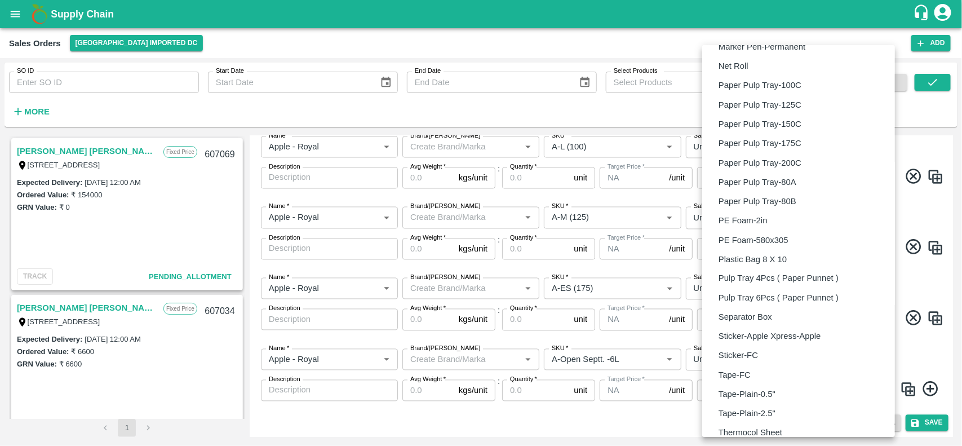
scroll to position [792, 0]
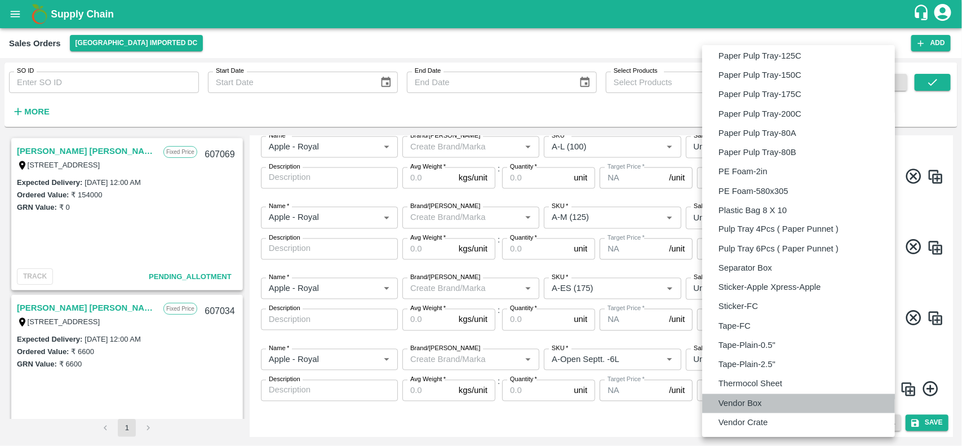
click at [750, 399] on p "Vendor Box" at bounding box center [740, 403] width 43 height 12
type input "BOM/276"
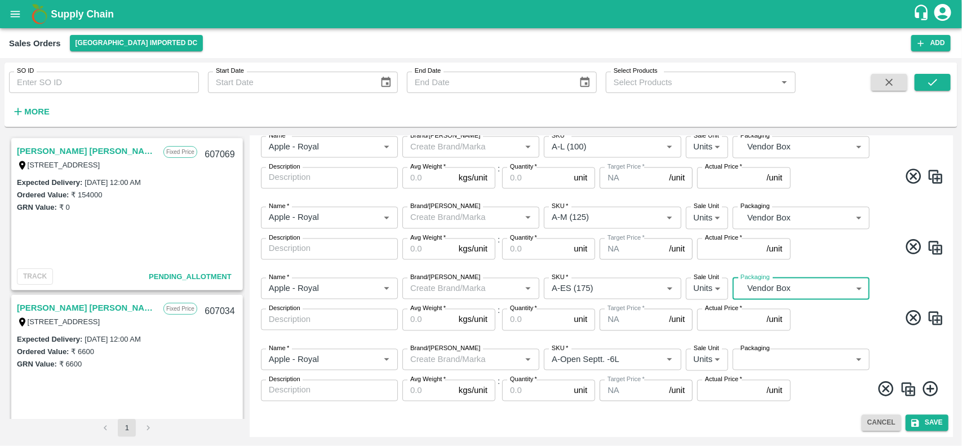
click at [770, 364] on body "Supply Chain Sales Orders Mumbai Imported DC Add SO ID SO ID Start Date Start D…" at bounding box center [481, 223] width 962 height 446
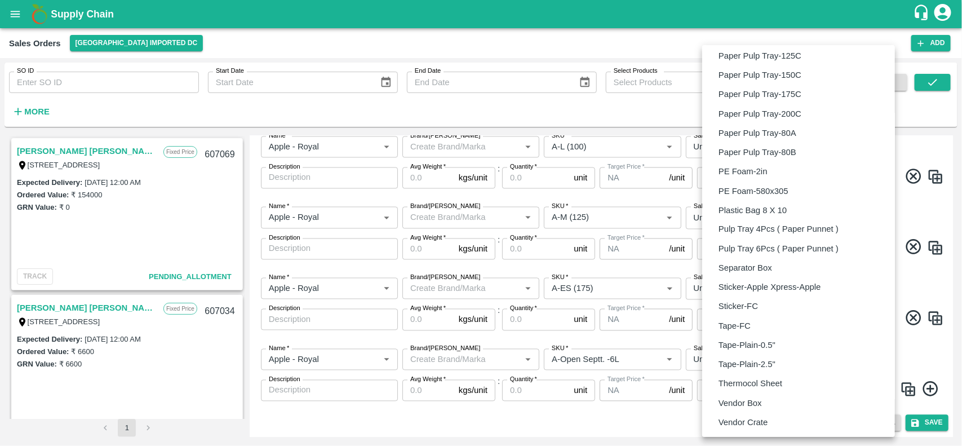
click at [742, 401] on p "Vendor Box" at bounding box center [740, 403] width 43 height 12
type input "BOM/276"
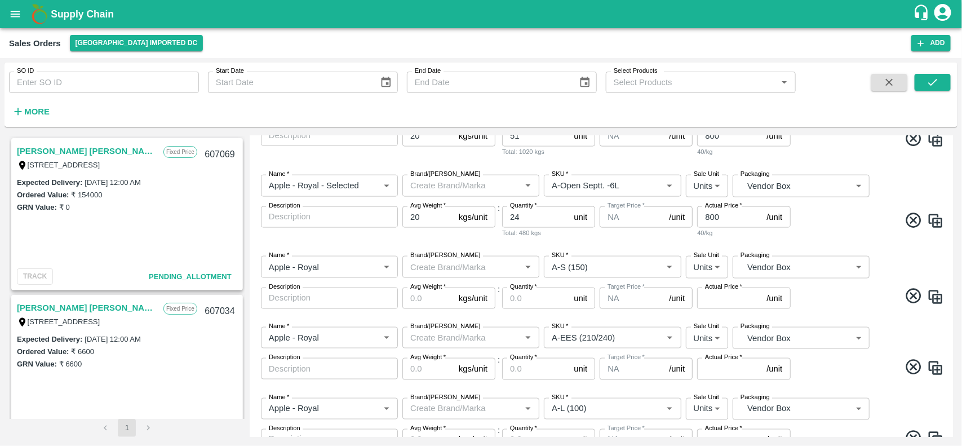
scroll to position [702, 0]
click at [430, 293] on input "Avg Weight   *" at bounding box center [428, 299] width 52 height 21
click at [412, 300] on input "20" at bounding box center [428, 299] width 52 height 21
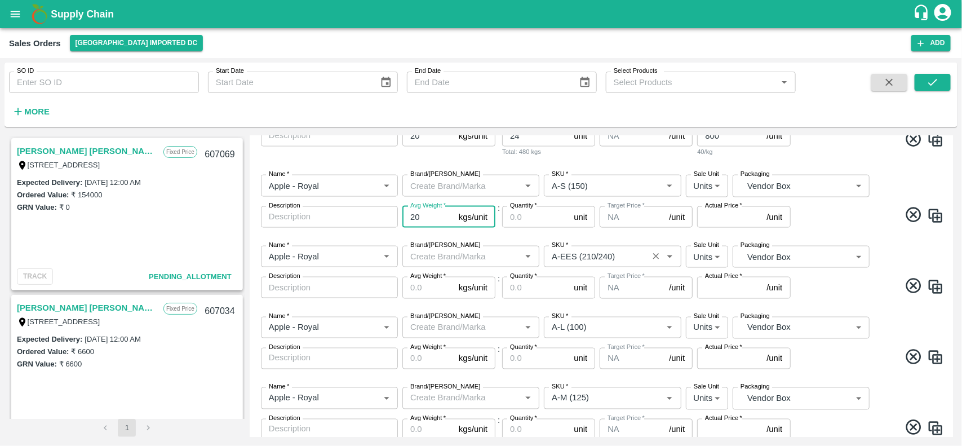
scroll to position [805, 0]
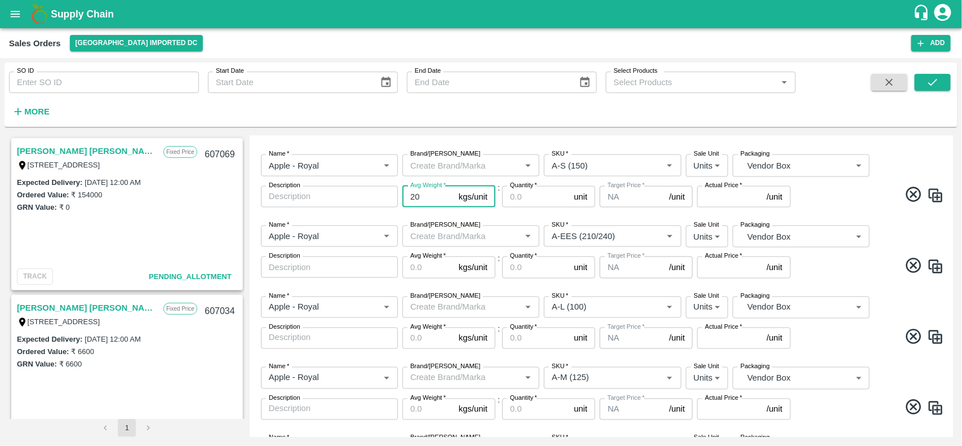
type input "20"
click at [430, 267] on input "Avg Weight   *" at bounding box center [428, 266] width 52 height 21
paste input "20"
type input "20"
click at [435, 339] on input "Avg Weight   *" at bounding box center [428, 338] width 52 height 21
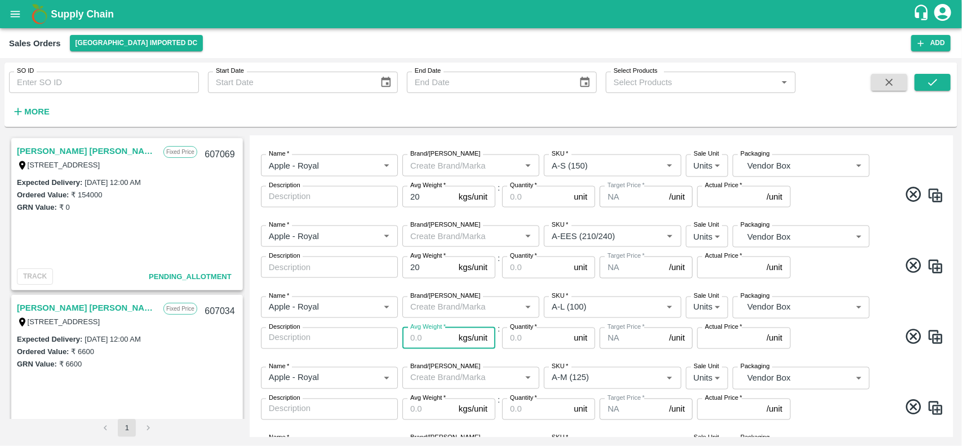
paste input "20"
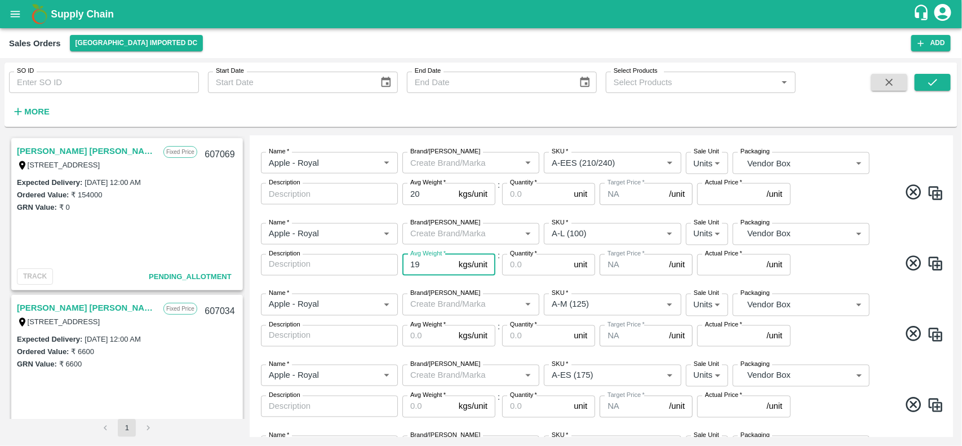
type input "20"
click at [448, 258] on input "20" at bounding box center [428, 264] width 52 height 21
click at [421, 331] on input "Avg Weight   *" at bounding box center [428, 335] width 52 height 21
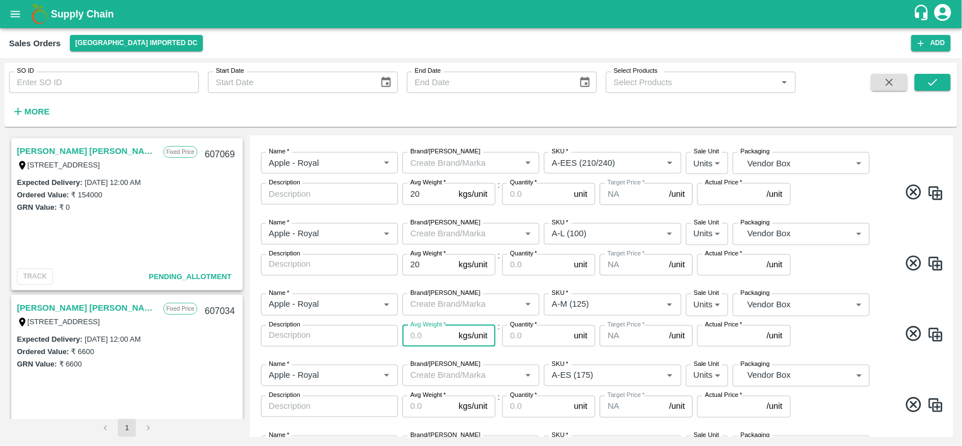
paste input "20"
type input "20"
click at [846, 348] on div "Name   * Name   * Brand/Marka Brand/Marka SKU   * SKU   * Sale Unit Units 2 Sal…" at bounding box center [601, 320] width 694 height 71
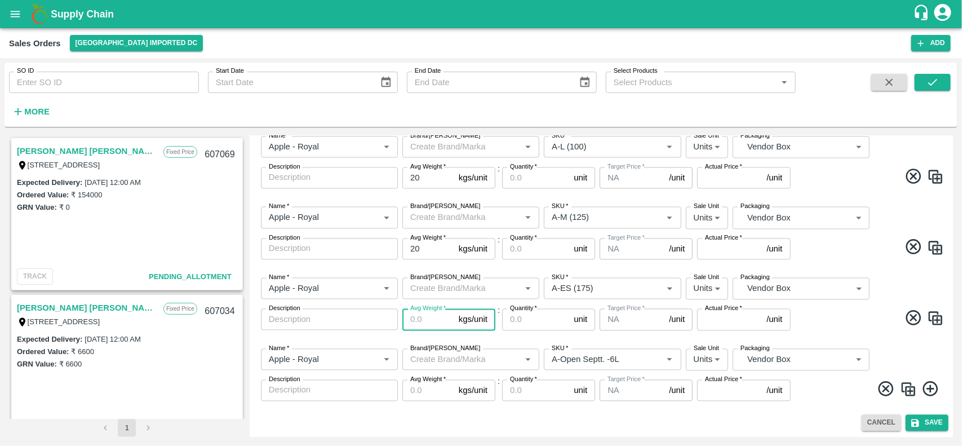
click at [415, 321] on input "Avg Weight   *" at bounding box center [428, 319] width 52 height 21
paste input "20"
type input "20"
click at [418, 393] on input "Avg Weight   *" at bounding box center [428, 390] width 52 height 21
paste input "20"
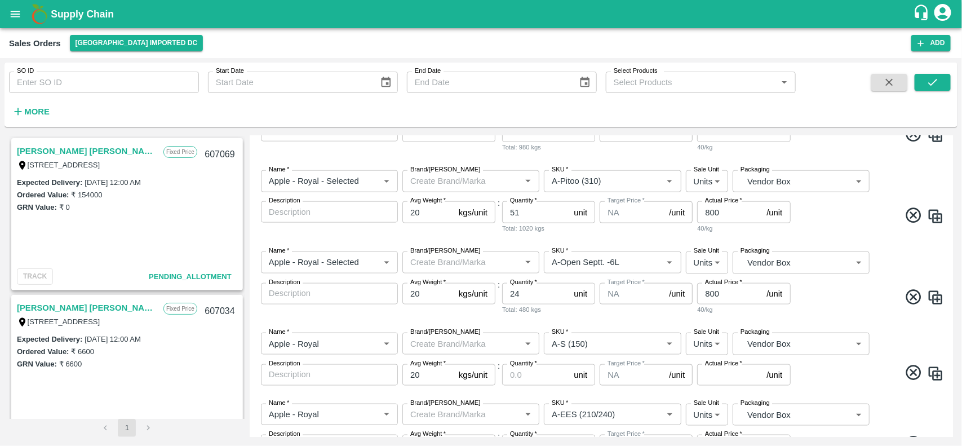
scroll to position [626, 0]
type input "20"
click at [525, 376] on input "Quantity   *" at bounding box center [535, 375] width 67 height 21
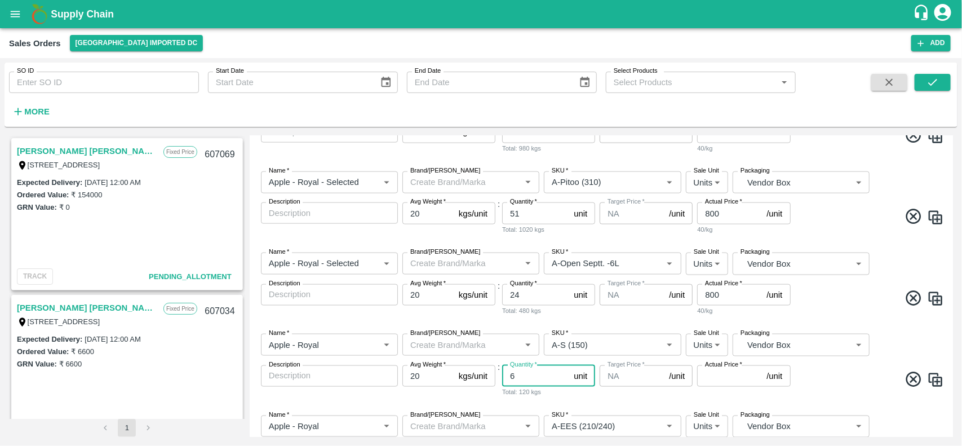
type input "6"
click at [644, 390] on div "Target Price   * NA /unit Target Price" at bounding box center [646, 381] width 93 height 32
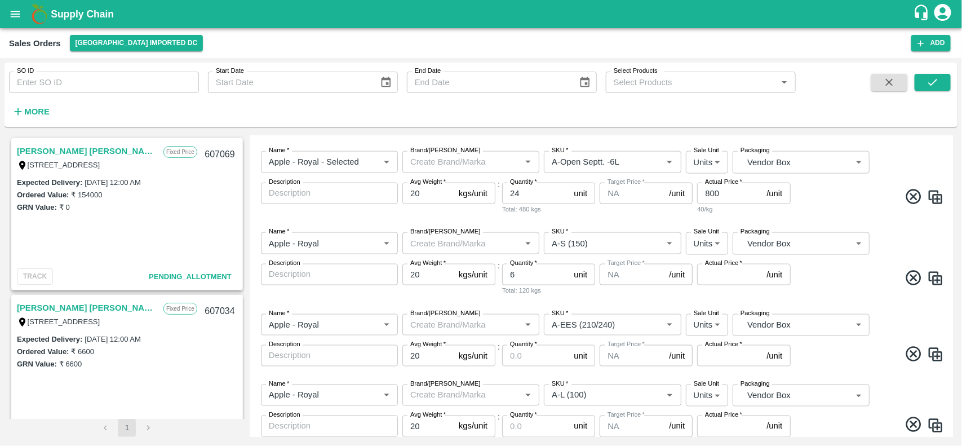
scroll to position [737, 0]
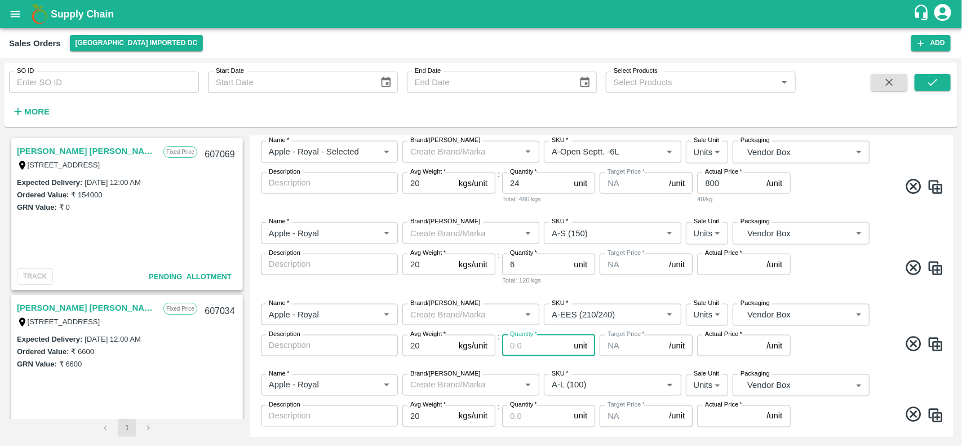
click at [529, 344] on input "Quantity   *" at bounding box center [535, 345] width 67 height 21
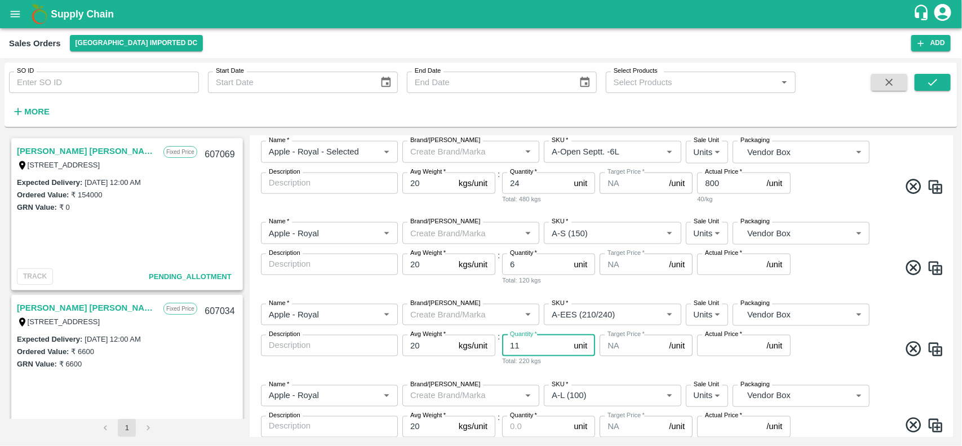
type input "11"
click at [593, 362] on div "Total: 220 kgs" at bounding box center [548, 361] width 93 height 10
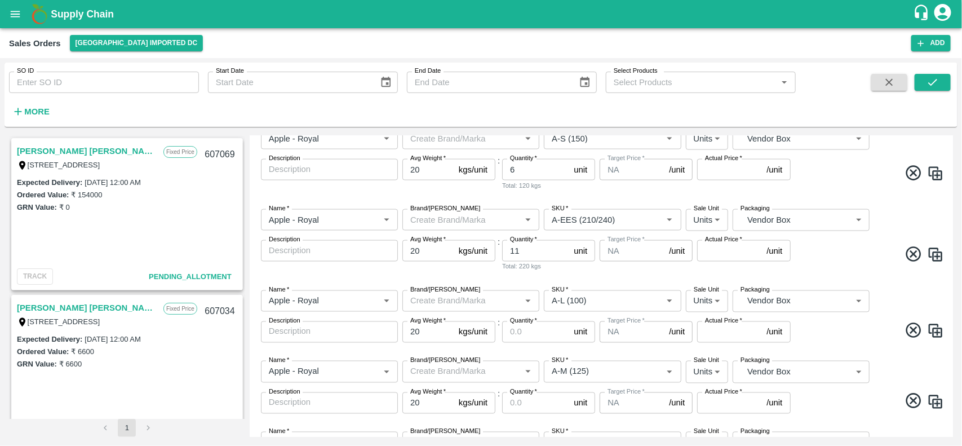
scroll to position [834, 0]
click at [539, 328] on input "Quantity   *" at bounding box center [535, 329] width 67 height 21
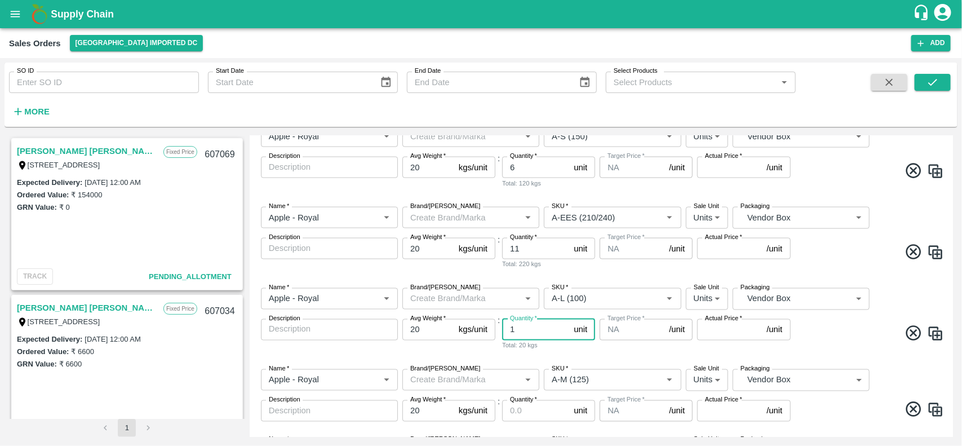
type input "1"
click at [567, 347] on div "Total: 20 kgs" at bounding box center [548, 345] width 93 height 10
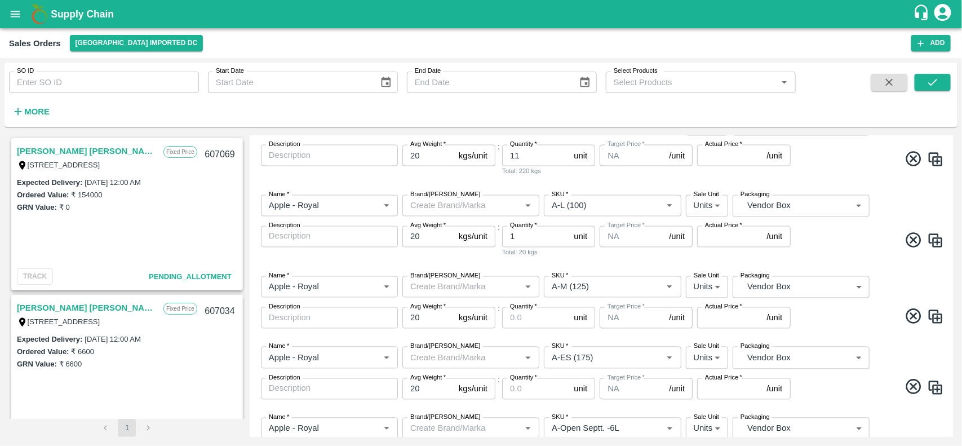
scroll to position [928, 0]
click at [520, 313] on input "Quantity   *" at bounding box center [535, 316] width 67 height 21
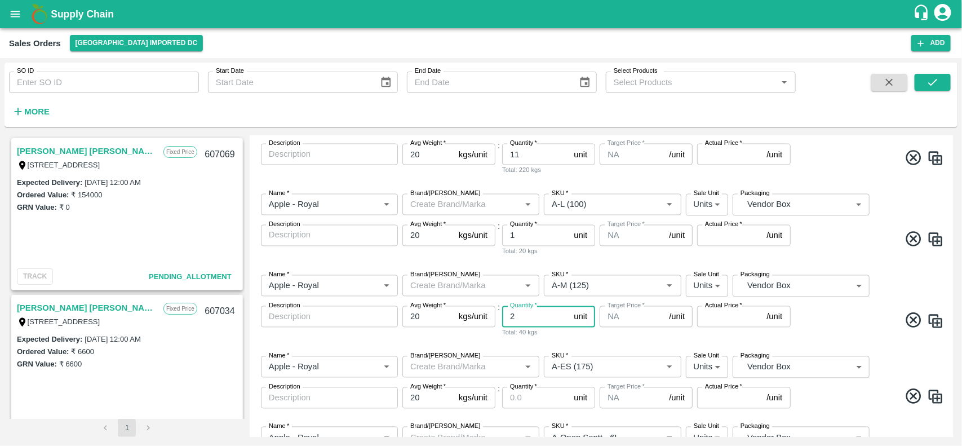
type input "2"
click at [539, 333] on div "Total: 40 kgs" at bounding box center [548, 333] width 93 height 10
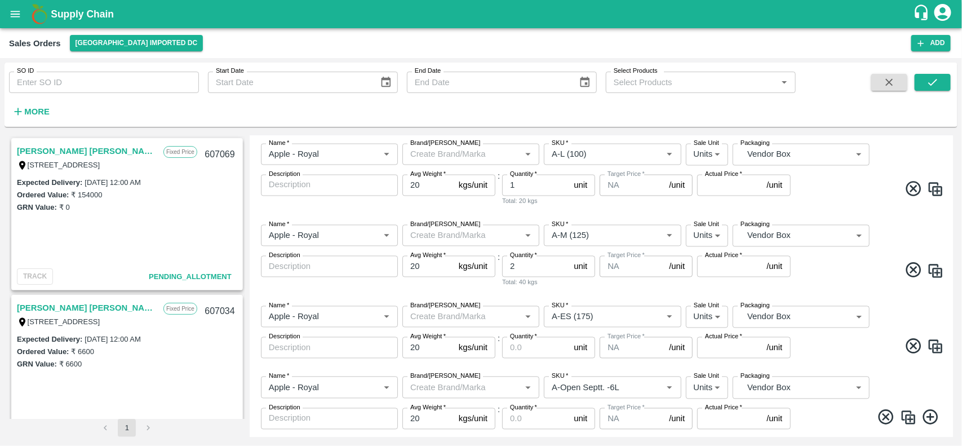
scroll to position [1007, 0]
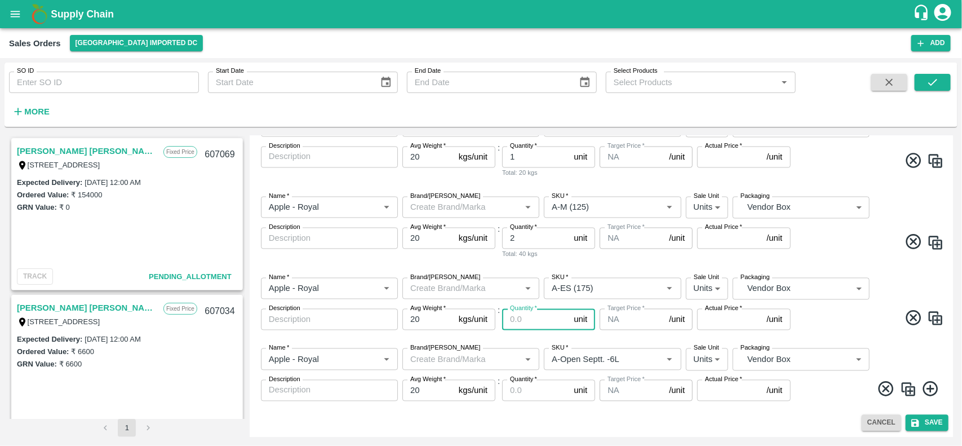
click at [527, 316] on input "Quantity   *" at bounding box center [535, 319] width 67 height 21
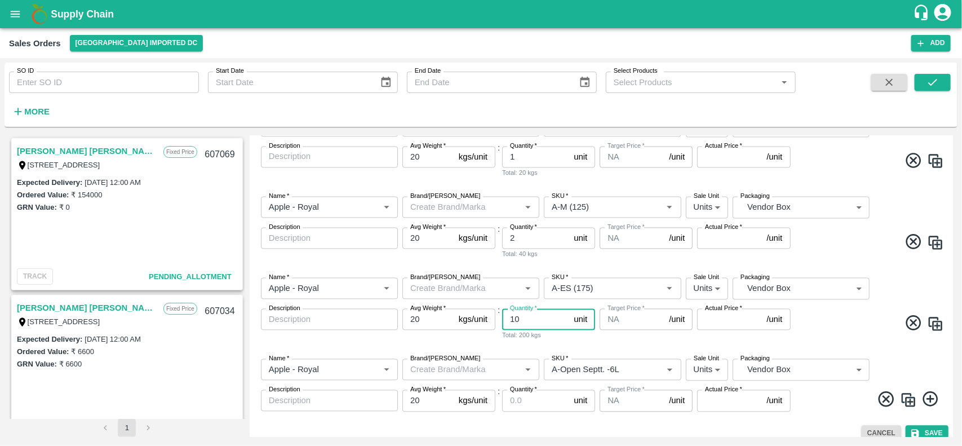
type input "10"
click at [561, 340] on div "Name   * Name   * Brand/Marka Brand/Marka SKU   * SKU   * Sale Unit Units 2 Sal…" at bounding box center [601, 309] width 694 height 81
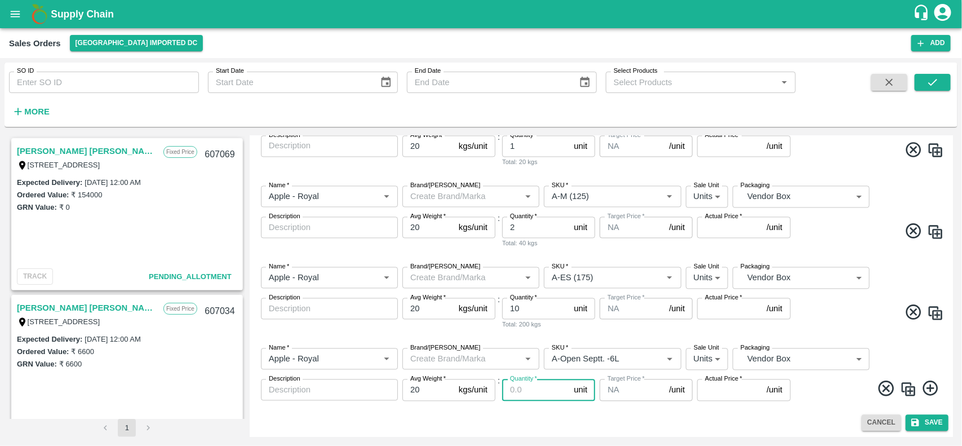
click at [528, 392] on input "Quantity   *" at bounding box center [535, 389] width 67 height 21
type input "19"
click at [859, 327] on div "Name   * Name   * Brand/Marka Brand/Marka SKU   * SKU   * Sale Unit Units 2 Sal…" at bounding box center [601, 298] width 694 height 81
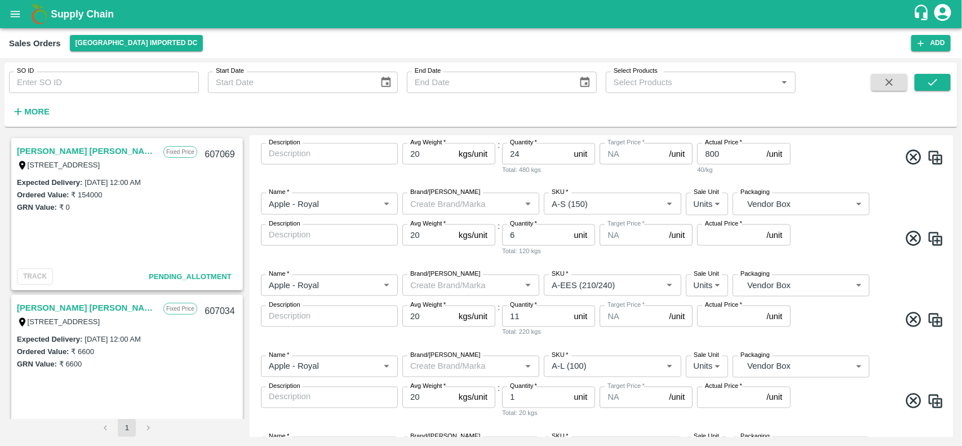
scroll to position [709, 0]
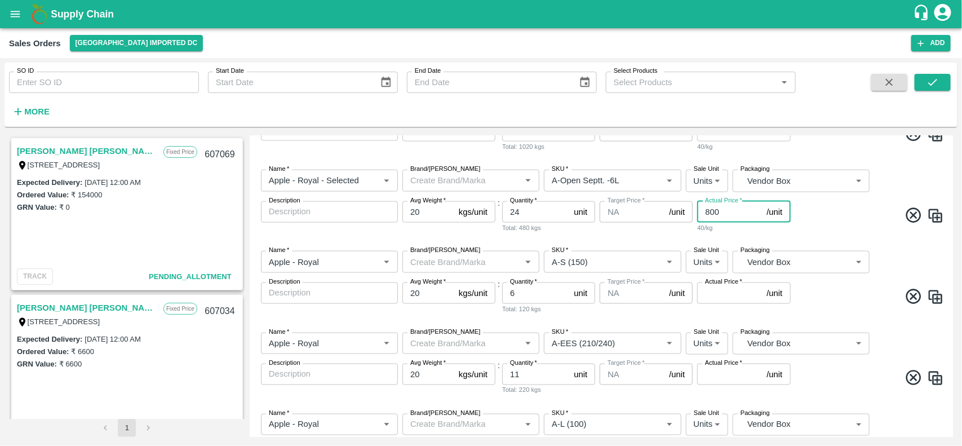
click at [706, 213] on input "800" at bounding box center [729, 211] width 65 height 21
click at [710, 291] on input "Actual Price   *" at bounding box center [729, 292] width 65 height 21
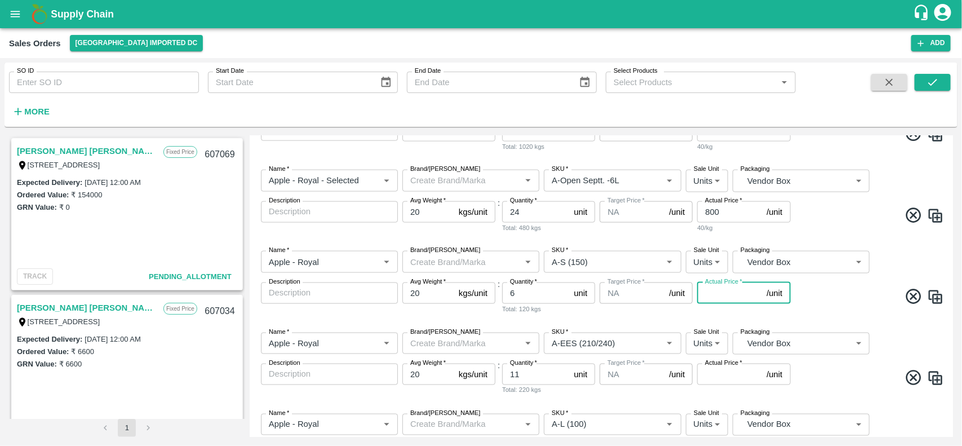
paste input "800"
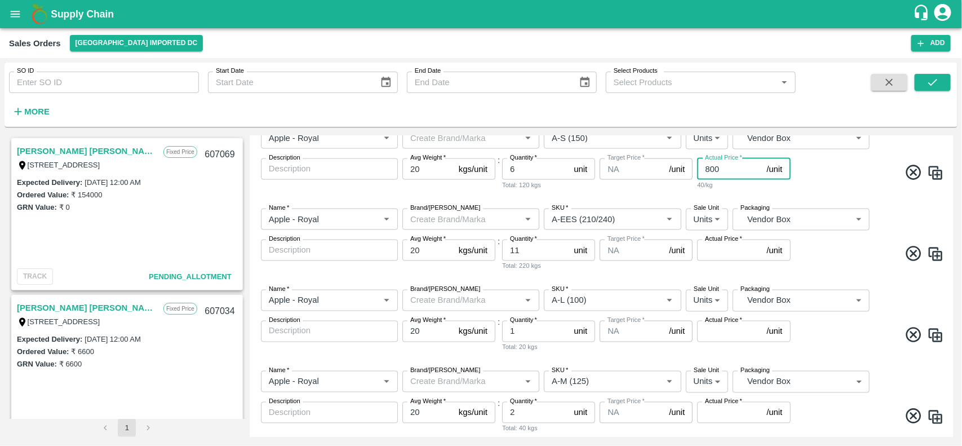
scroll to position [833, 0]
type input "800"
click at [707, 250] on input "Actual Price   *" at bounding box center [729, 249] width 65 height 21
paste input "800"
type input "800"
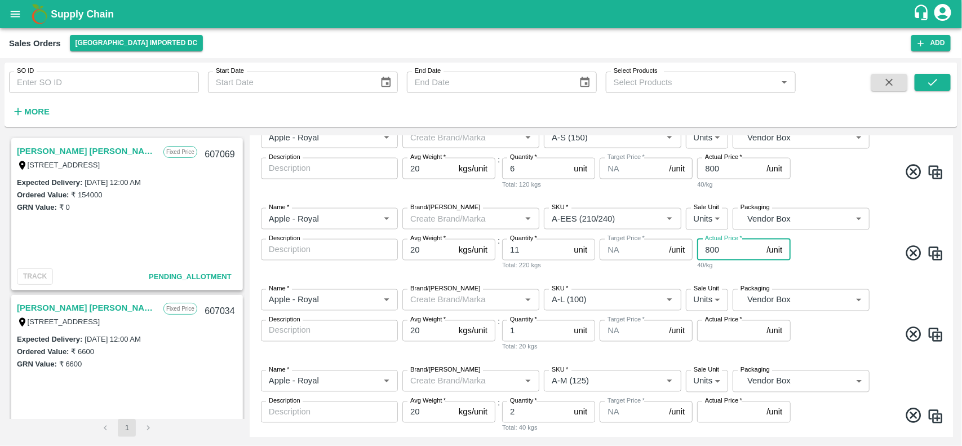
click at [712, 330] on input "Actual Price   *" at bounding box center [729, 330] width 65 height 21
paste input "800"
type input "800"
click at [847, 339] on span at bounding box center [869, 336] width 152 height 22
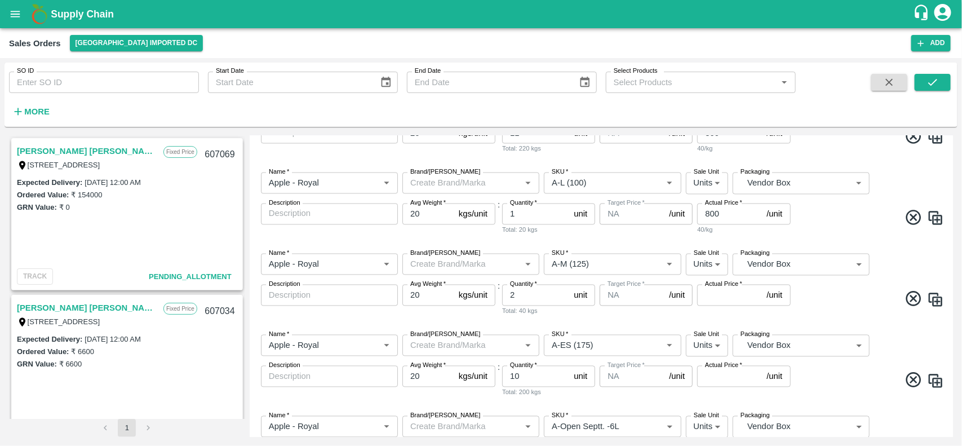
scroll to position [964, 0]
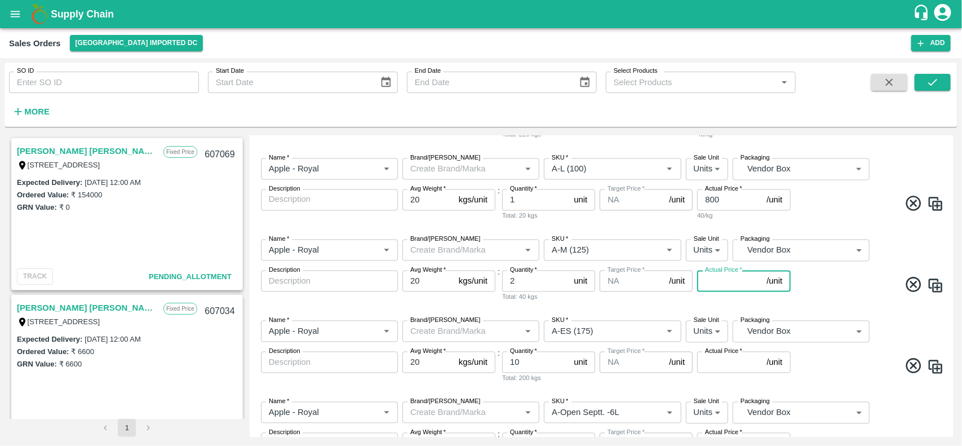
click at [728, 278] on input "Actual Price   *" at bounding box center [729, 281] width 65 height 21
paste input "800"
type input "798"
click at [724, 352] on input "Actual Price   *" at bounding box center [729, 362] width 65 height 21
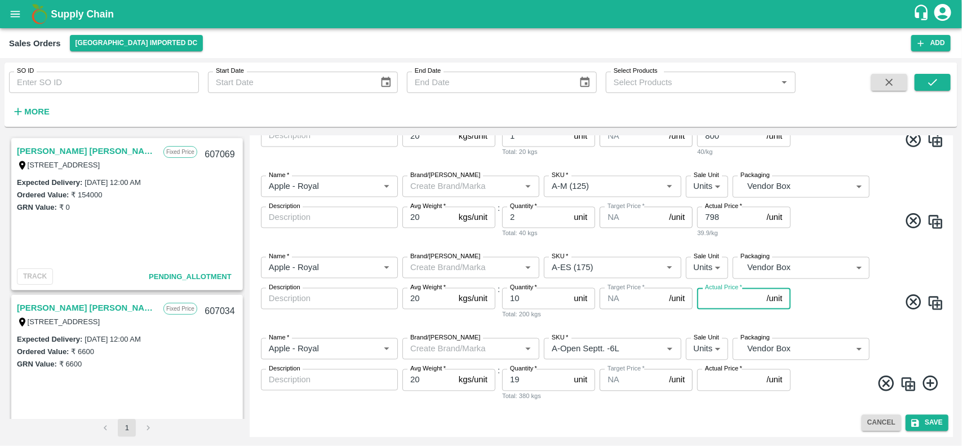
paste input "800"
type input "800"
click at [714, 375] on input "Actual Price   *" at bounding box center [729, 379] width 65 height 21
paste input "800"
type input "800"
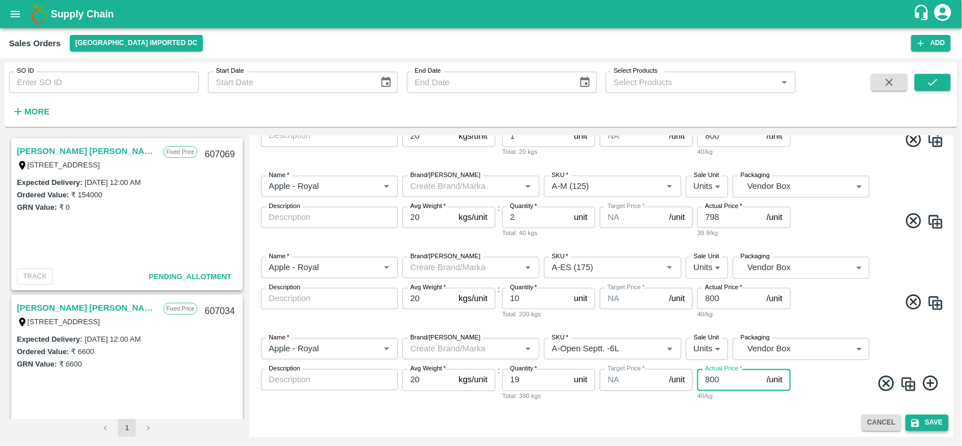
click at [919, 426] on button "Save" at bounding box center [927, 423] width 43 height 16
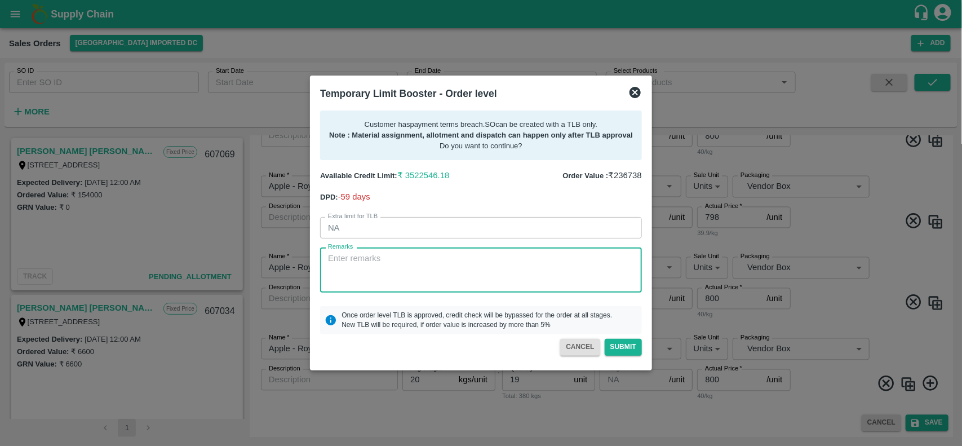
click at [390, 255] on textarea "Remarks" at bounding box center [481, 271] width 306 height 36
type textarea "I"
type textarea "Indian apple so"
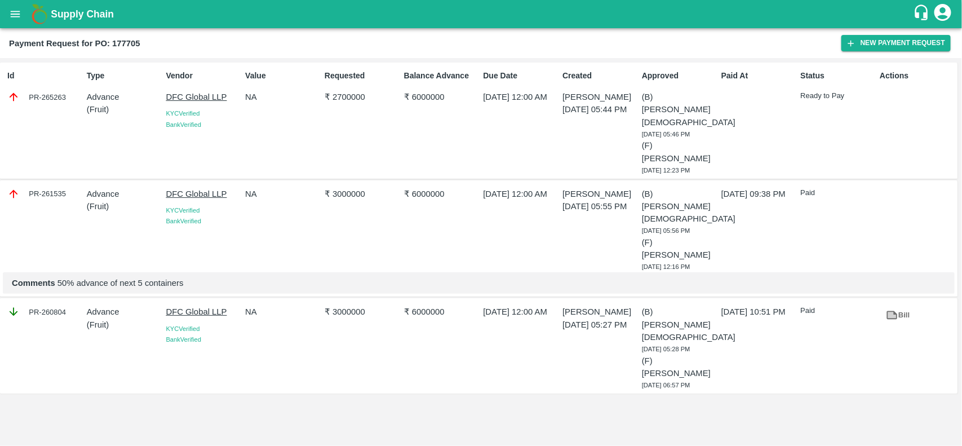
click at [20, 3] on button "open drawer" at bounding box center [15, 14] width 26 height 26
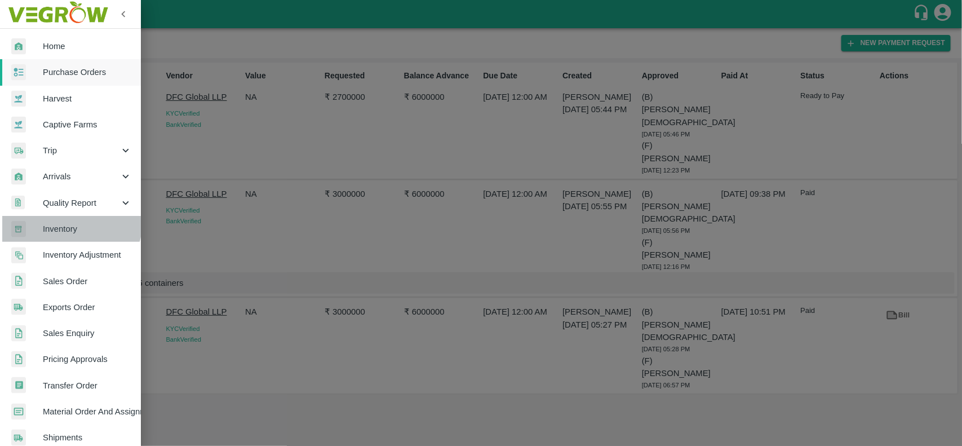
click at [66, 221] on link "Inventory" at bounding box center [70, 229] width 141 height 26
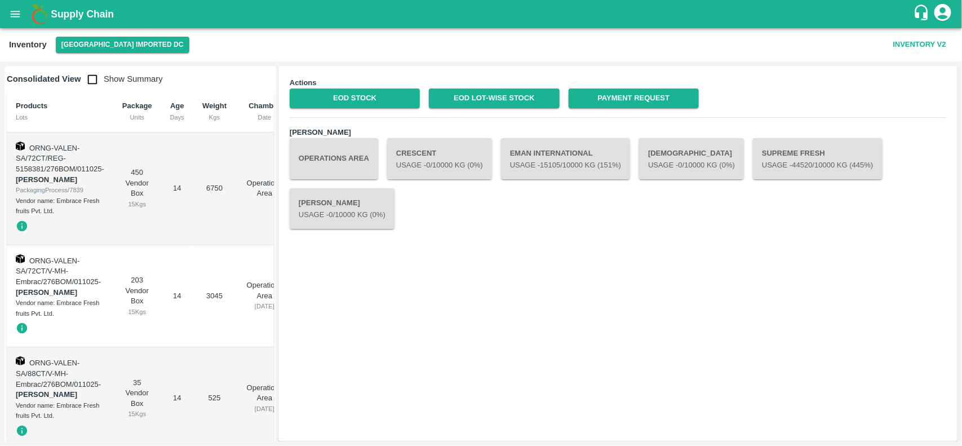
click at [88, 80] on input "checkbox" at bounding box center [92, 79] width 23 height 23
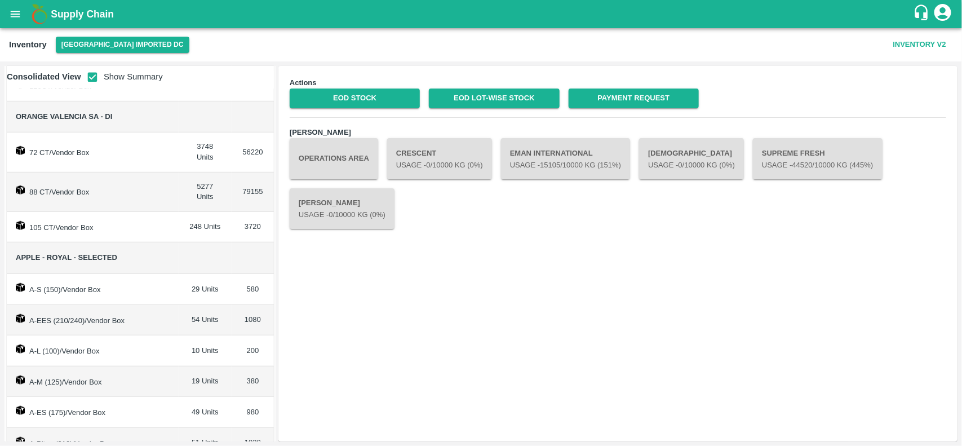
scroll to position [291, 0]
click at [63, 253] on span "Apple - Royal - Selected" at bounding box center [93, 259] width 154 height 13
copy span "Apple - Royal - Selected"
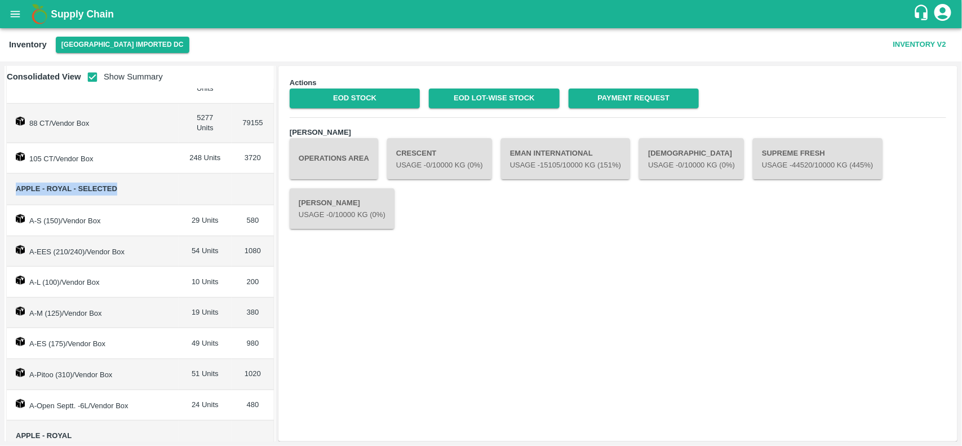
scroll to position [362, 0]
drag, startPoint x: 32, startPoint y: 193, endPoint x: 60, endPoint y: 193, distance: 28.7
click at [60, 204] on td "A-S (150)/Vendor Box" at bounding box center [93, 219] width 172 height 31
copy td "A-S (150)"
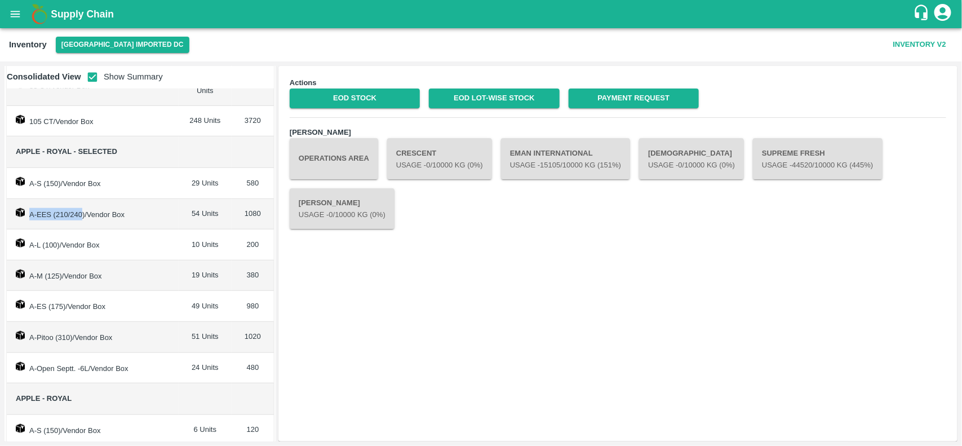
drag, startPoint x: 29, startPoint y: 184, endPoint x: 83, endPoint y: 192, distance: 54.6
click at [83, 199] on td "A-EES (210/240)/Vendor Box" at bounding box center [93, 214] width 172 height 31
copy td "A-EES (210/240"
drag, startPoint x: 30, startPoint y: 219, endPoint x: 57, endPoint y: 220, distance: 27.7
click at [57, 229] on td "A-L (100)/Vendor Box" at bounding box center [93, 244] width 172 height 31
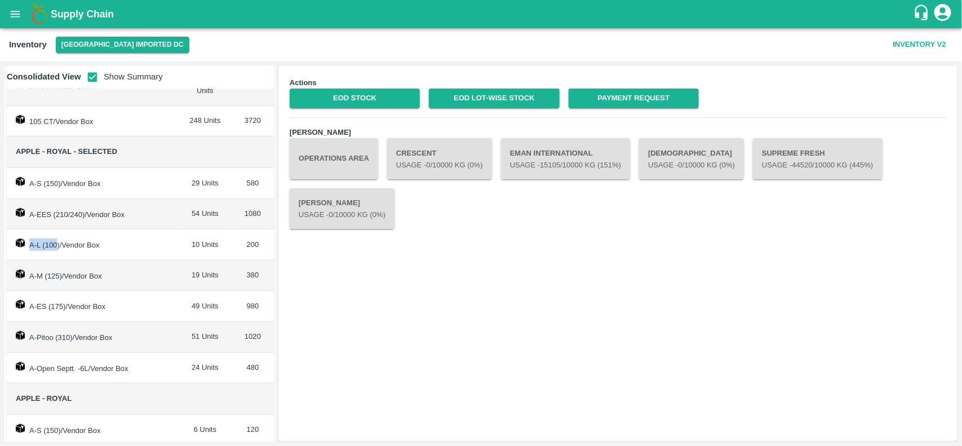
copy td "A-L (100"
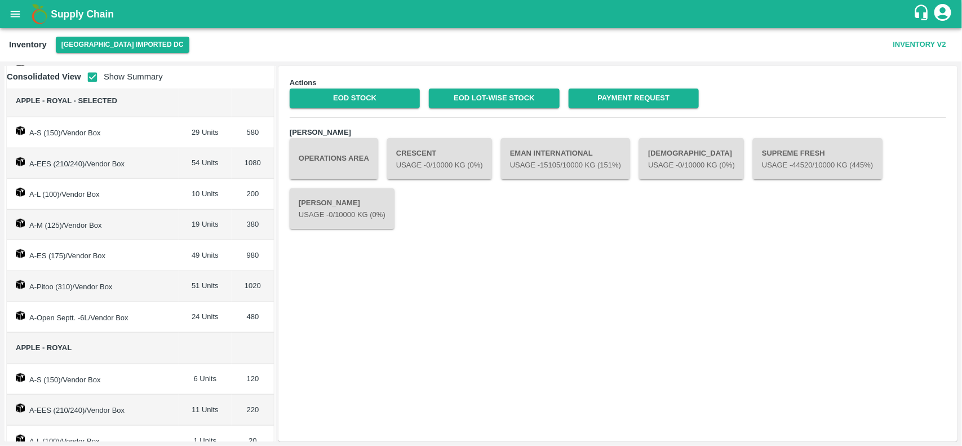
click at [33, 210] on td "A-M (125)/Vendor Box" at bounding box center [93, 225] width 172 height 31
drag, startPoint x: 29, startPoint y: 198, endPoint x: 64, endPoint y: 198, distance: 34.4
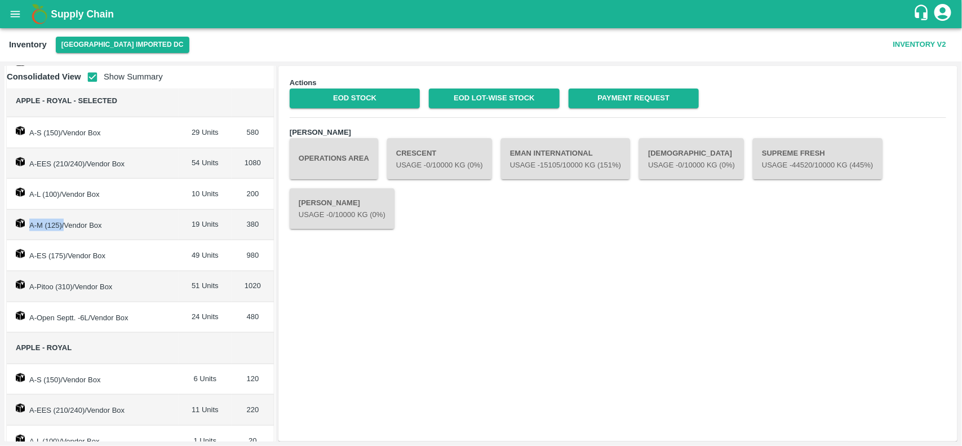
click at [64, 210] on td "A-M (125)/Vendor Box" at bounding box center [93, 225] width 172 height 31
copy td "A-M (125)"
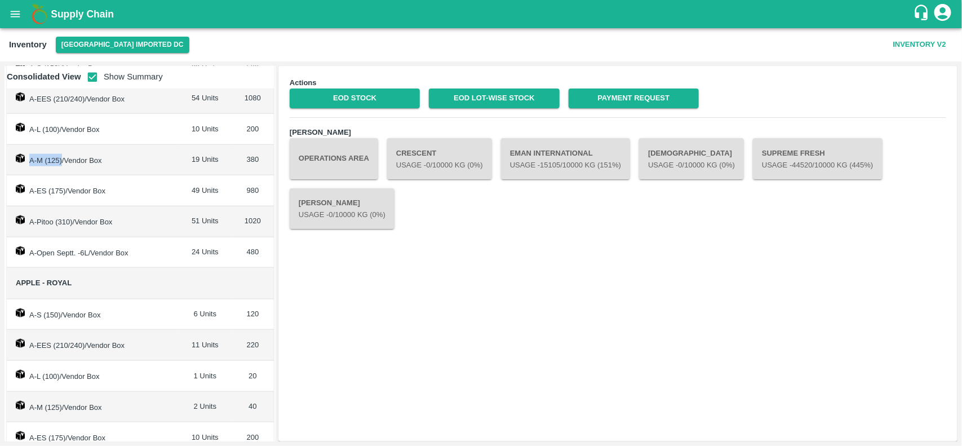
scroll to position [514, 0]
drag, startPoint x: 29, startPoint y: 164, endPoint x: 62, endPoint y: 165, distance: 32.7
click at [62, 175] on td "A-ES (175)/Vendor Box" at bounding box center [93, 190] width 172 height 31
copy td "A-ES (175"
drag, startPoint x: 28, startPoint y: 195, endPoint x: 69, endPoint y: 202, distance: 41.1
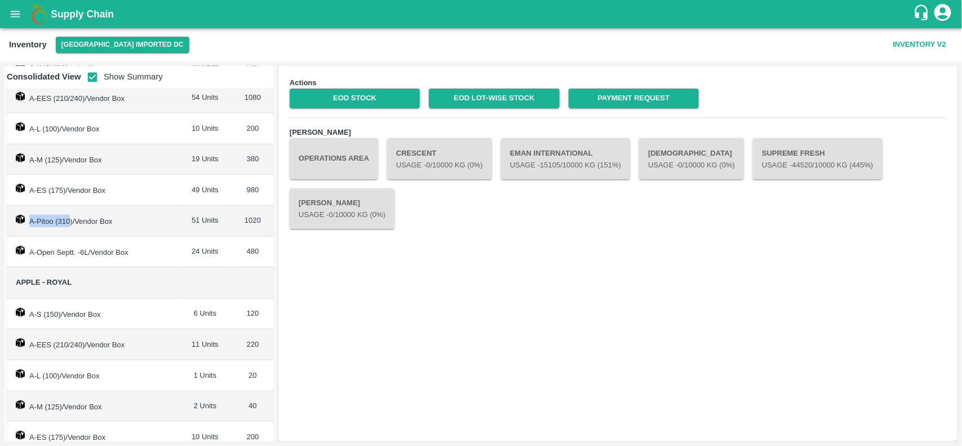
click at [69, 206] on td "A-Pitoo (310)/Vendor Box" at bounding box center [93, 221] width 172 height 31
copy td "A-Pitoo (310"
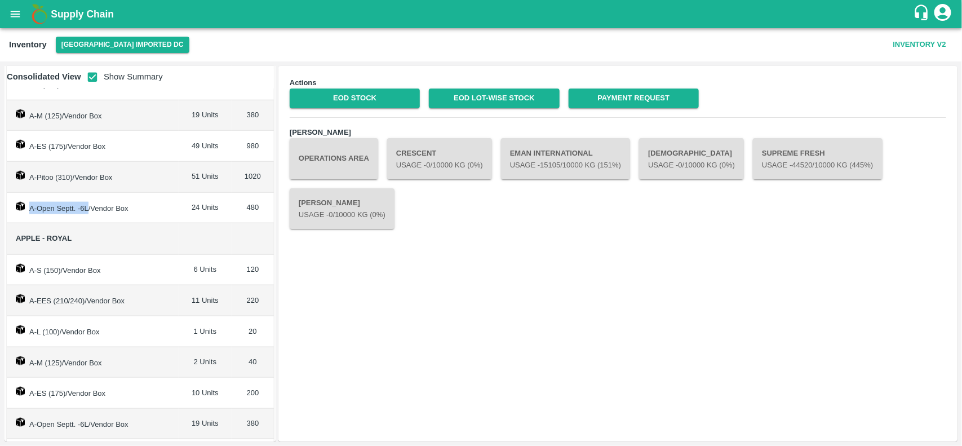
drag, startPoint x: 29, startPoint y: 181, endPoint x: 86, endPoint y: 182, distance: 56.9
click at [86, 193] on td "A-Open Septt. -6L/Vendor Box" at bounding box center [93, 208] width 172 height 31
copy td "A-Open Septt. -6L"
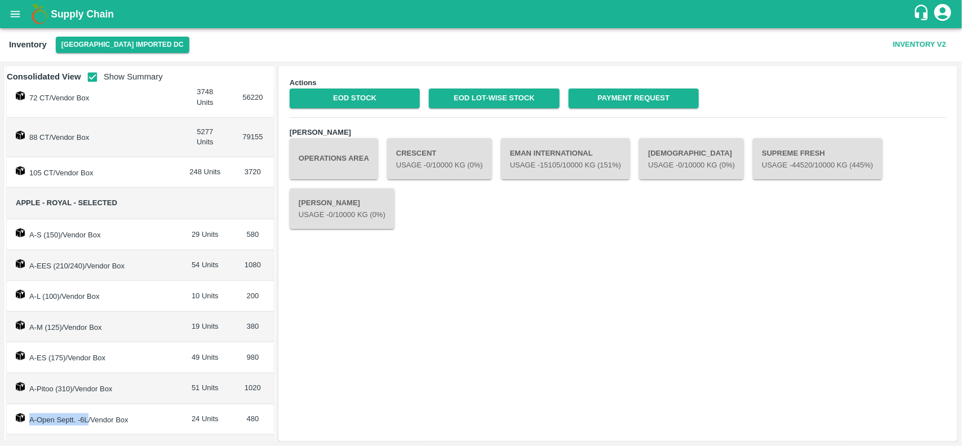
scroll to position [347, 0]
click at [94, 71] on input "checkbox" at bounding box center [92, 77] width 23 height 23
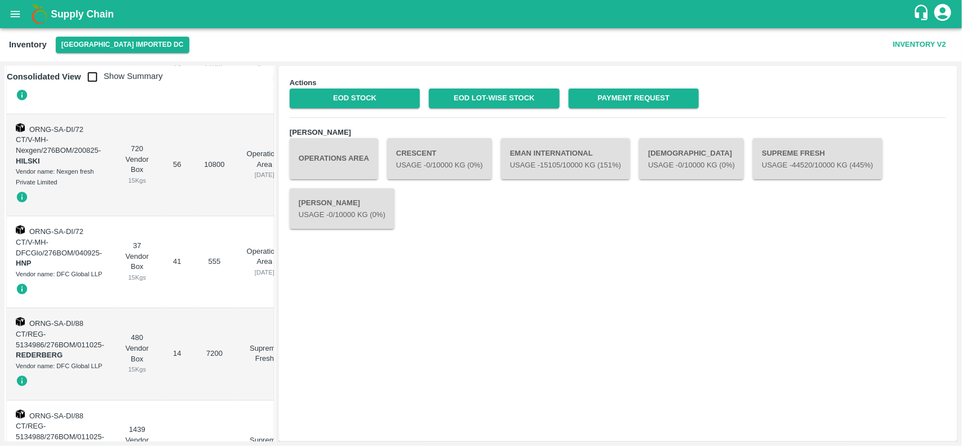
scroll to position [988, 0]
click at [93, 79] on input "checkbox" at bounding box center [92, 77] width 23 height 23
checkbox input "true"
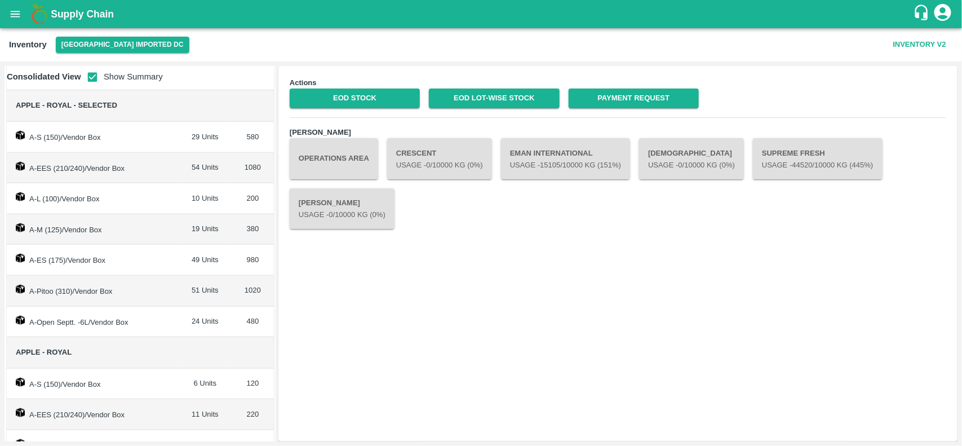
scroll to position [558, 0]
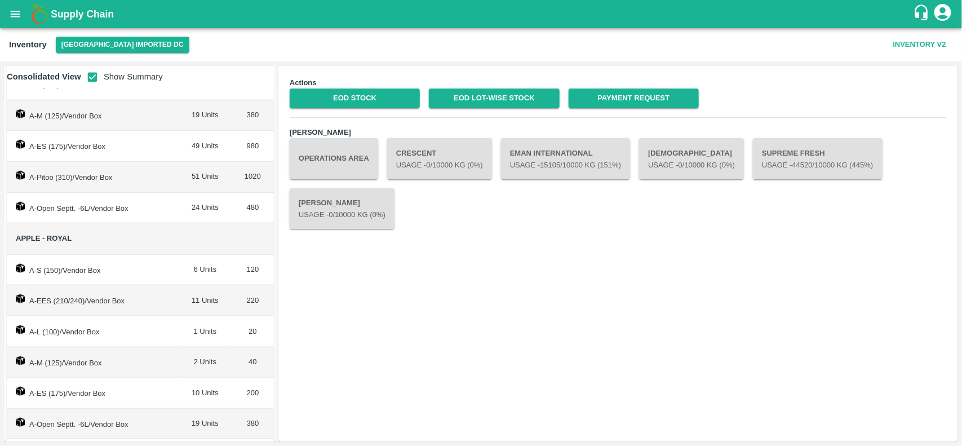
click at [17, 234] on span "Apple - Royal" at bounding box center [44, 238] width 56 height 8
copy span "Apple - Royal"
drag, startPoint x: 26, startPoint y: 244, endPoint x: 60, endPoint y: 251, distance: 34.5
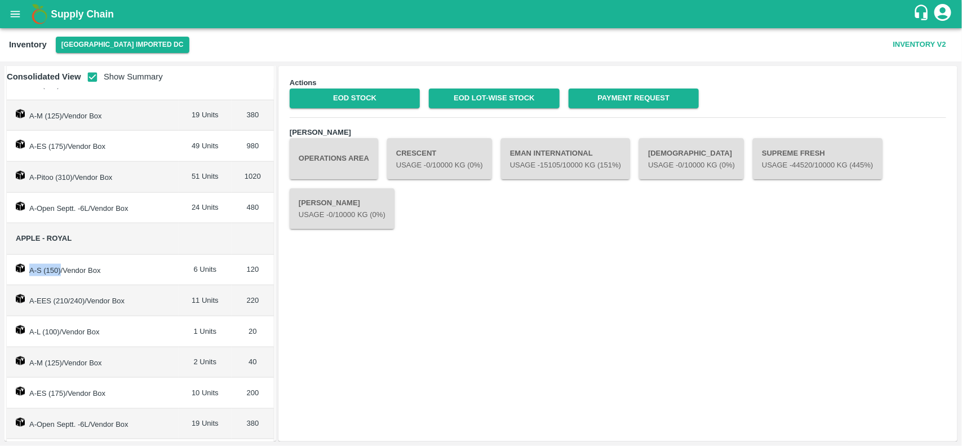
click at [60, 255] on td "A-S (150)/Vendor Box" at bounding box center [93, 270] width 172 height 31
copy td "A-S (150)"
